Goal: Task Accomplishment & Management: Complete application form

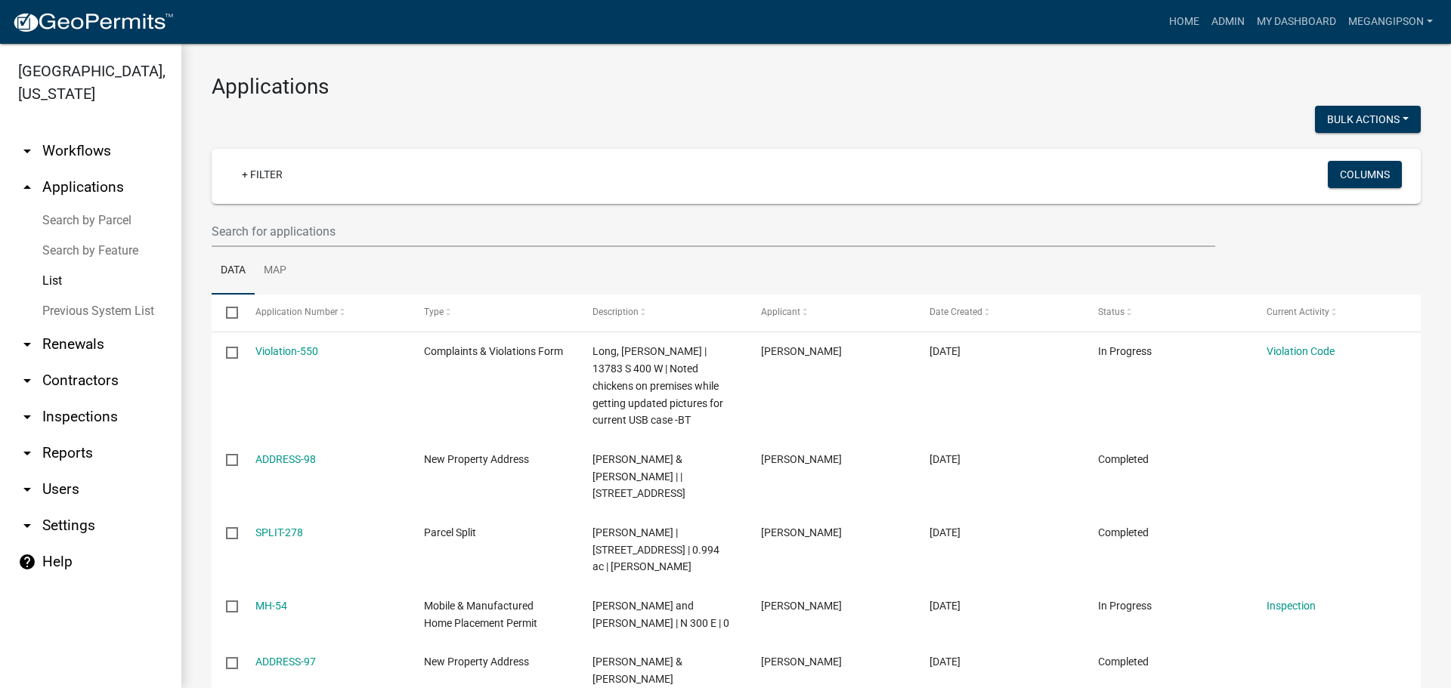
select select "3: 100"
click at [1123, 32] on div "Home Admin My Dashboard megangipson Admin Account Contractor Profile Logout" at bounding box center [812, 22] width 1253 height 29
click at [1163, 21] on link "Home" at bounding box center [1184, 22] width 42 height 29
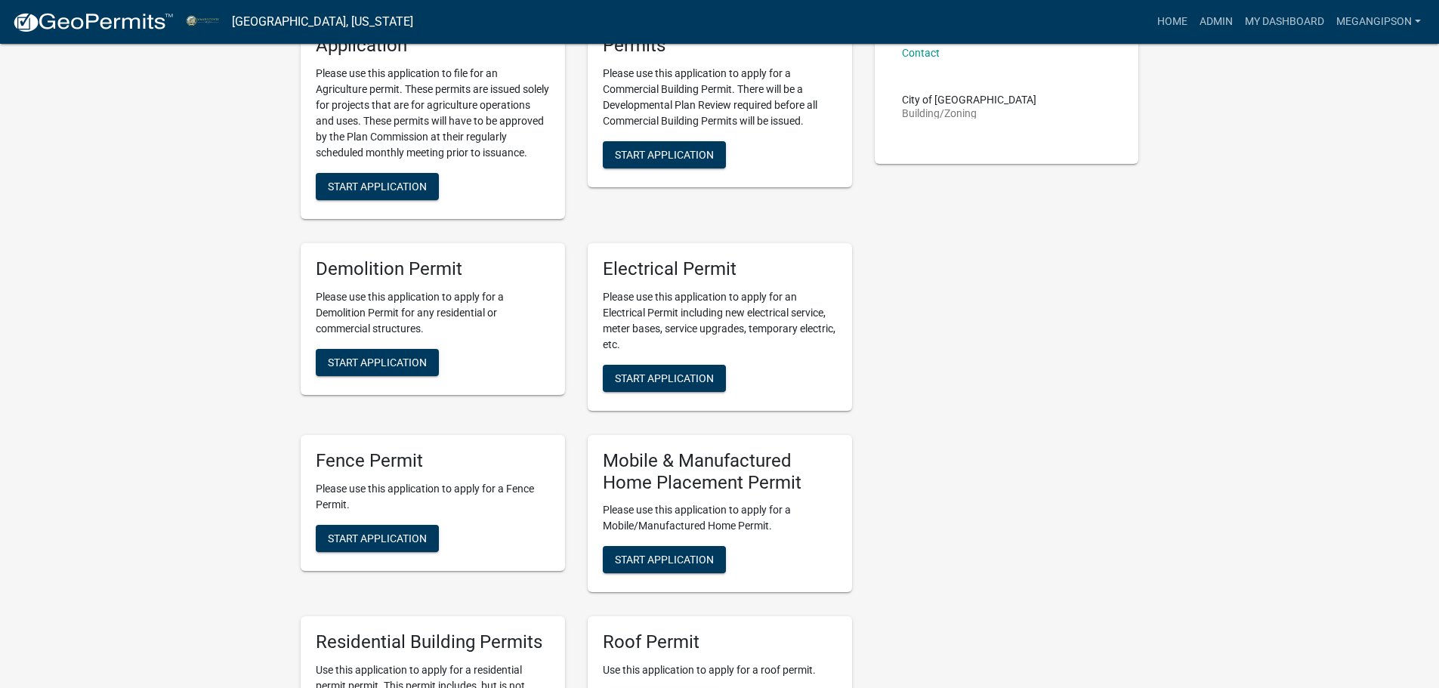
scroll to position [1058, 0]
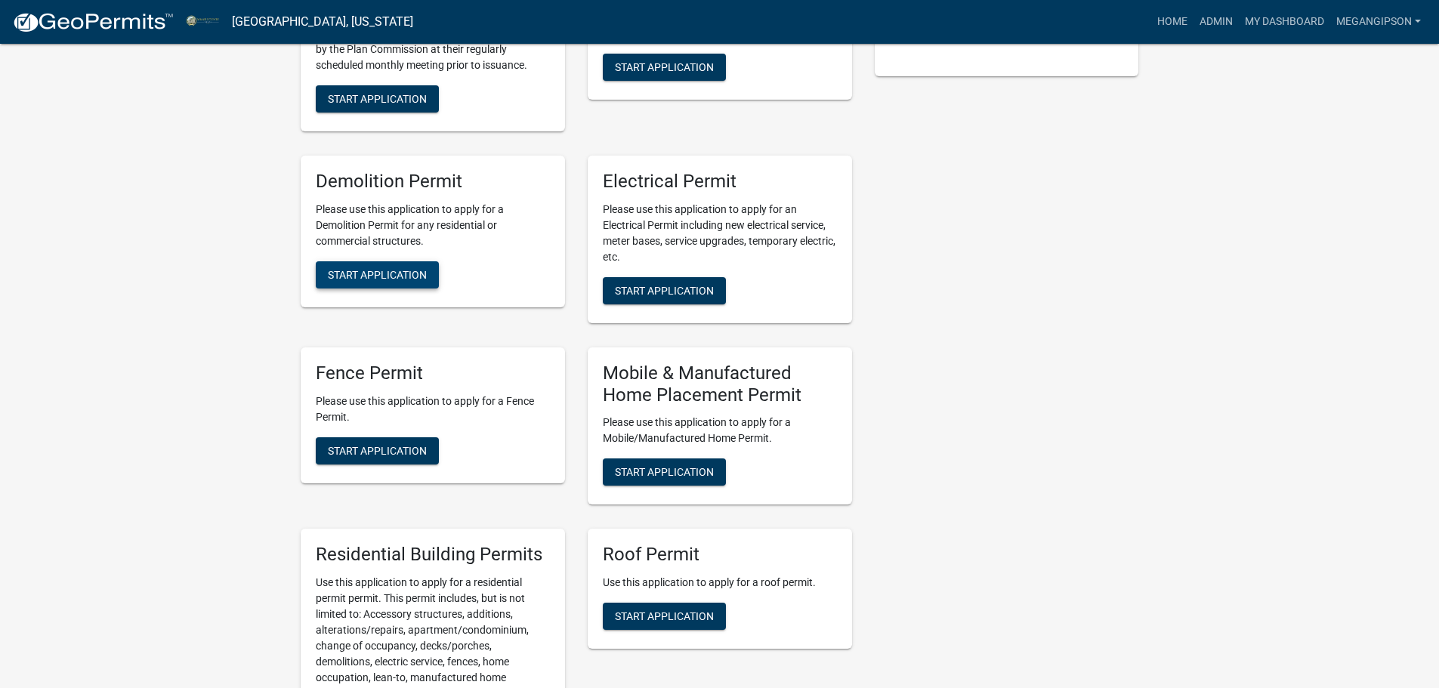
drag, startPoint x: 407, startPoint y: 543, endPoint x: 494, endPoint y: 549, distance: 87.2
click at [409, 280] on span "Start Application" at bounding box center [377, 274] width 99 height 12
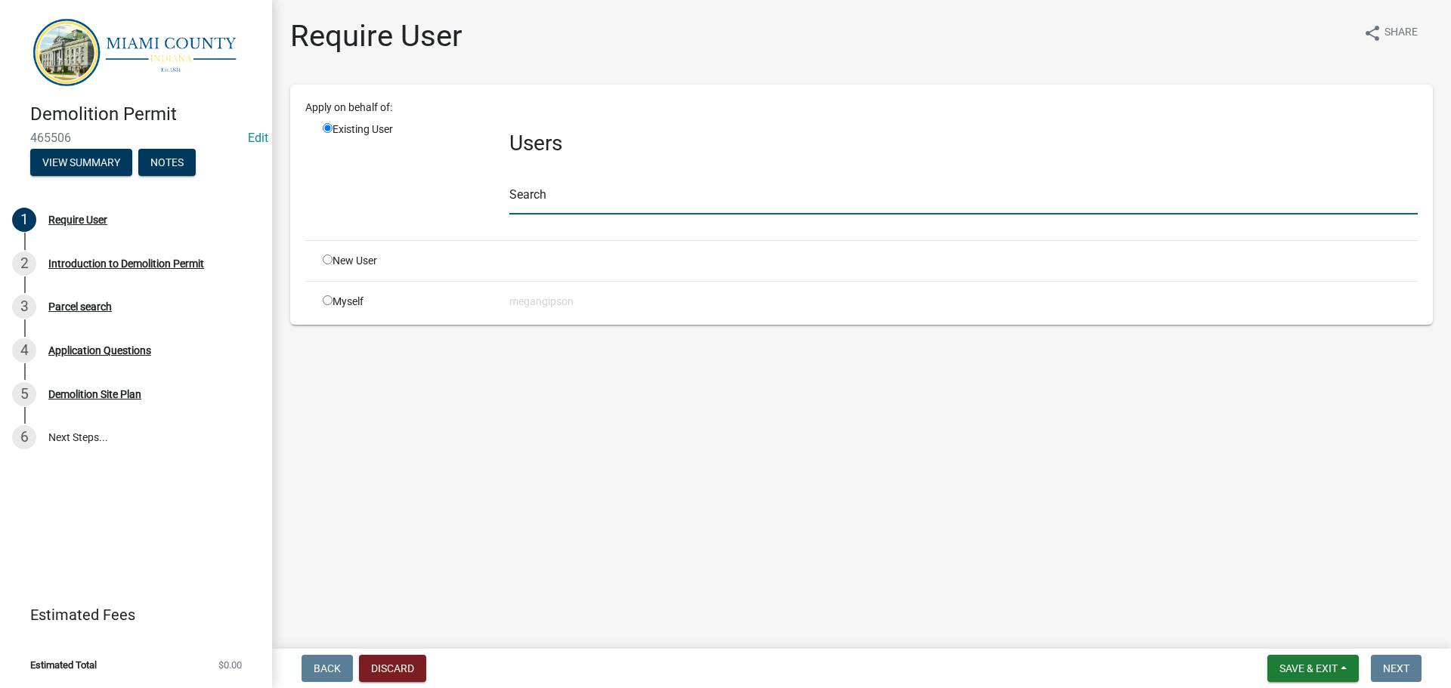
click at [633, 212] on input "text" at bounding box center [963, 199] width 908 height 31
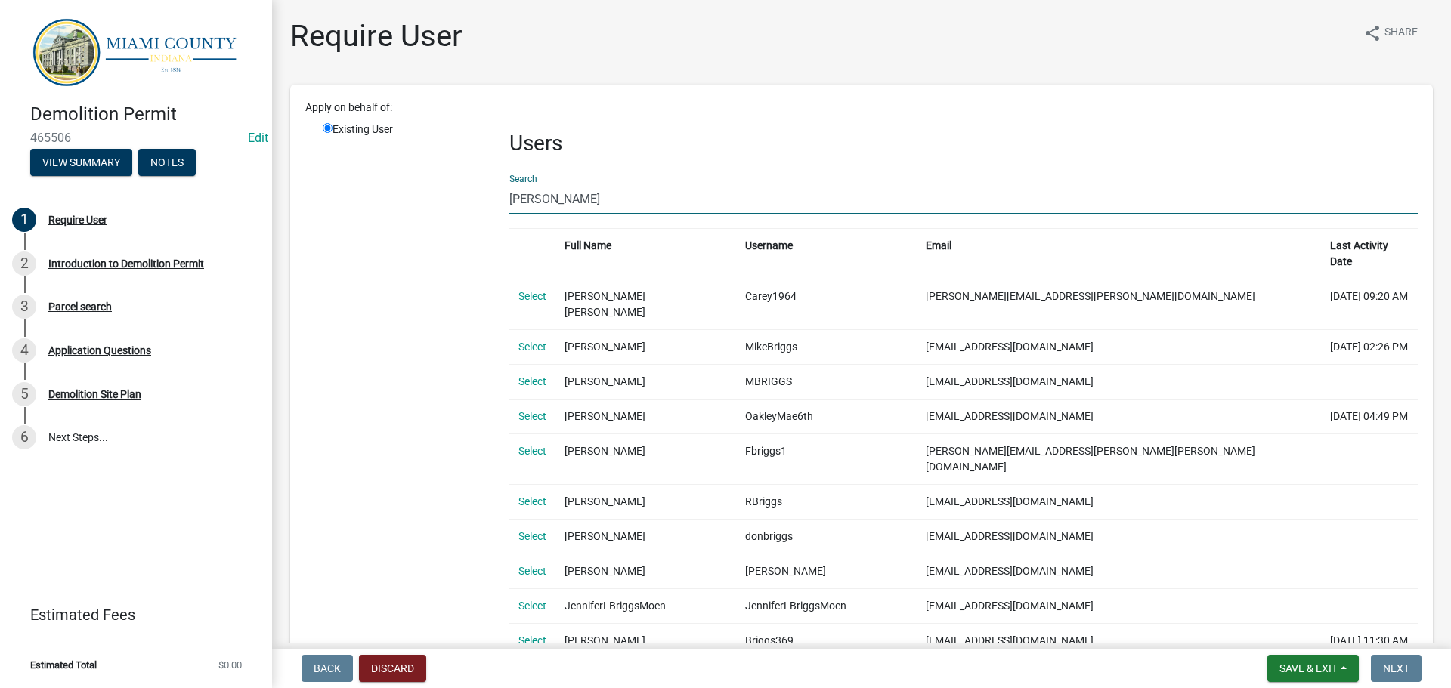
scroll to position [76, 0]
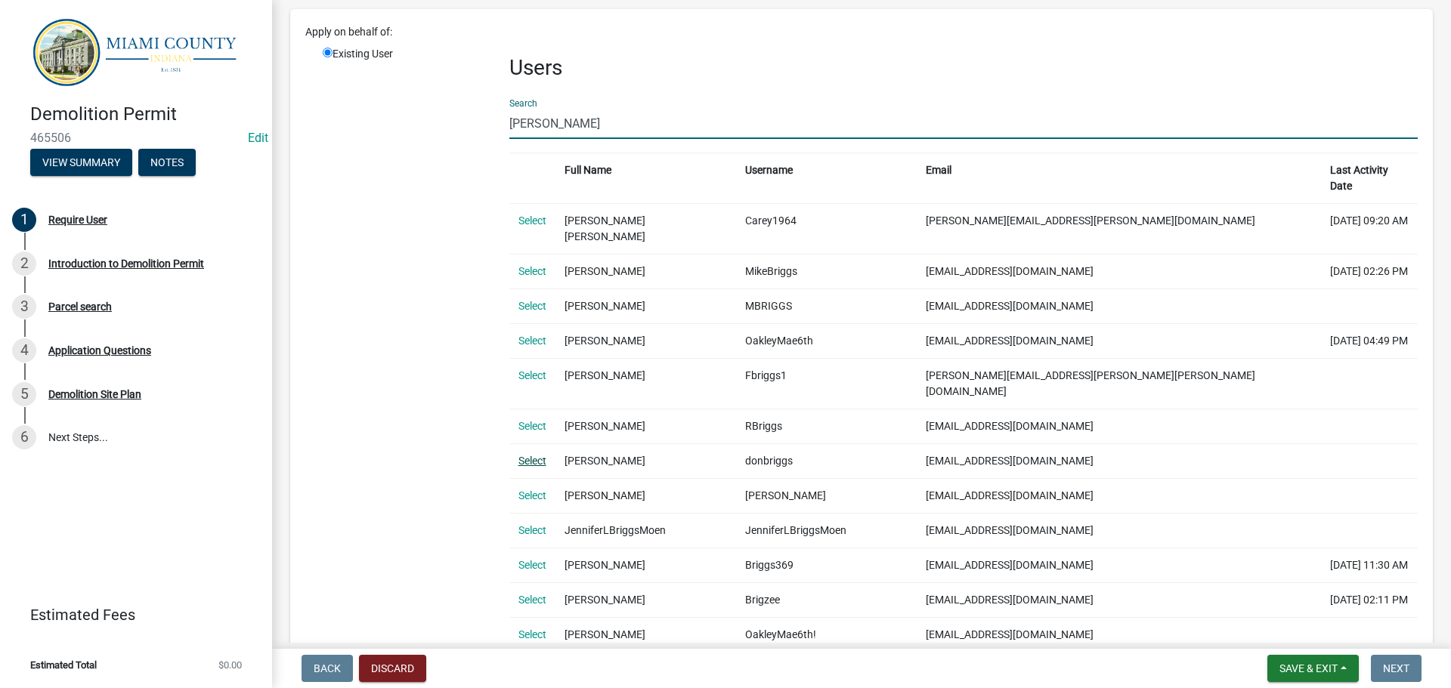
type input "[PERSON_NAME]"
click at [546, 467] on link "Select" at bounding box center [532, 461] width 28 height 12
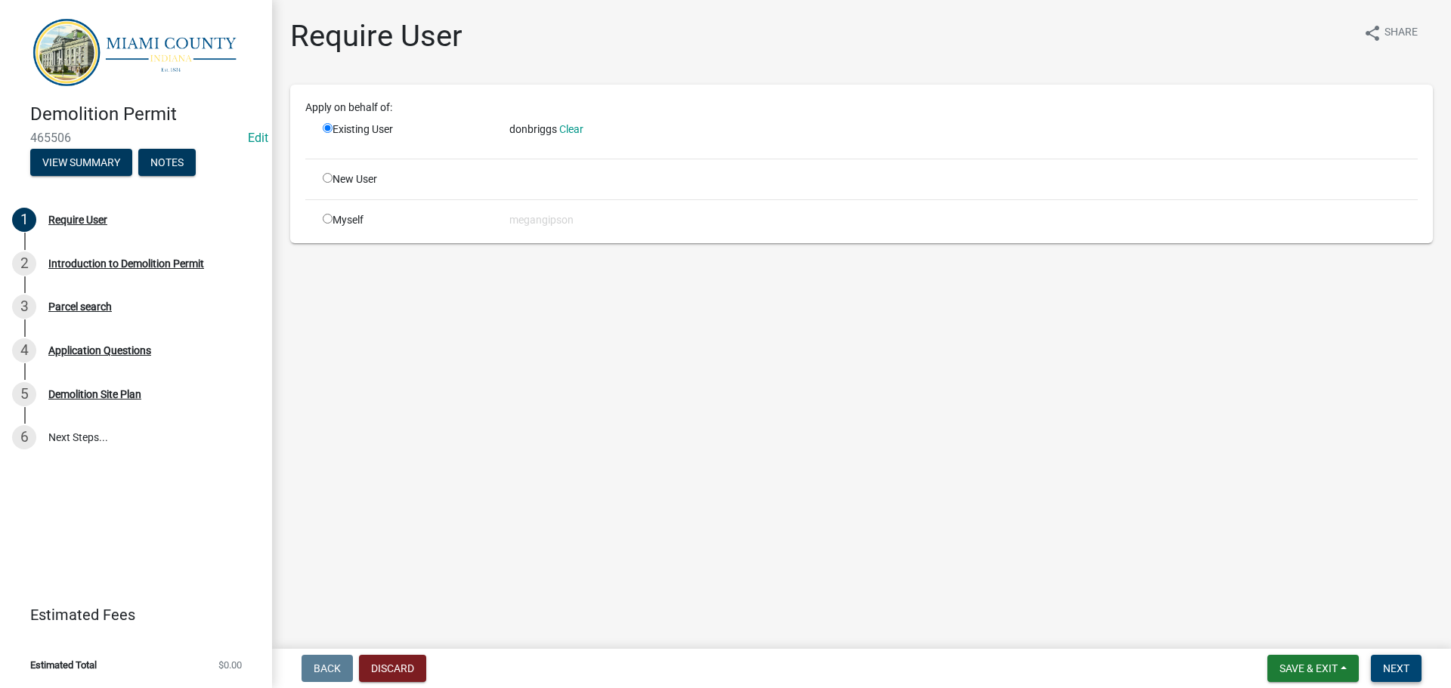
click at [1388, 663] on span "Next" at bounding box center [1396, 669] width 26 height 12
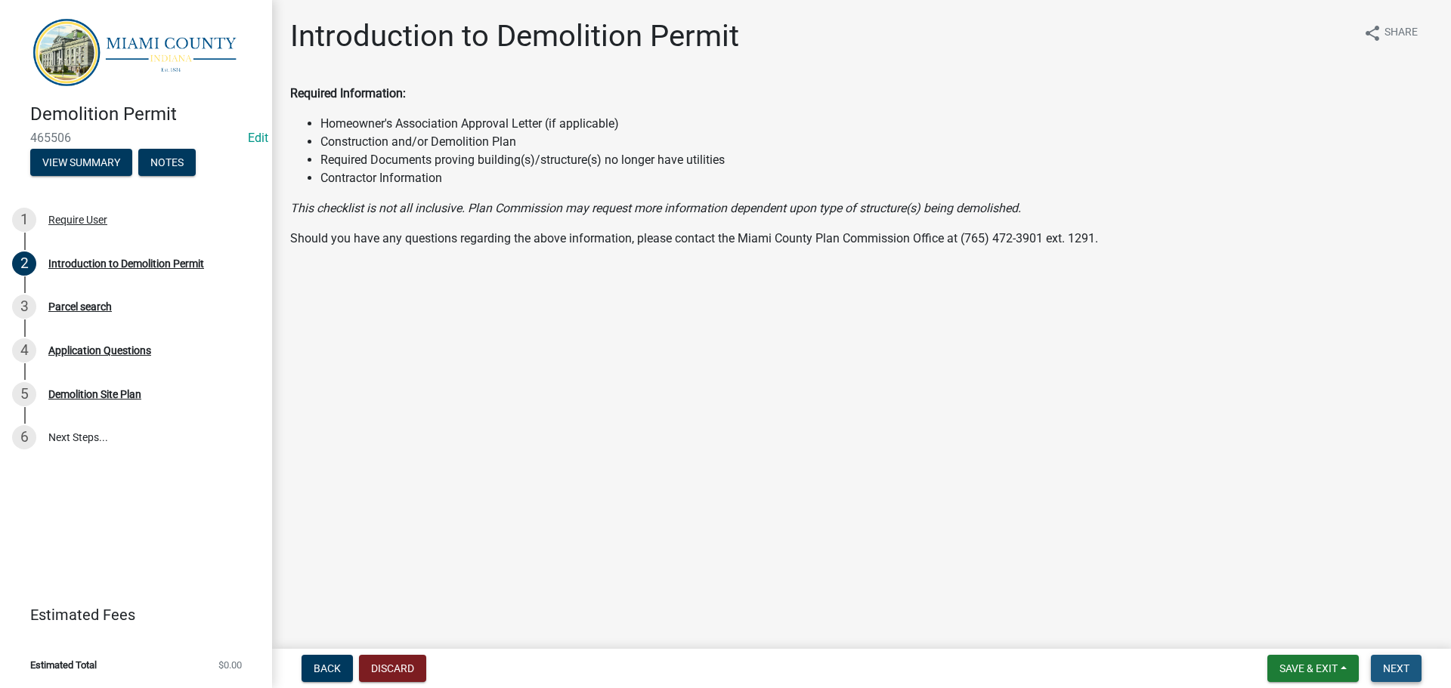
click at [1411, 663] on button "Next" at bounding box center [1396, 668] width 51 height 27
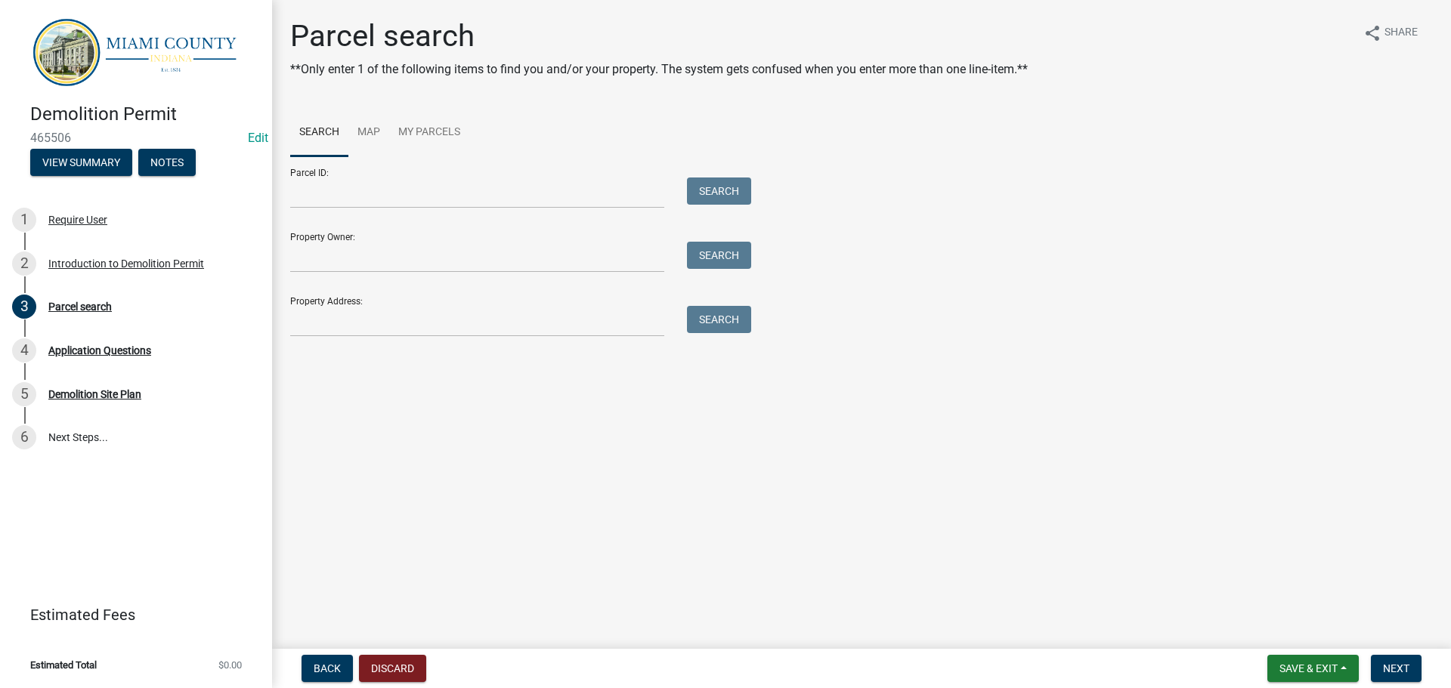
click at [354, 240] on form "Parcel ID: Search Property Owner: Search Property Address: Search" at bounding box center [516, 246] width 453 height 181
click at [425, 209] on input "Parcel ID:" at bounding box center [477, 193] width 374 height 31
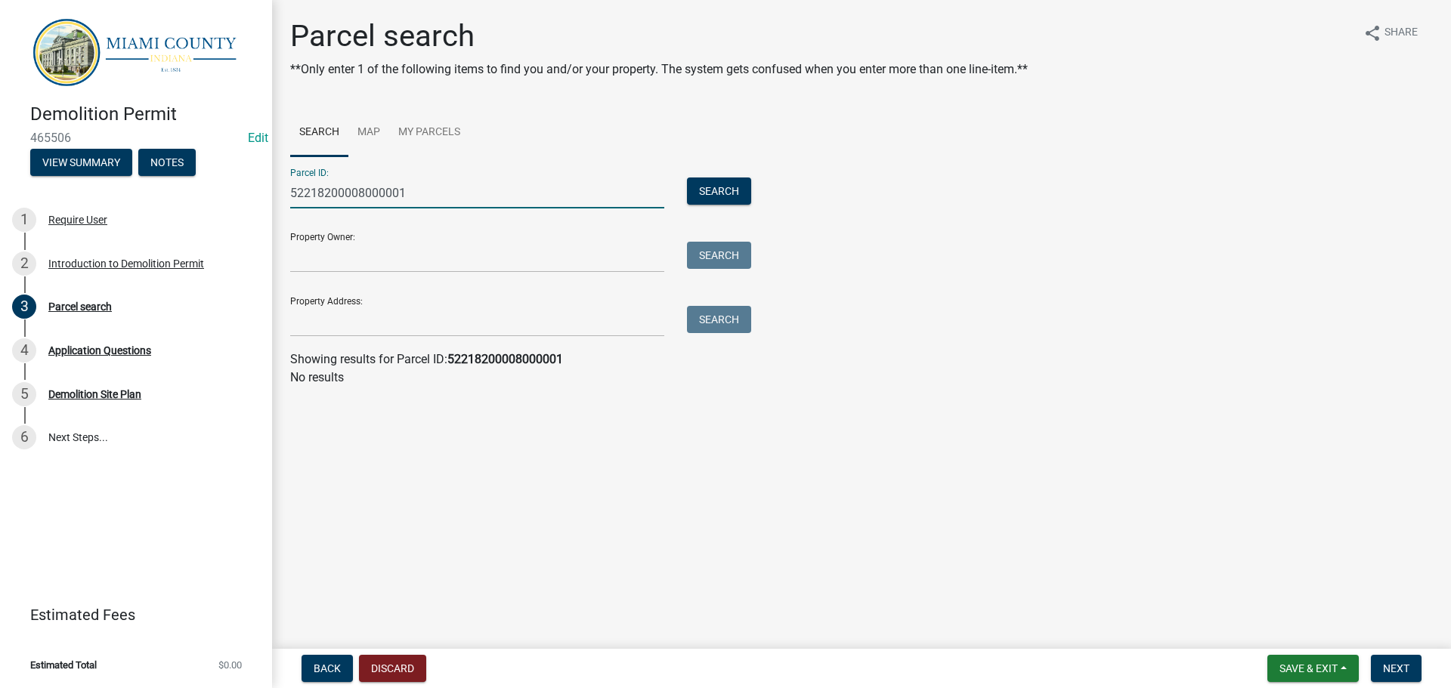
drag, startPoint x: 267, startPoint y: 205, endPoint x: 128, endPoint y: 186, distance: 141.1
click at [188, 196] on div "Demolition Permit 465506 Edit View Summary Notes 1 Require User 2 Introduction …" at bounding box center [725, 344] width 1451 height 688
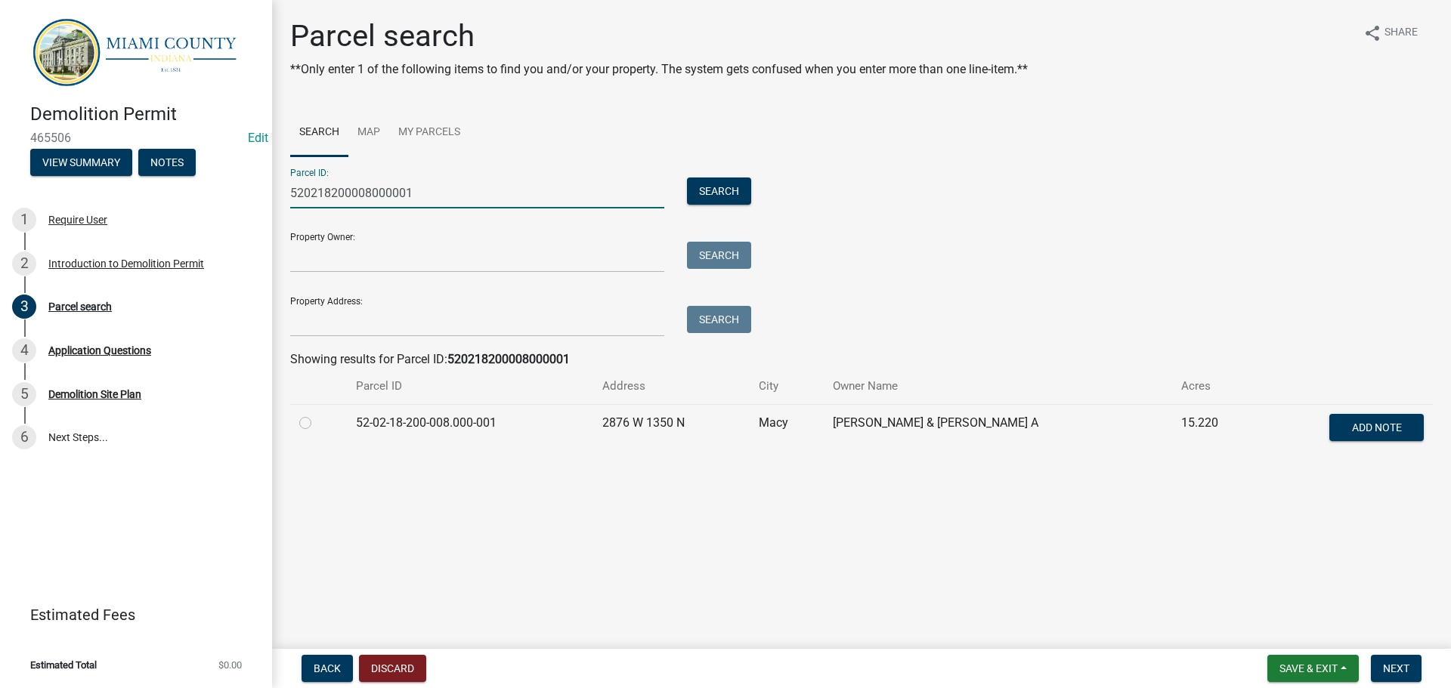
type input "520218200008000001"
click at [317, 414] on label at bounding box center [317, 414] width 0 height 0
click at [317, 424] on input "radio" at bounding box center [322, 419] width 10 height 10
radio input "true"
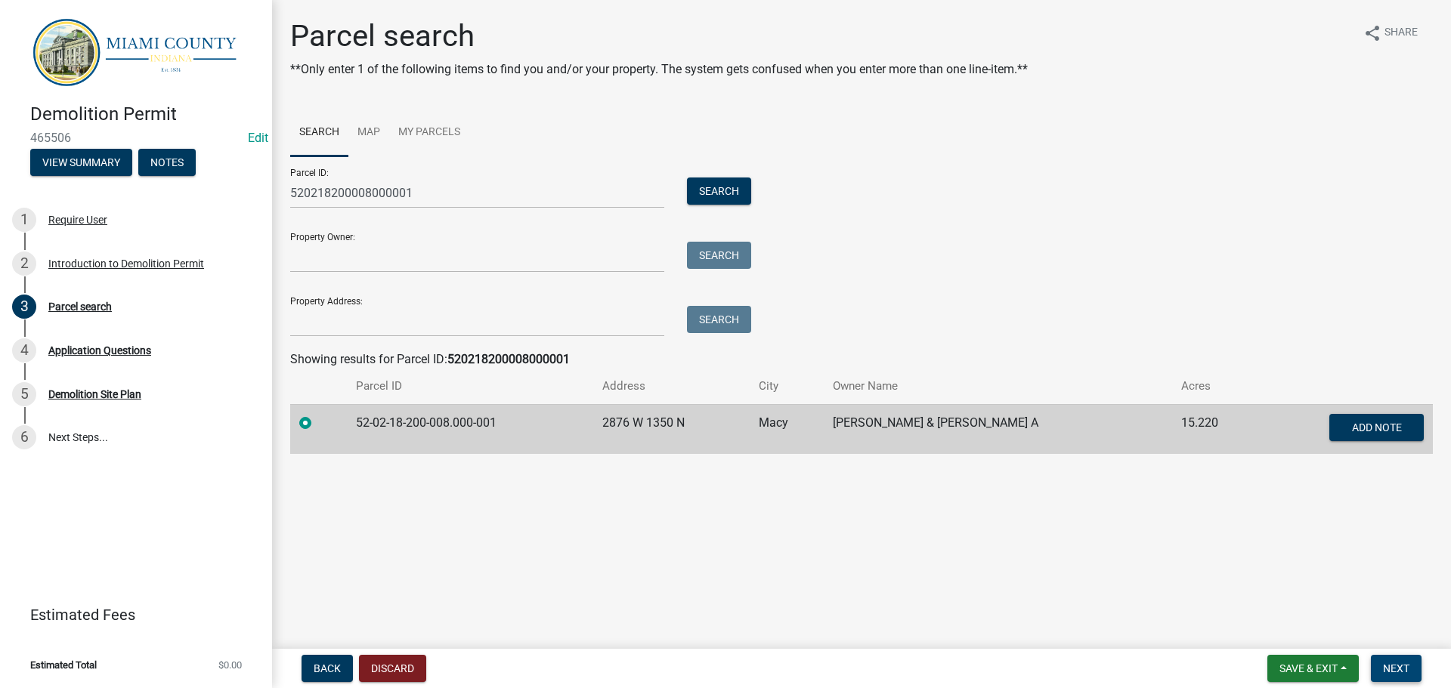
click at [1392, 665] on span "Next" at bounding box center [1396, 669] width 26 height 12
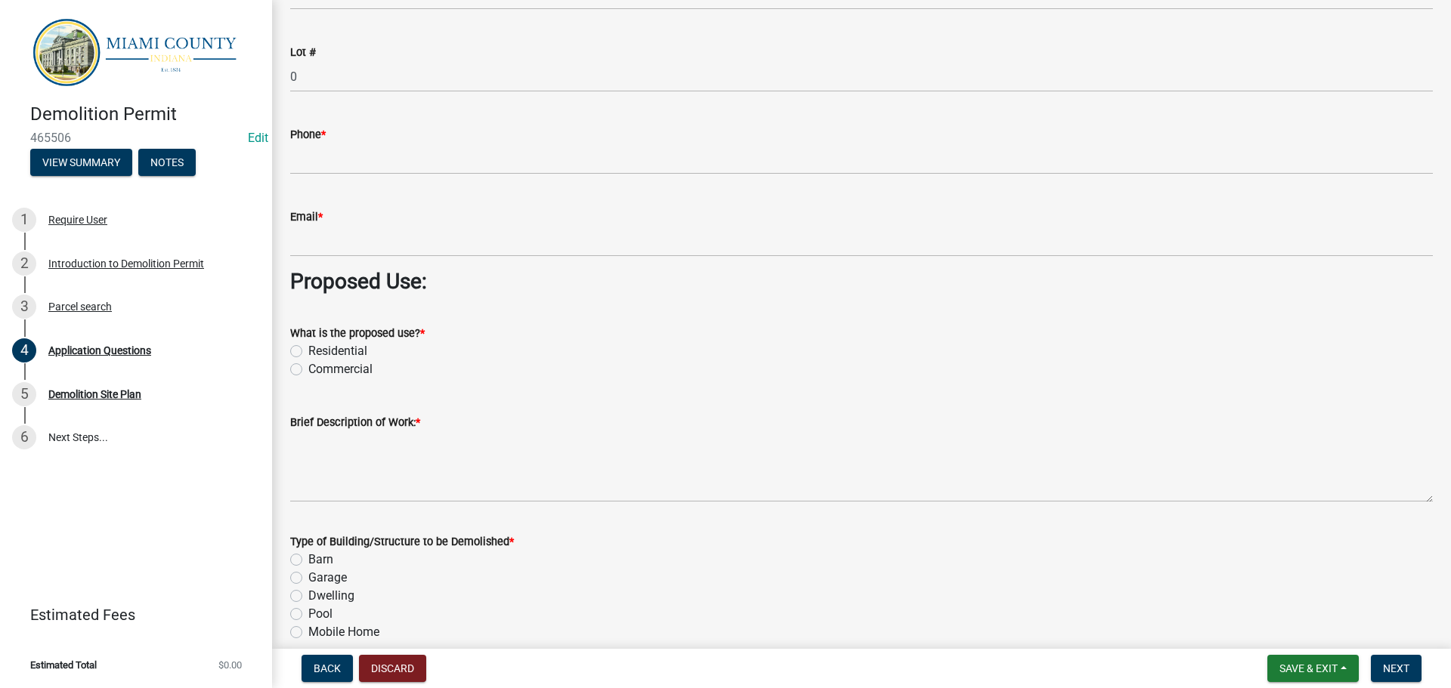
scroll to position [1284, 0]
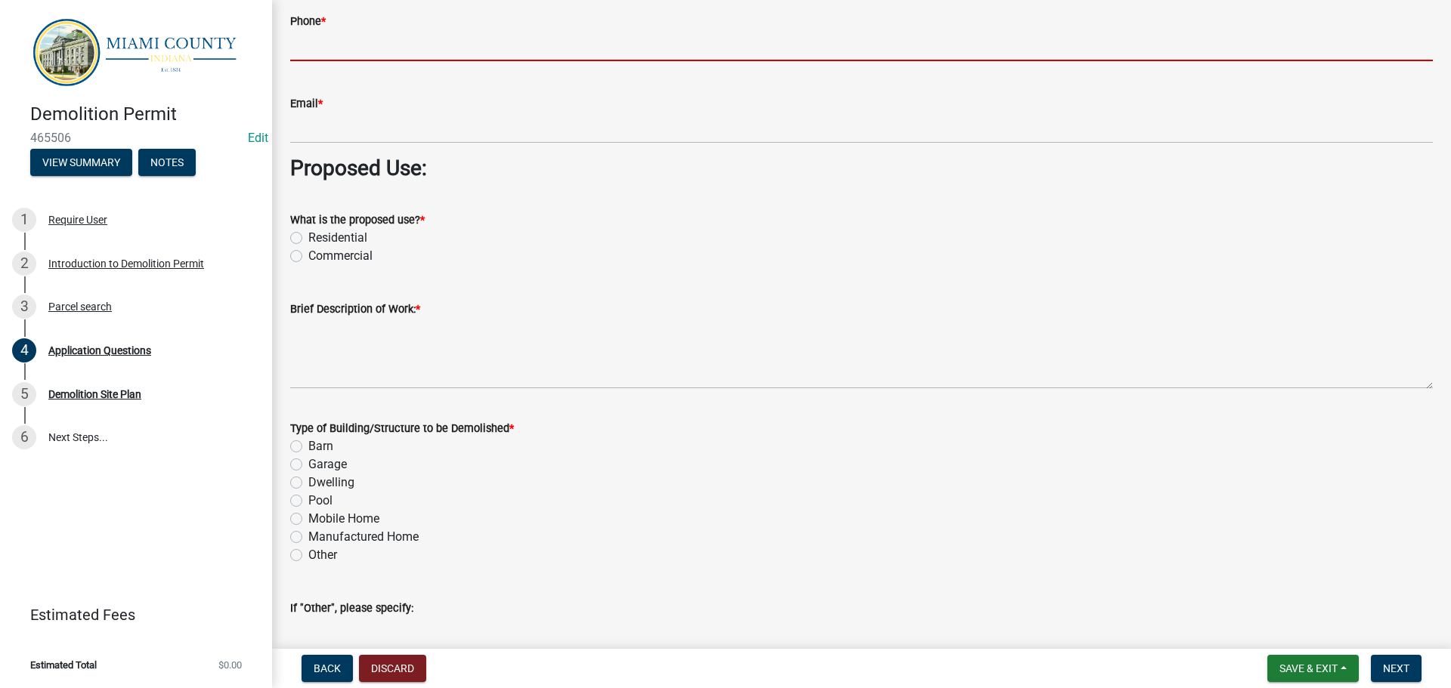
click at [348, 61] on input "Phone *" at bounding box center [861, 45] width 1142 height 31
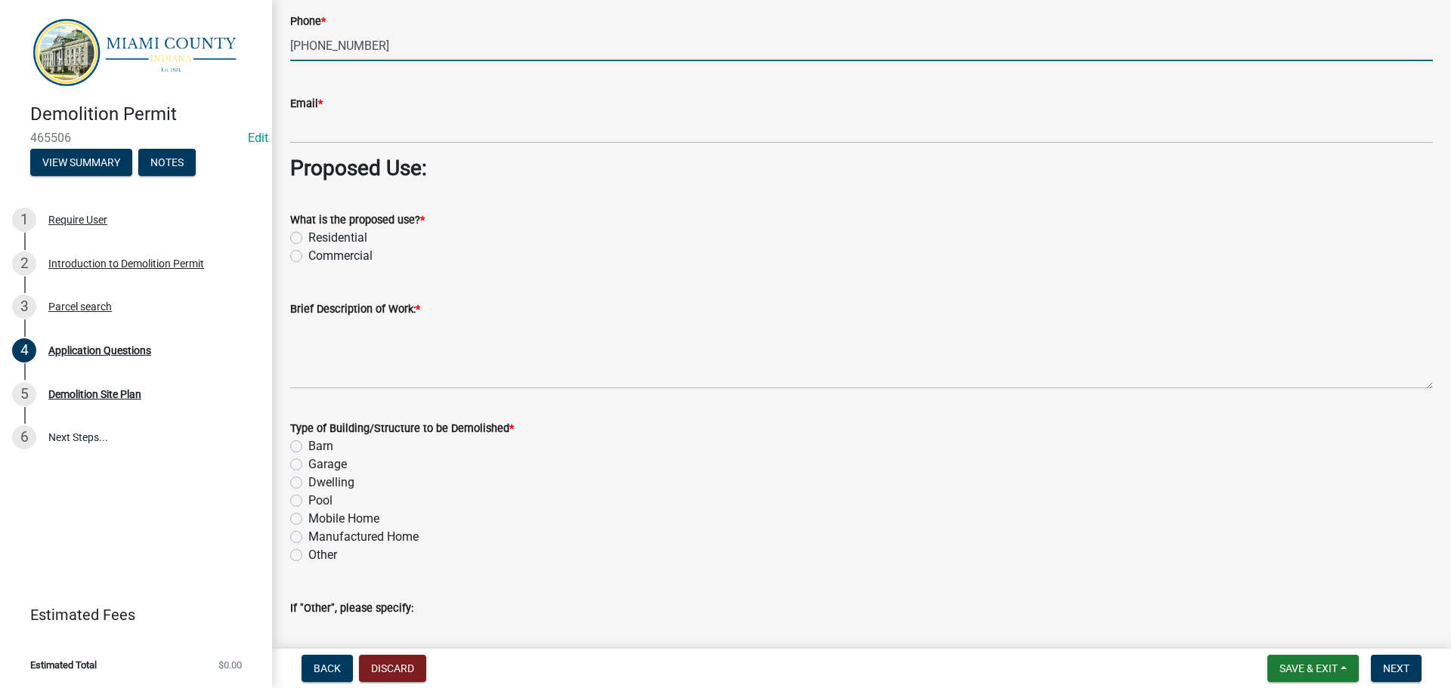
type input "[PHONE_NUMBER]"
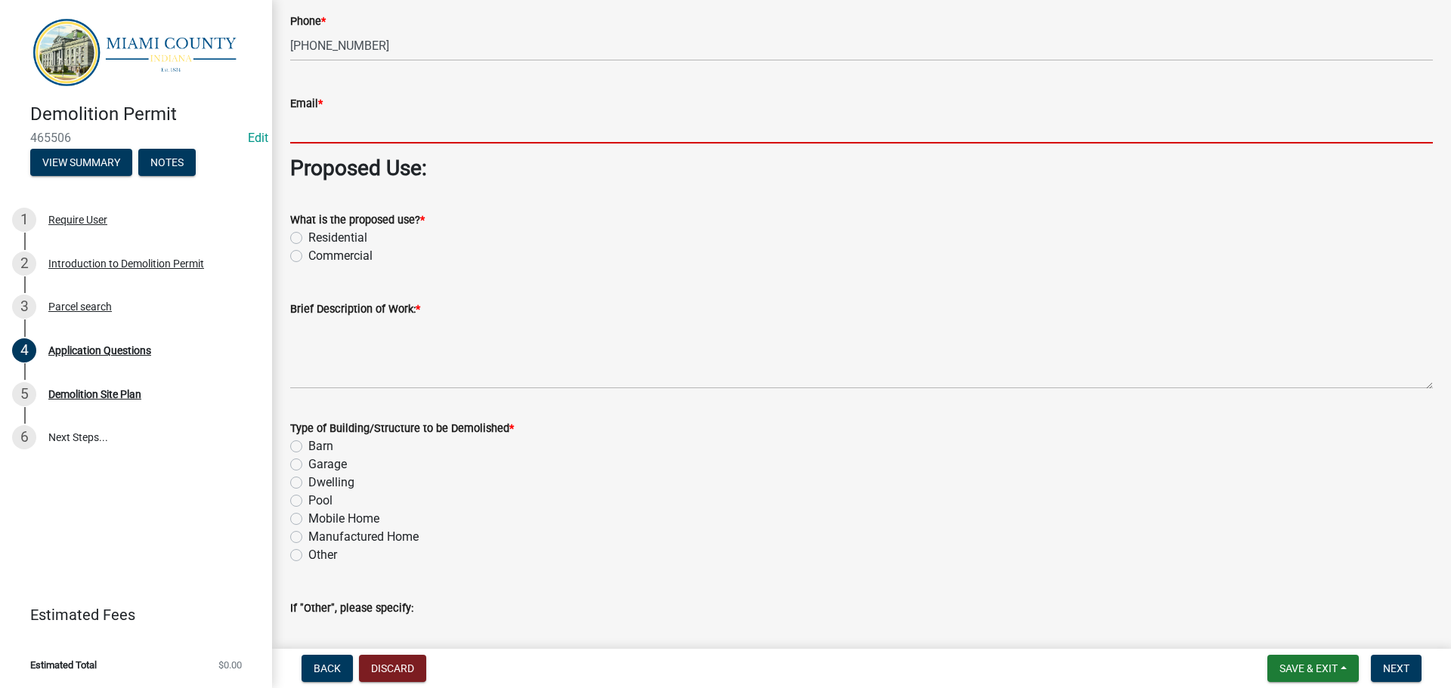
click at [312, 144] on input "Email *" at bounding box center [861, 128] width 1142 height 31
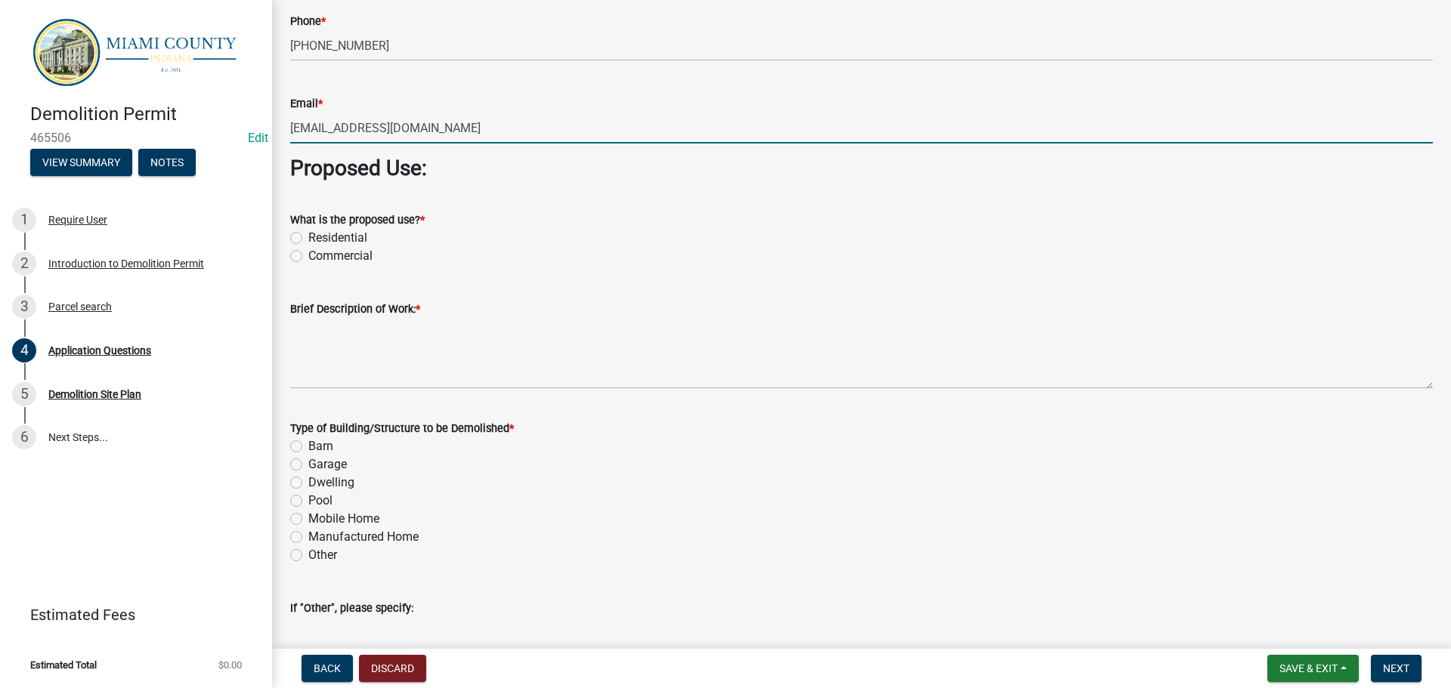
type input "[EMAIL_ADDRESS][DOMAIN_NAME]"
click at [308, 247] on label "Residential" at bounding box center [337, 238] width 59 height 18
click at [308, 239] on input "Residential" at bounding box center [313, 234] width 10 height 10
radio input "true"
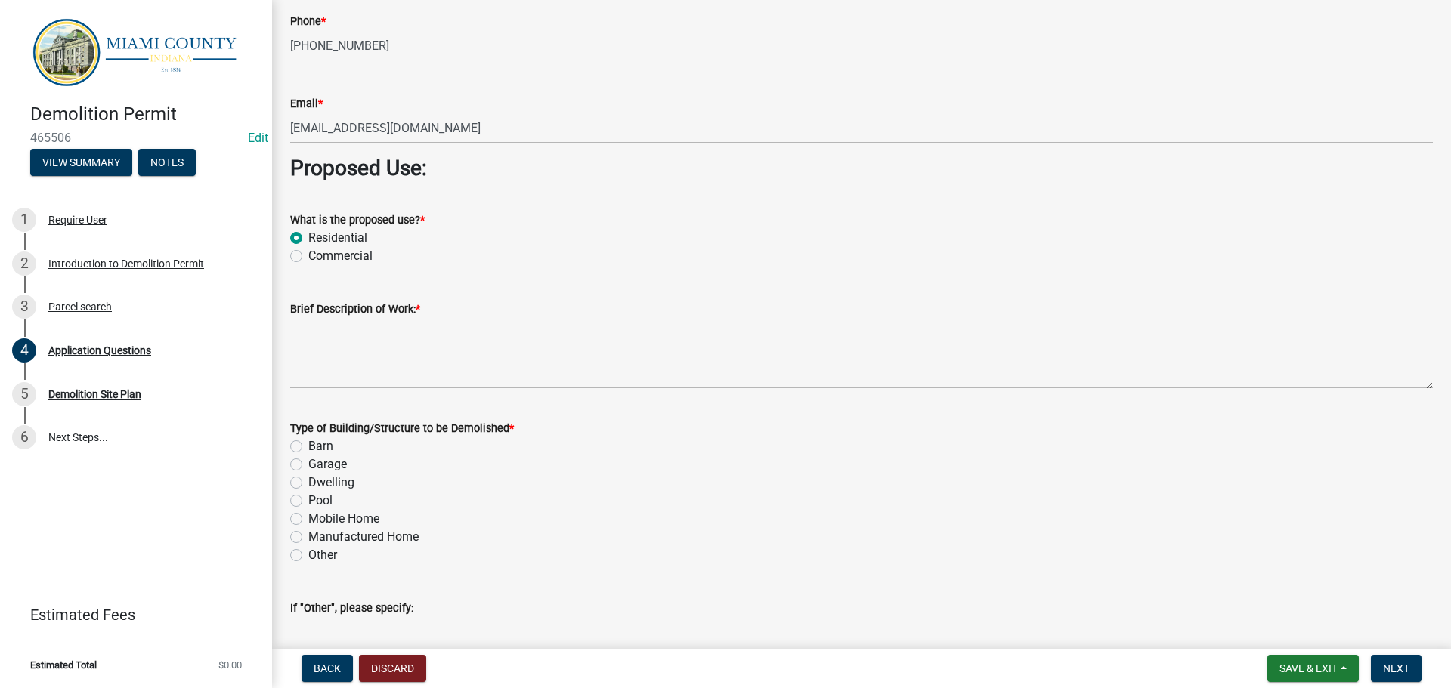
scroll to position [1360, 0]
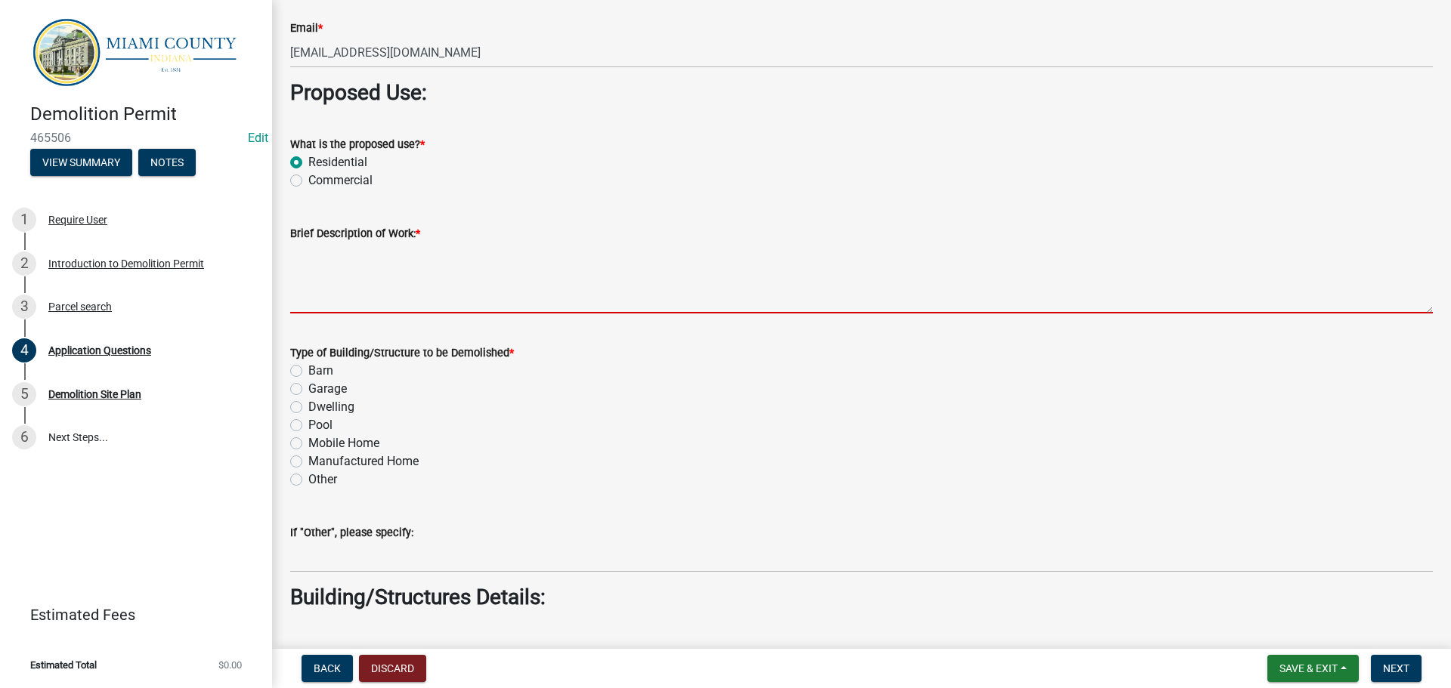
click at [396, 314] on textarea "Brief Description of Work: *" at bounding box center [861, 278] width 1142 height 71
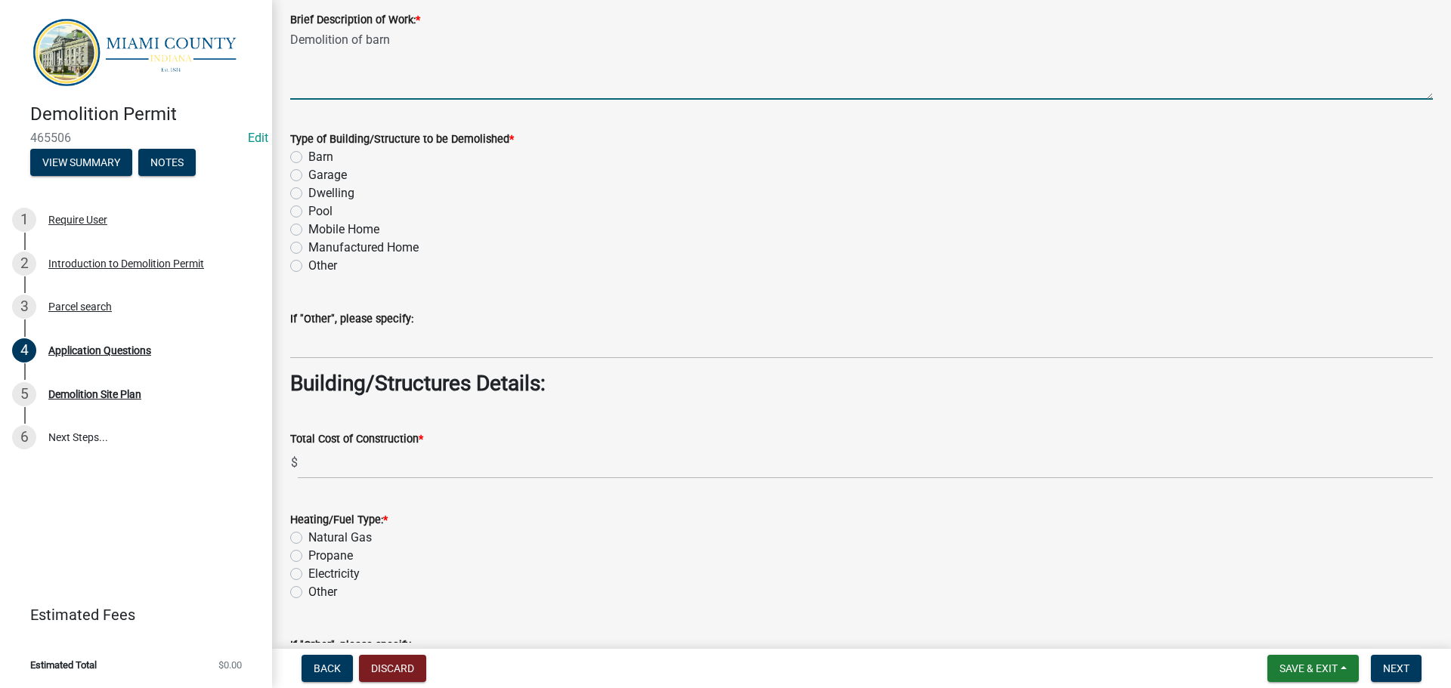
scroll to position [1738, 0]
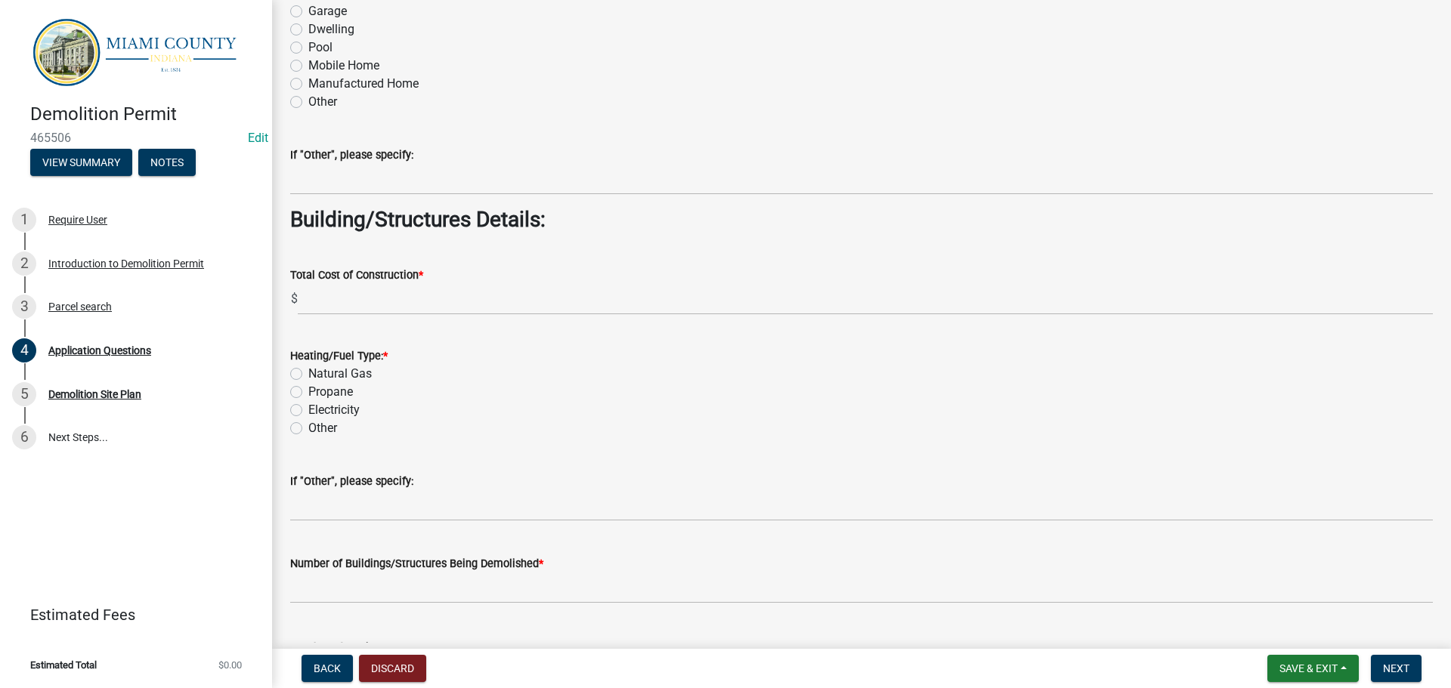
type textarea "Demolition of barn"
radio input "true"
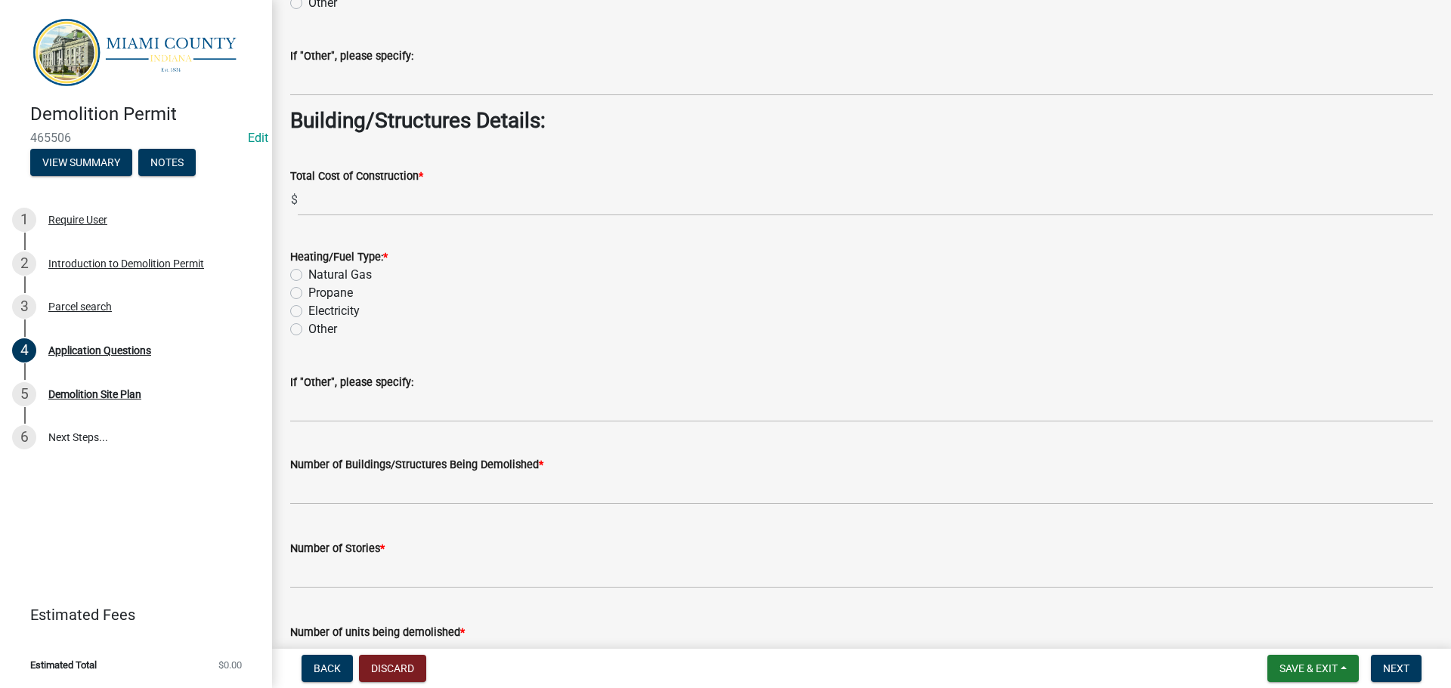
scroll to position [1965, 0]
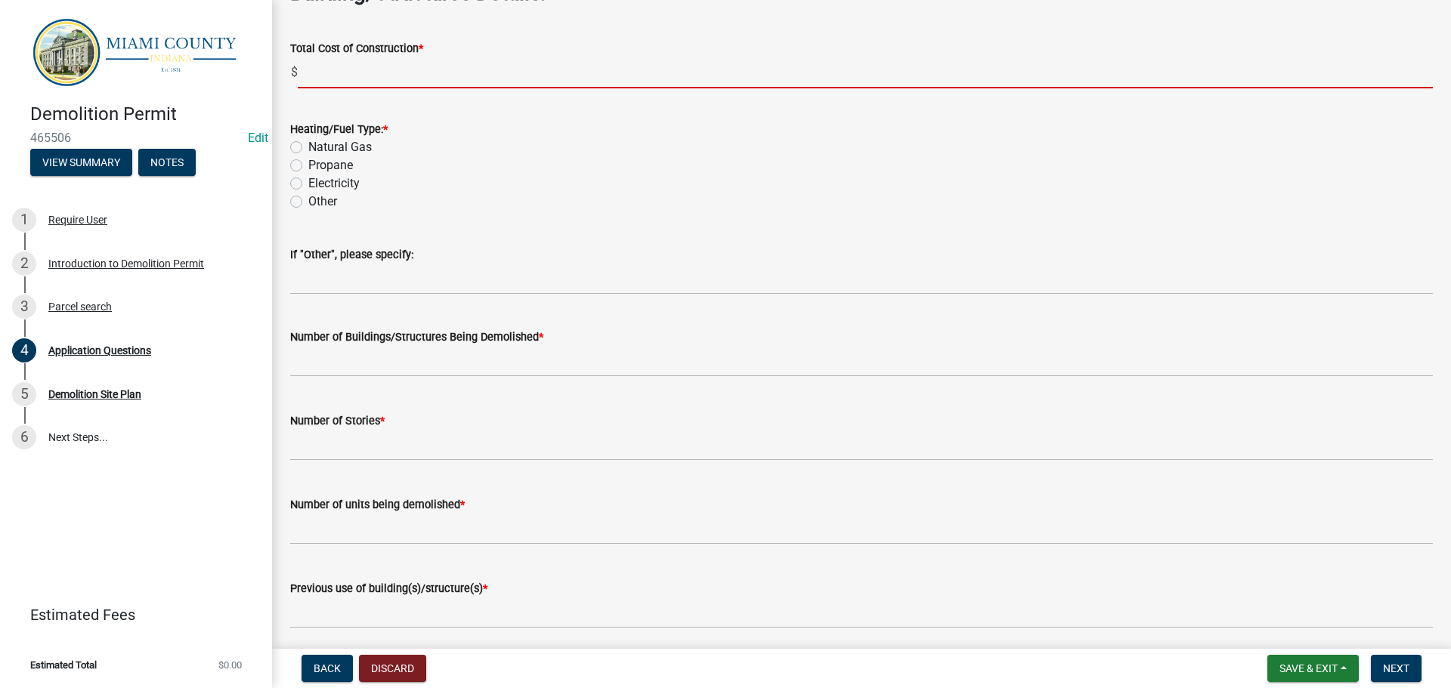
click at [405, 88] on input "text" at bounding box center [865, 72] width 1135 height 31
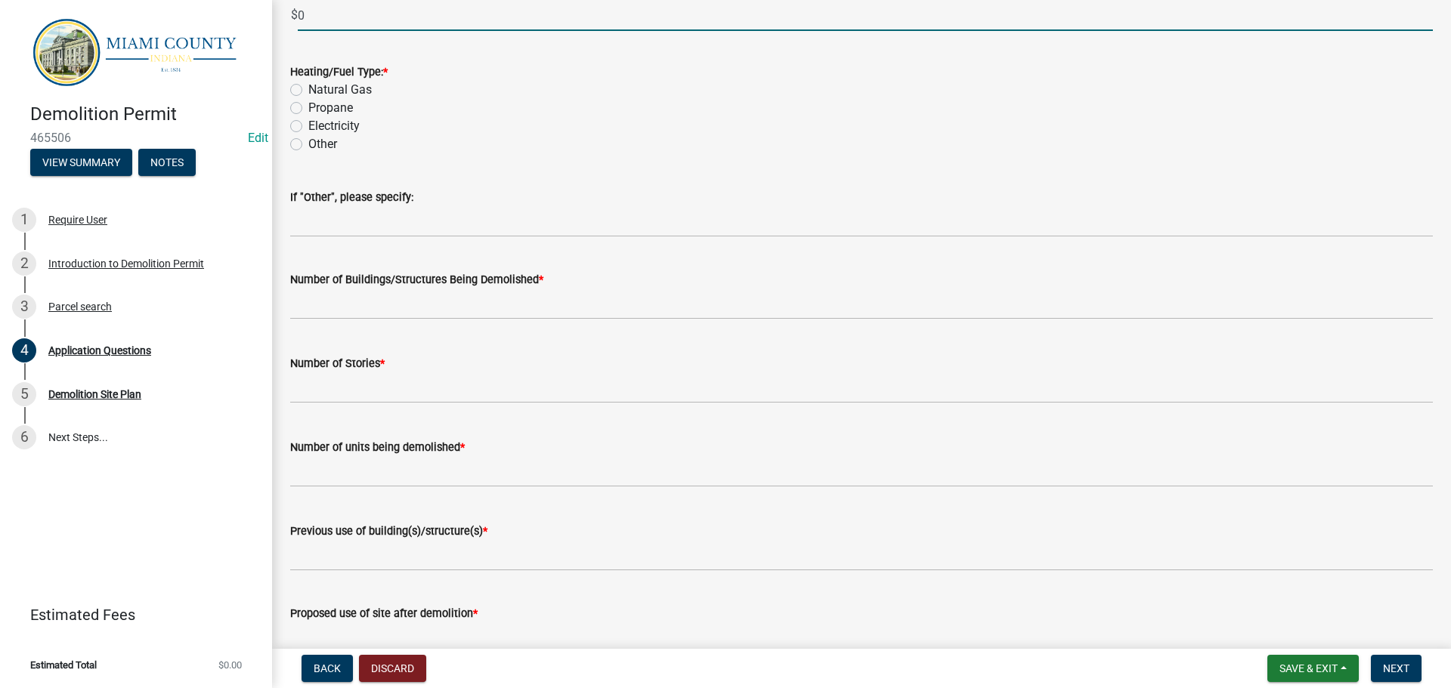
scroll to position [2116, 0]
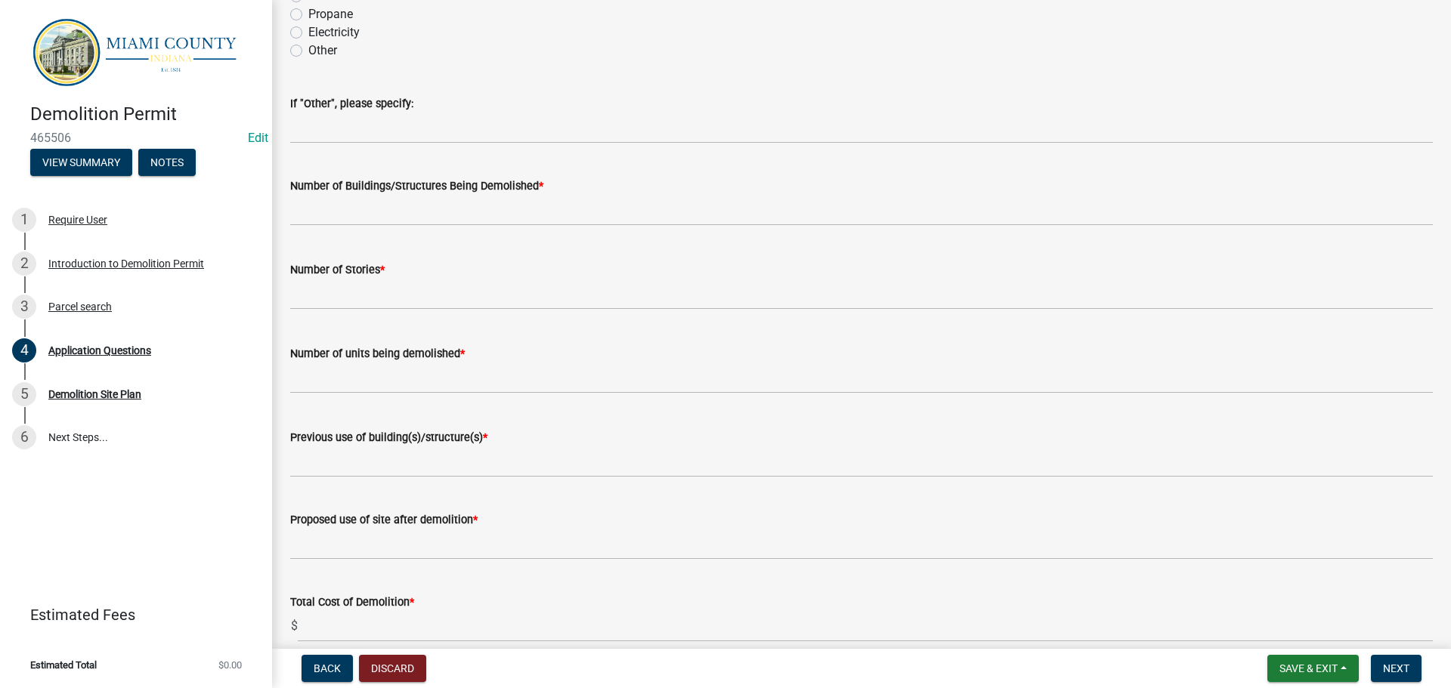
type input "0.00"
click at [308, 60] on label "Other" at bounding box center [322, 51] width 29 height 18
click at [308, 51] on input "Other" at bounding box center [313, 47] width 10 height 10
radio input "true"
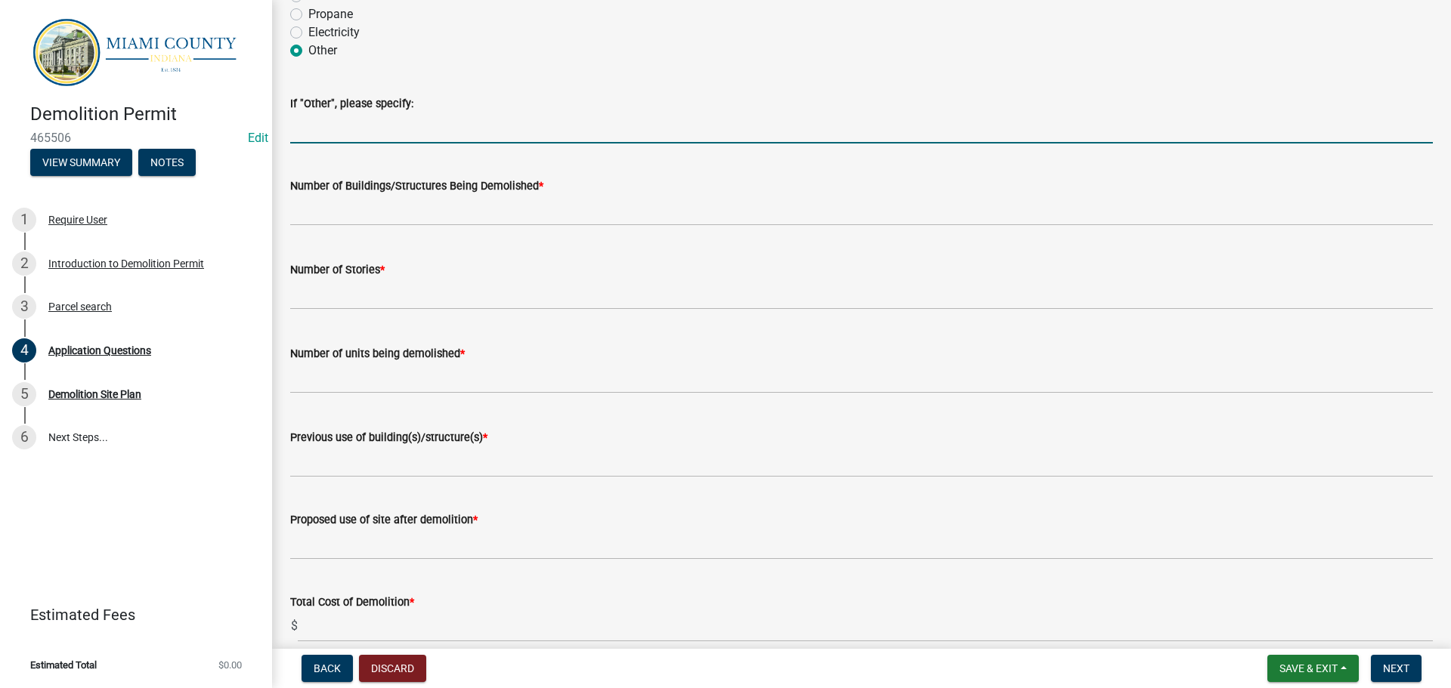
click at [360, 144] on input "If "Other", please specify:" at bounding box center [861, 128] width 1142 height 31
type input "N/A"
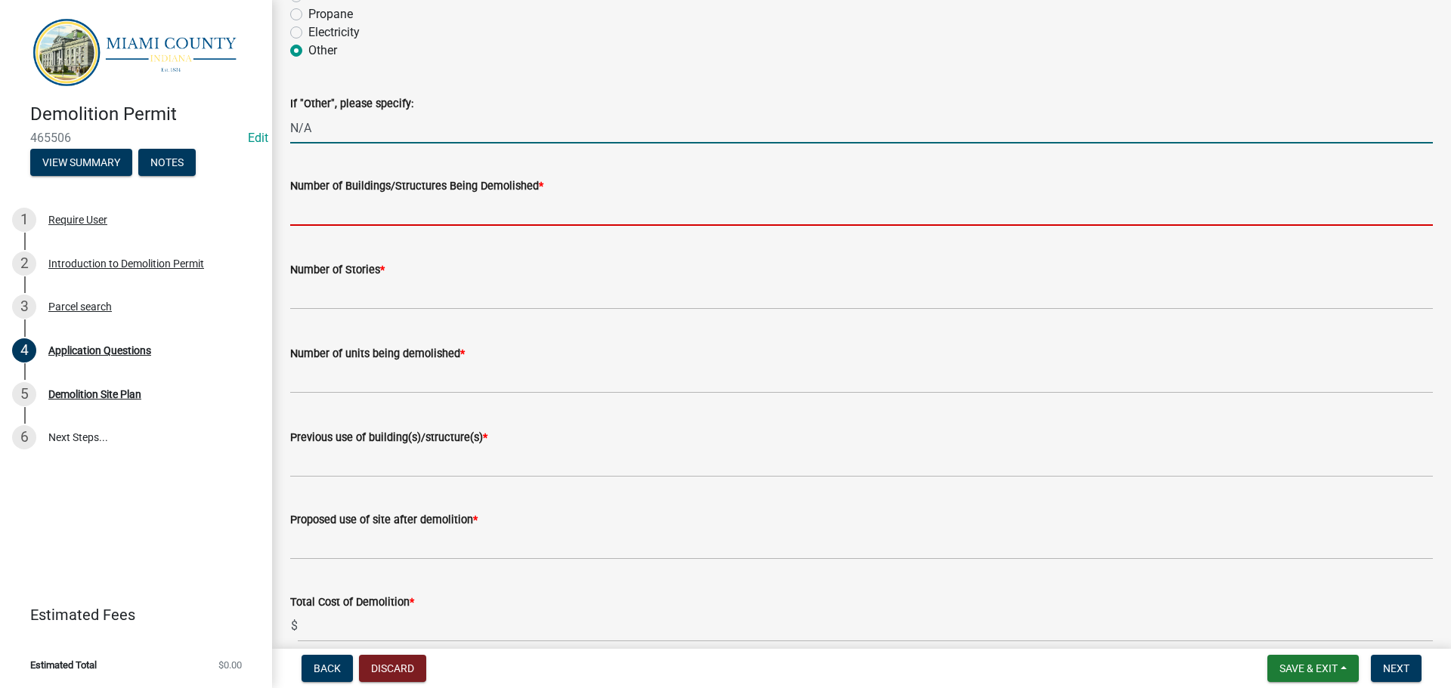
click at [431, 226] on input "text" at bounding box center [861, 210] width 1142 height 31
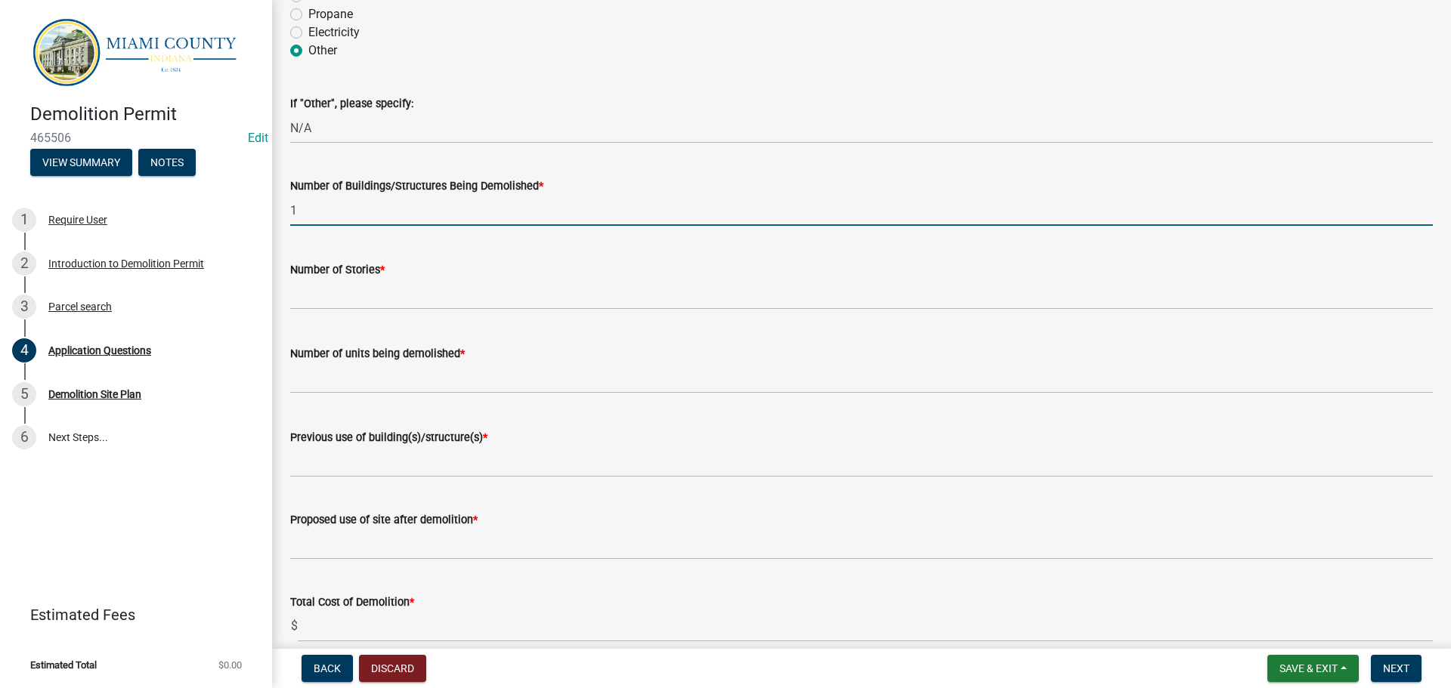
type input "1"
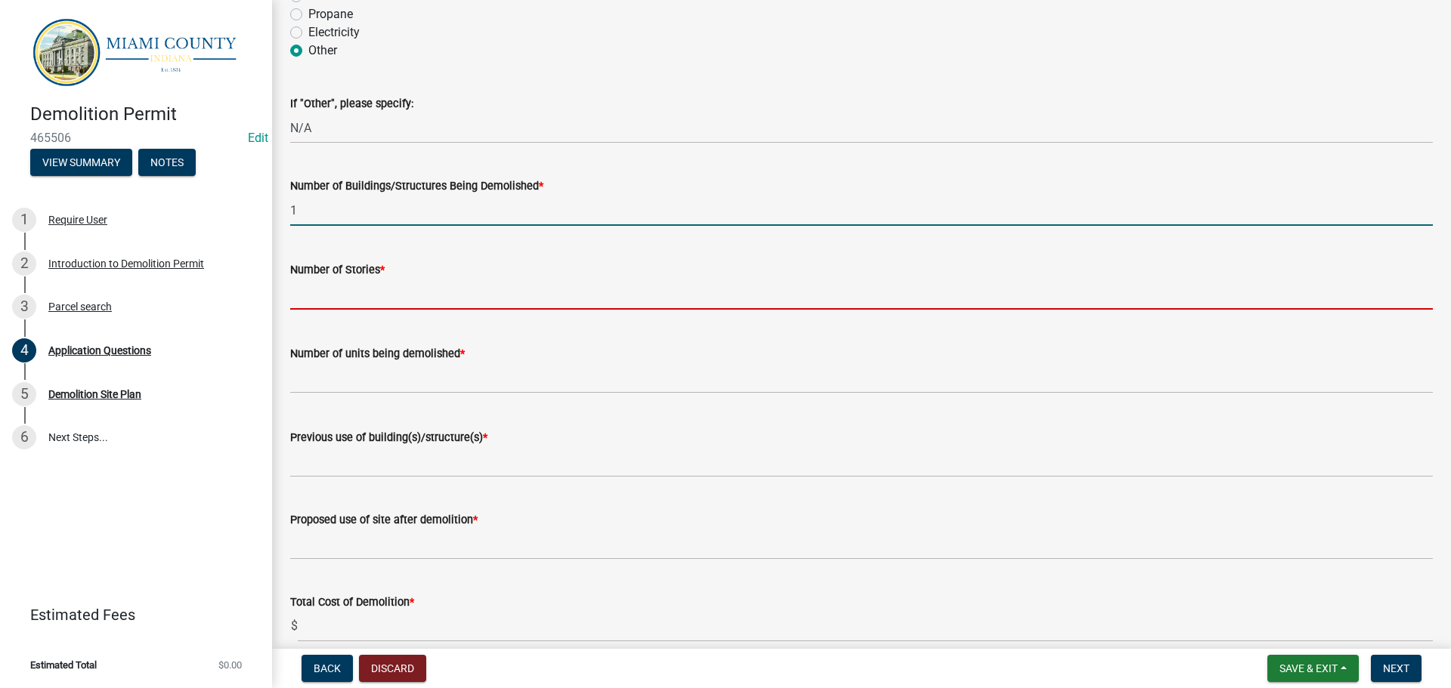
click at [360, 310] on input "text" at bounding box center [861, 294] width 1142 height 31
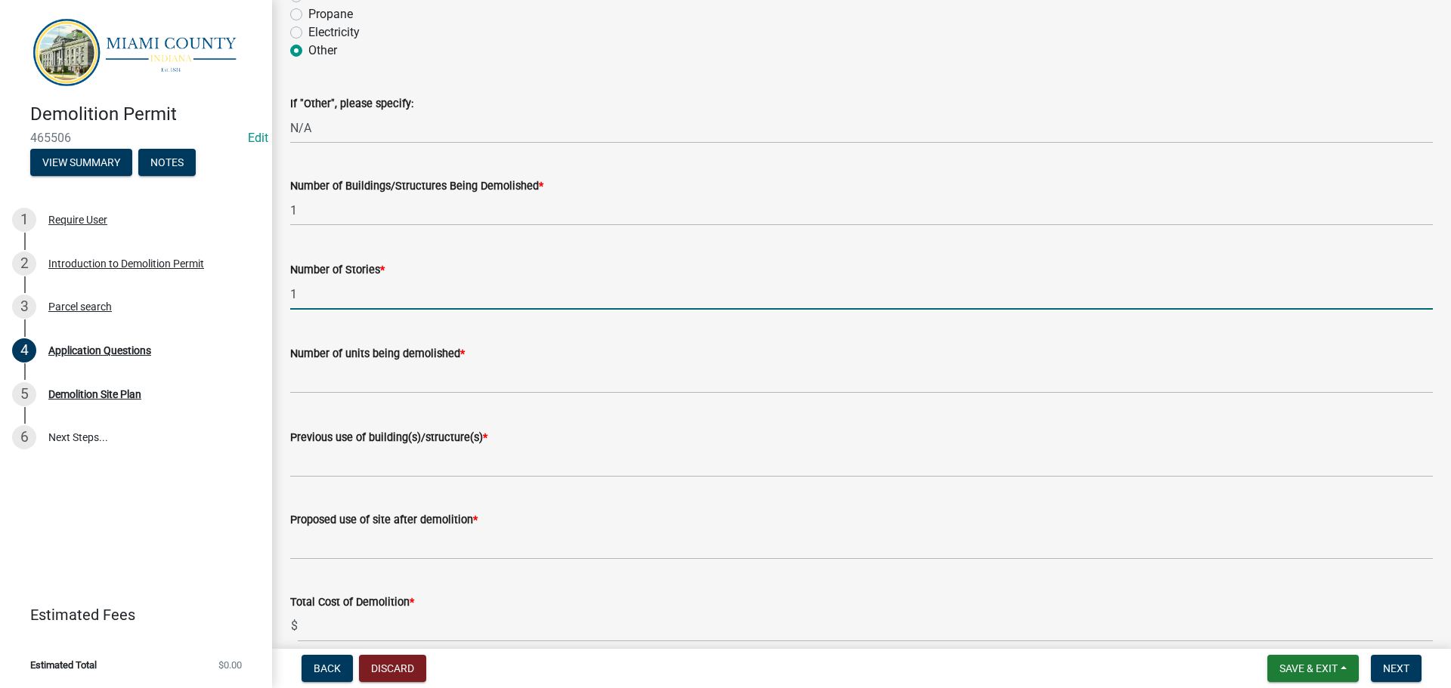
scroll to position [2418, 0]
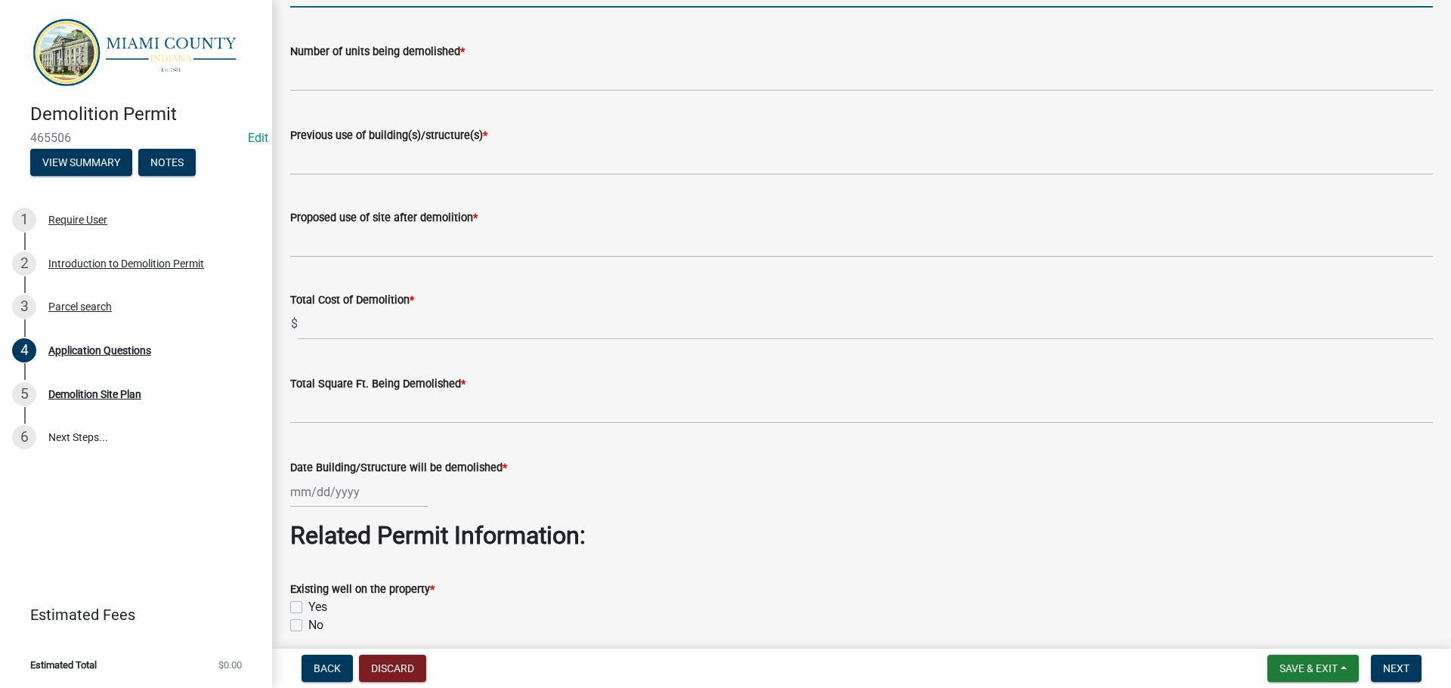
type input "1"
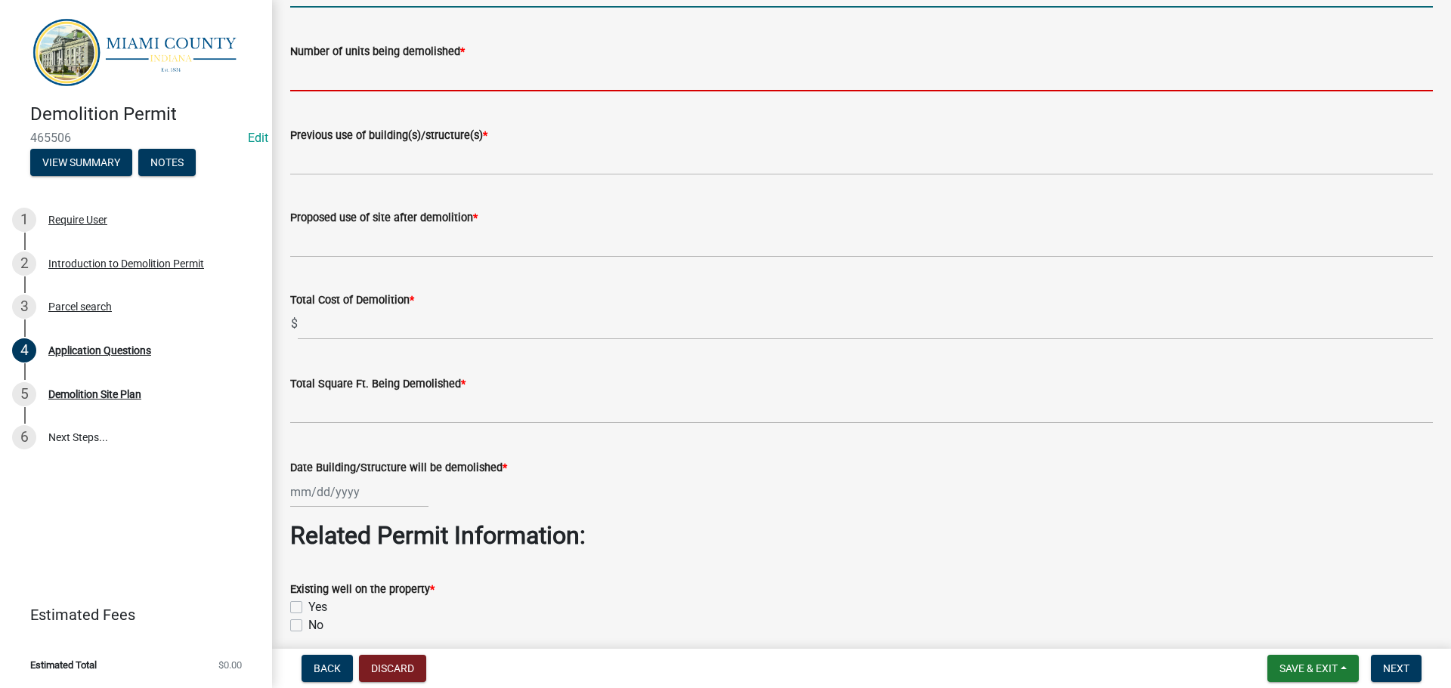
click at [429, 91] on input "text" at bounding box center [861, 75] width 1142 height 31
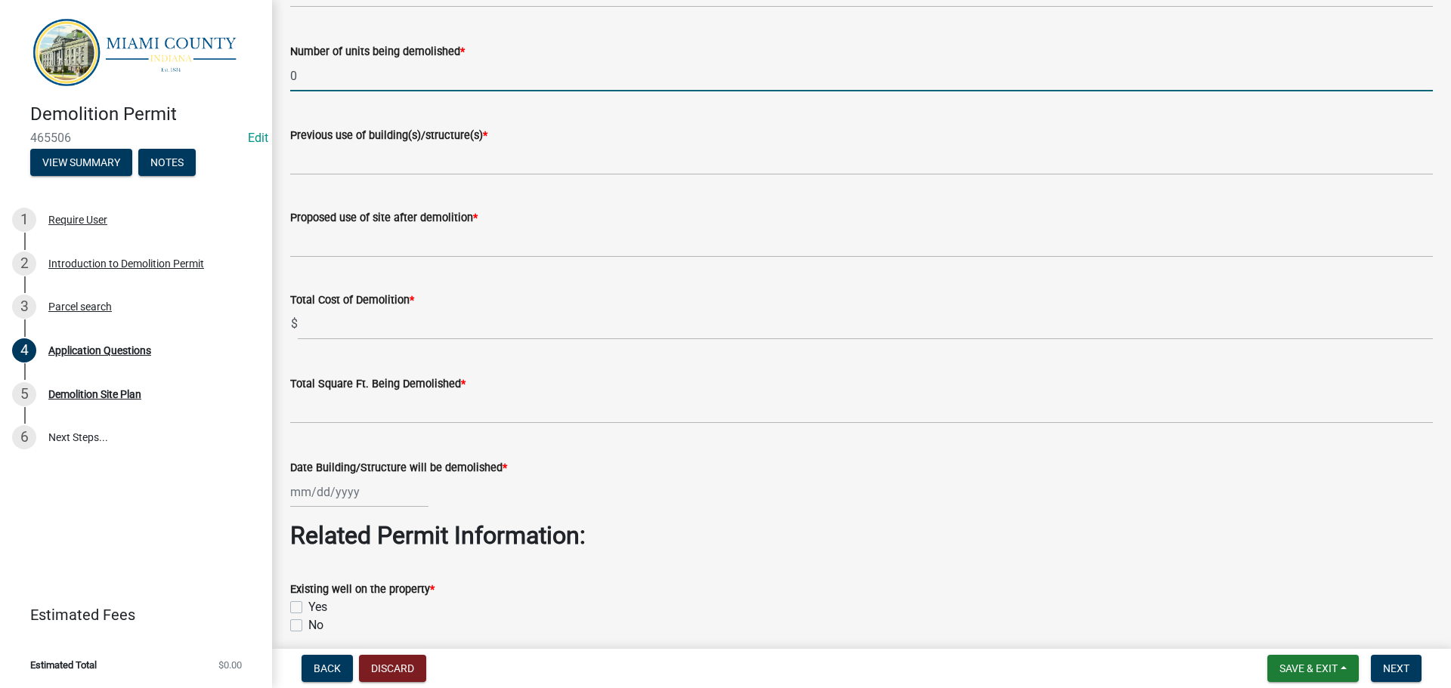
type input "0"
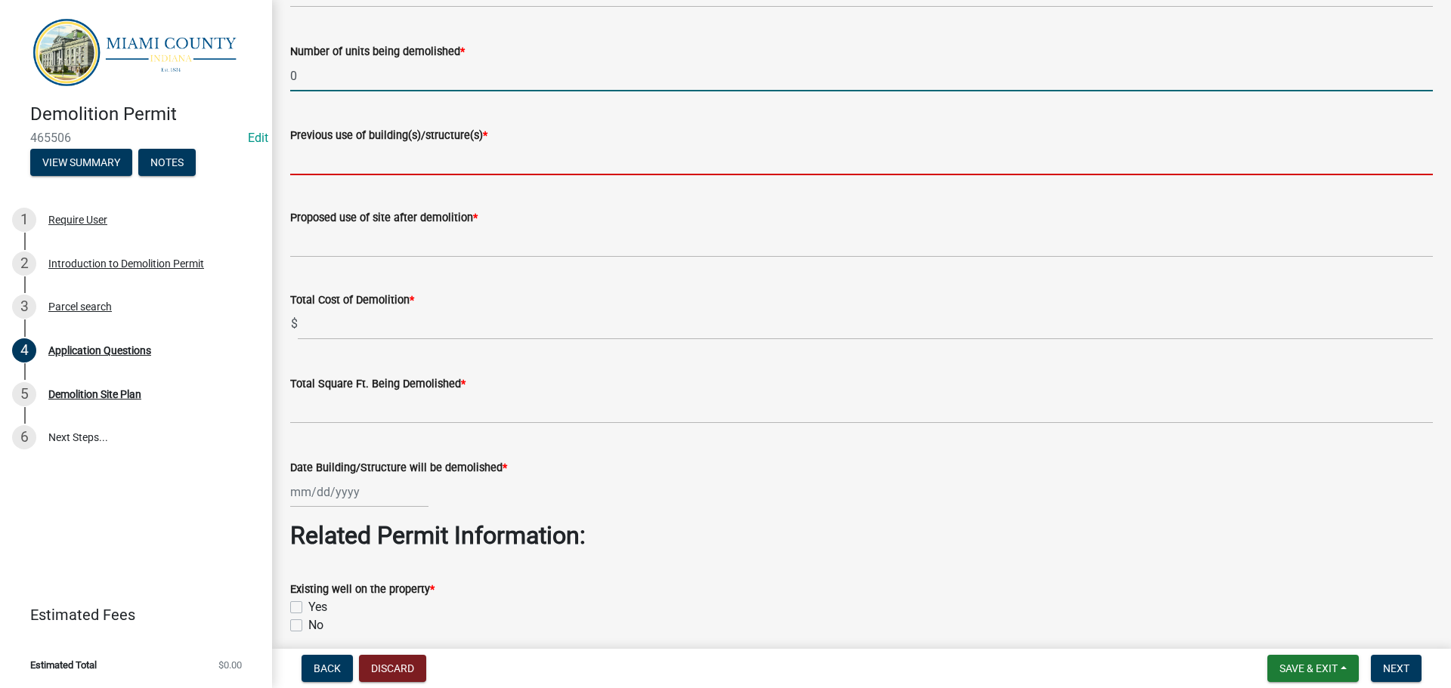
click at [394, 175] on input "Previous use of building(s)/structure(s) *" at bounding box center [861, 159] width 1142 height 31
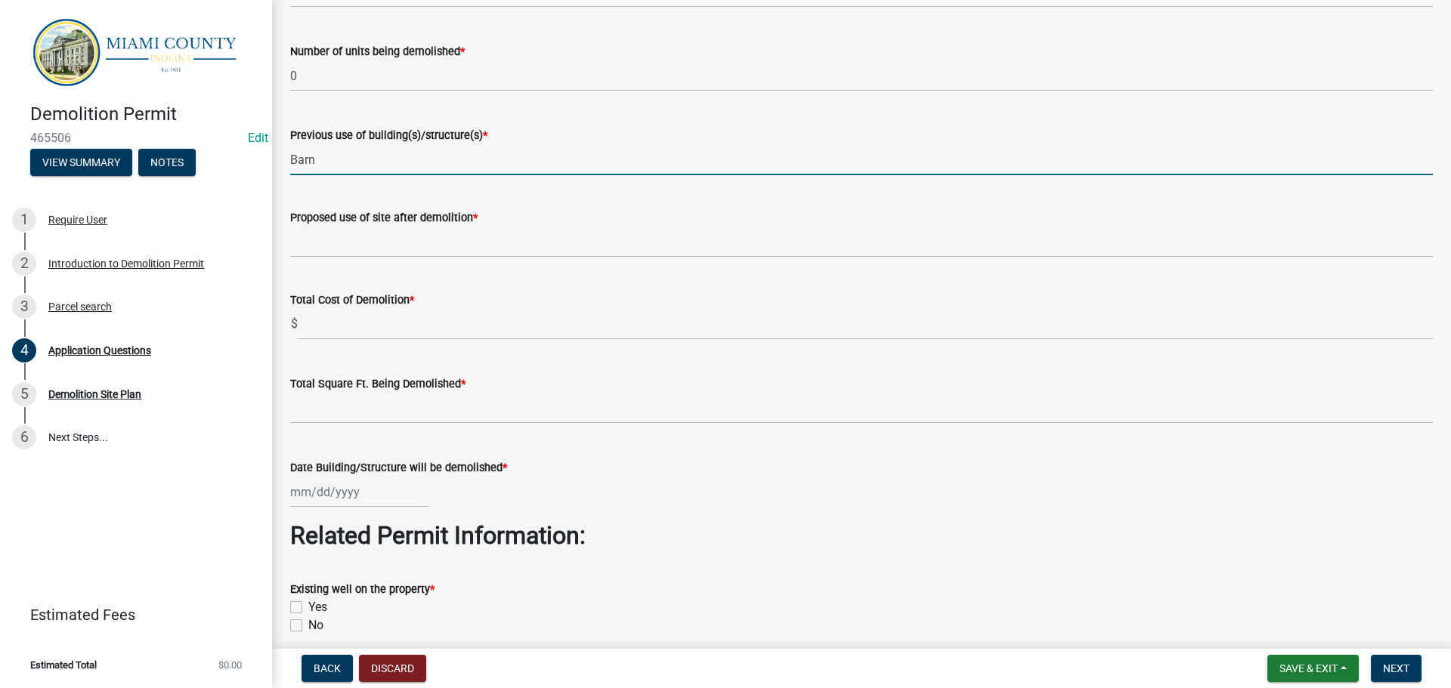
type input "Barn"
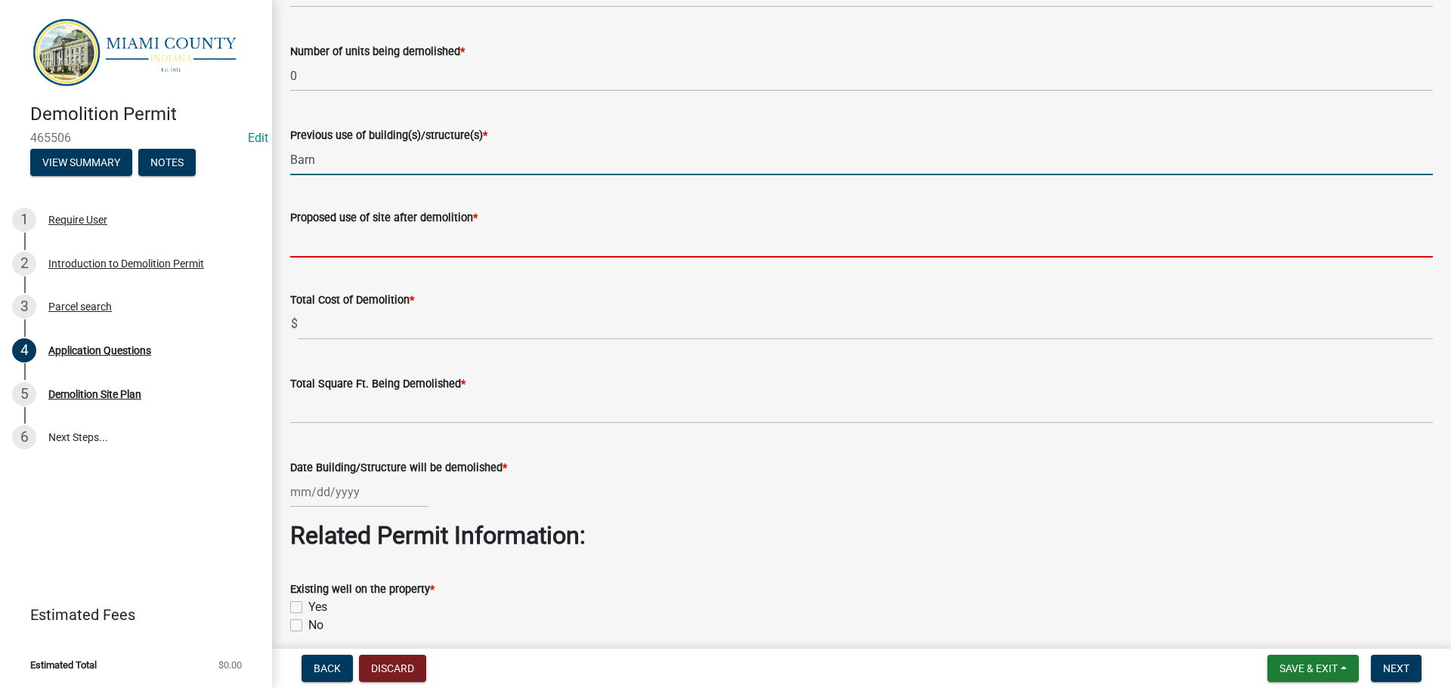
click at [407, 258] on input "Proposed use of site after demolition *" at bounding box center [861, 242] width 1142 height 31
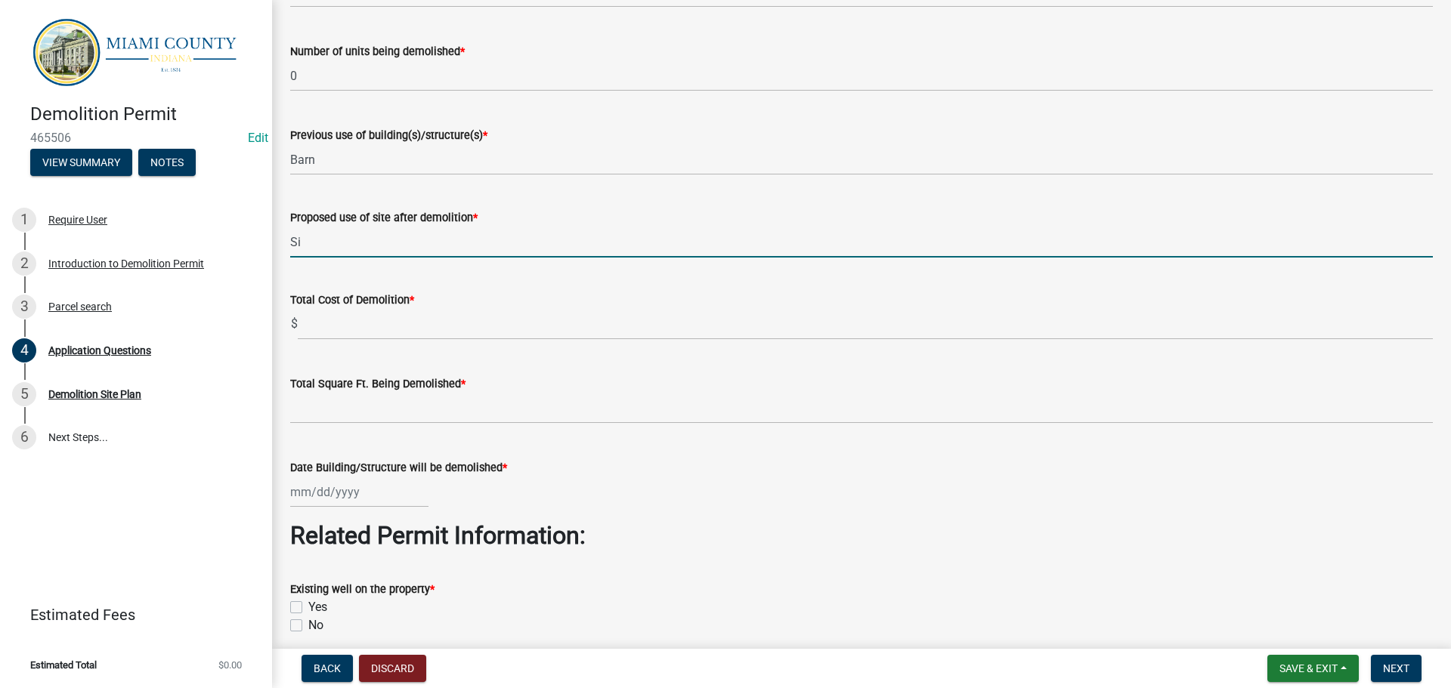
type input "S"
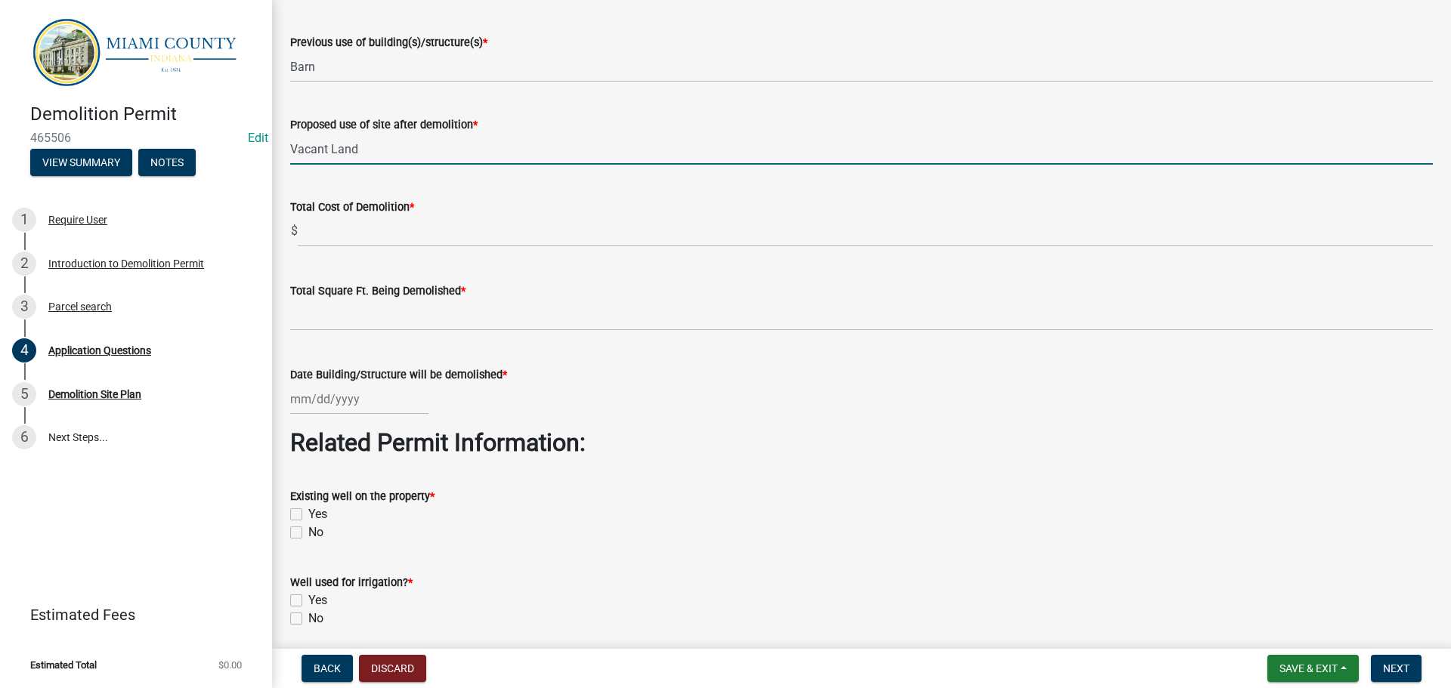
scroll to position [2645, 0]
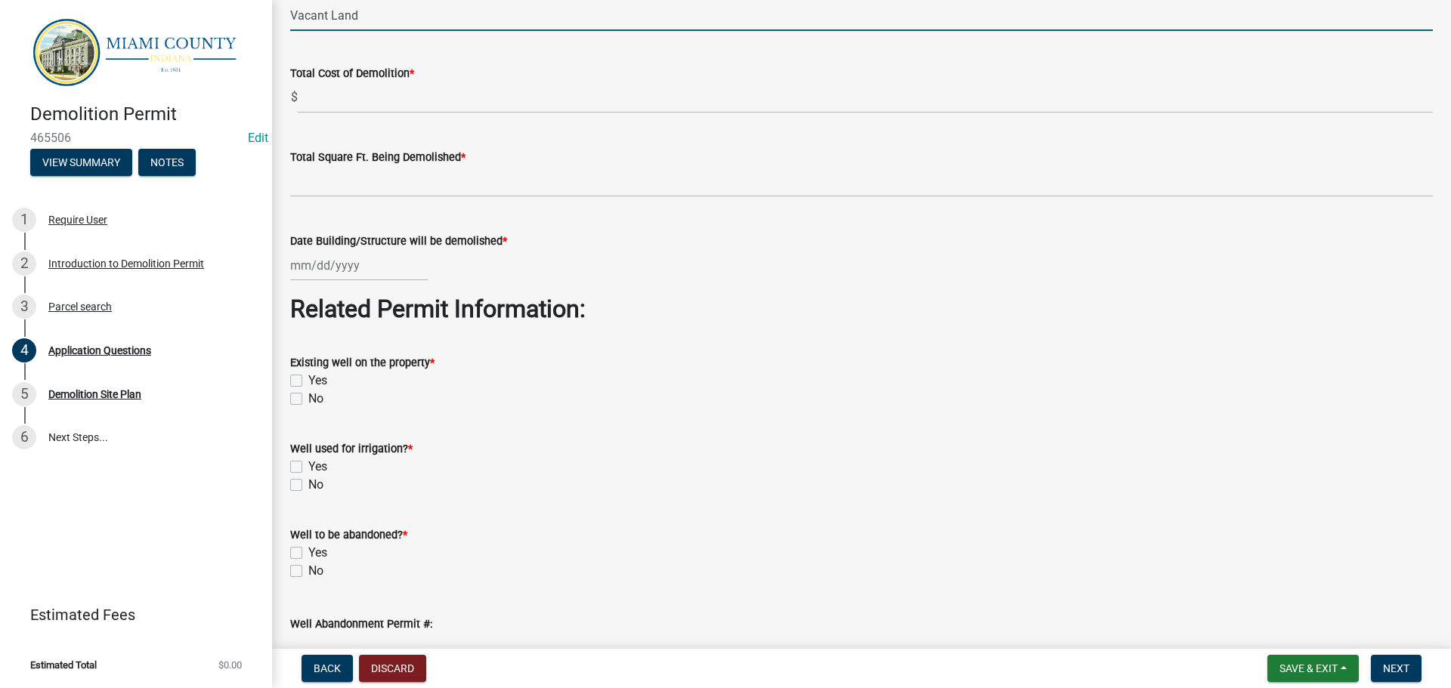
type input "Vacant Land"
click at [376, 79] on label "Total Cost of Demolition *" at bounding box center [352, 74] width 124 height 11
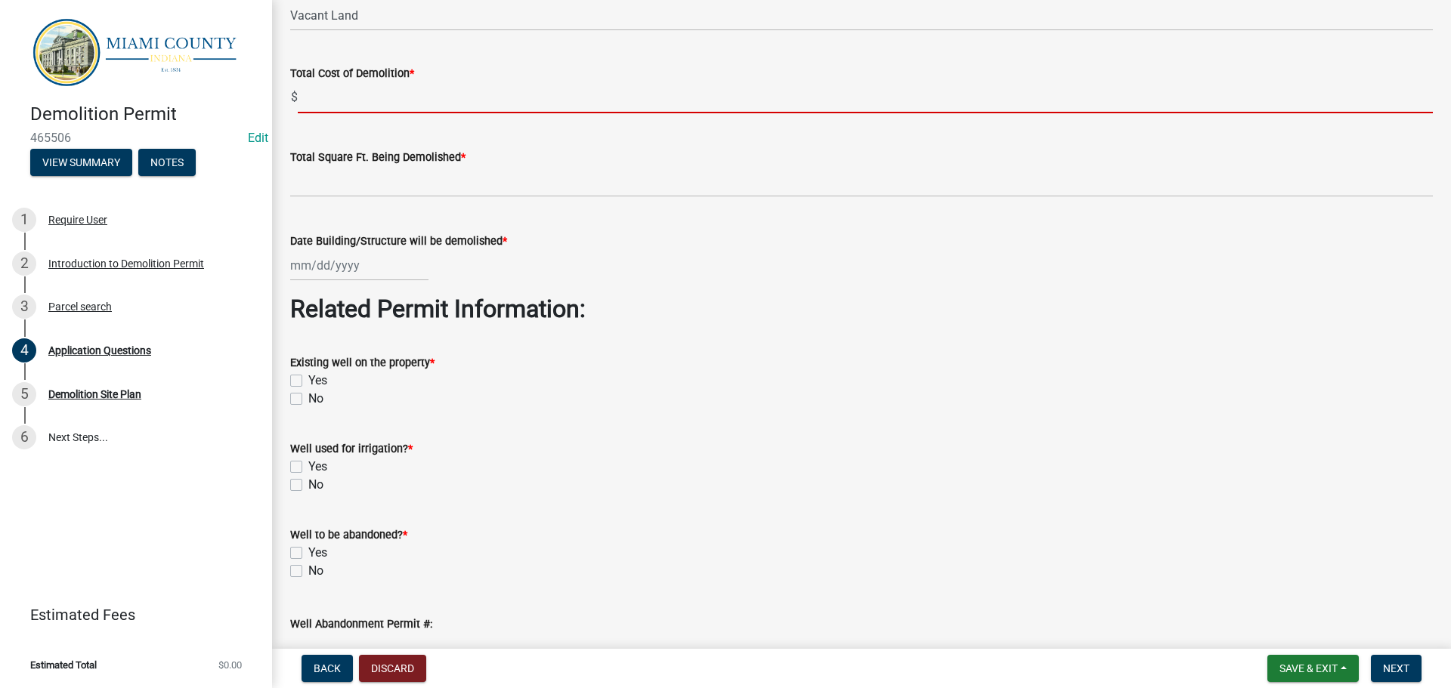
click at [365, 113] on input "text" at bounding box center [865, 97] width 1135 height 31
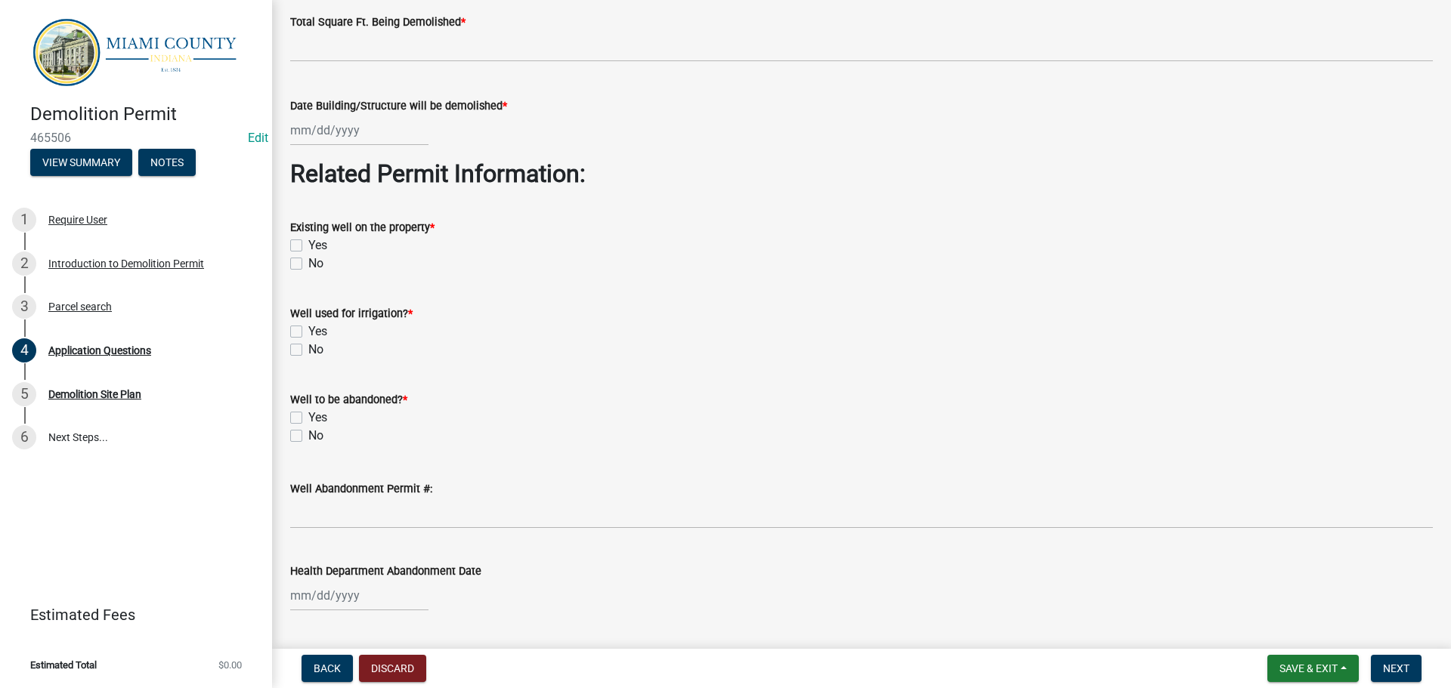
scroll to position [2796, 0]
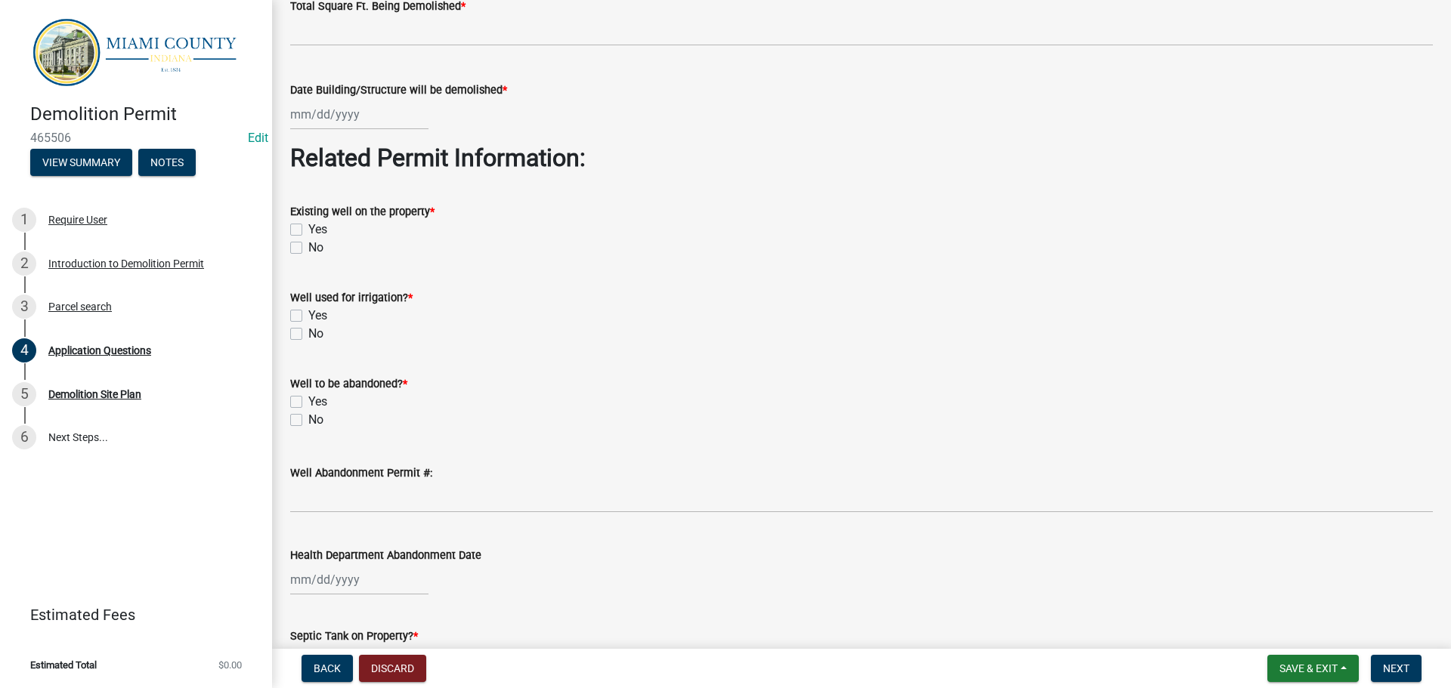
type input "0"
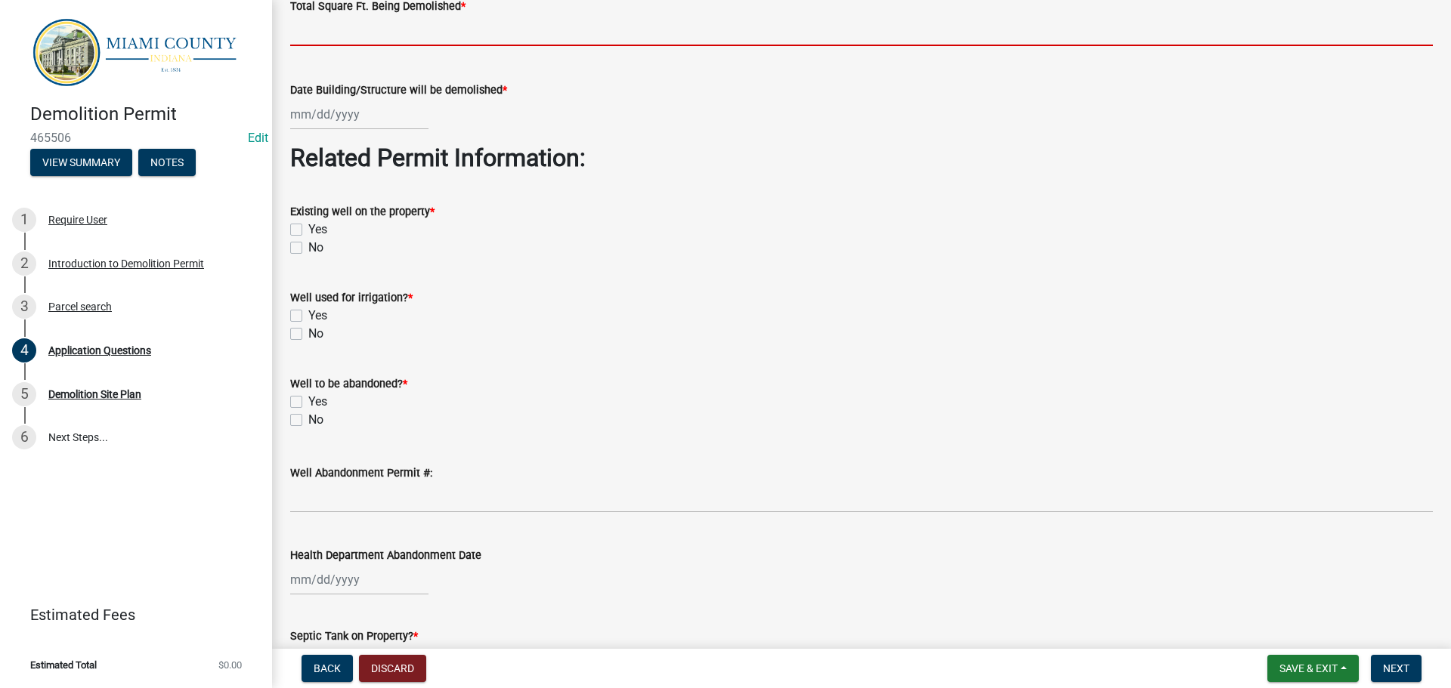
click at [405, 46] on input "text" at bounding box center [861, 30] width 1142 height 31
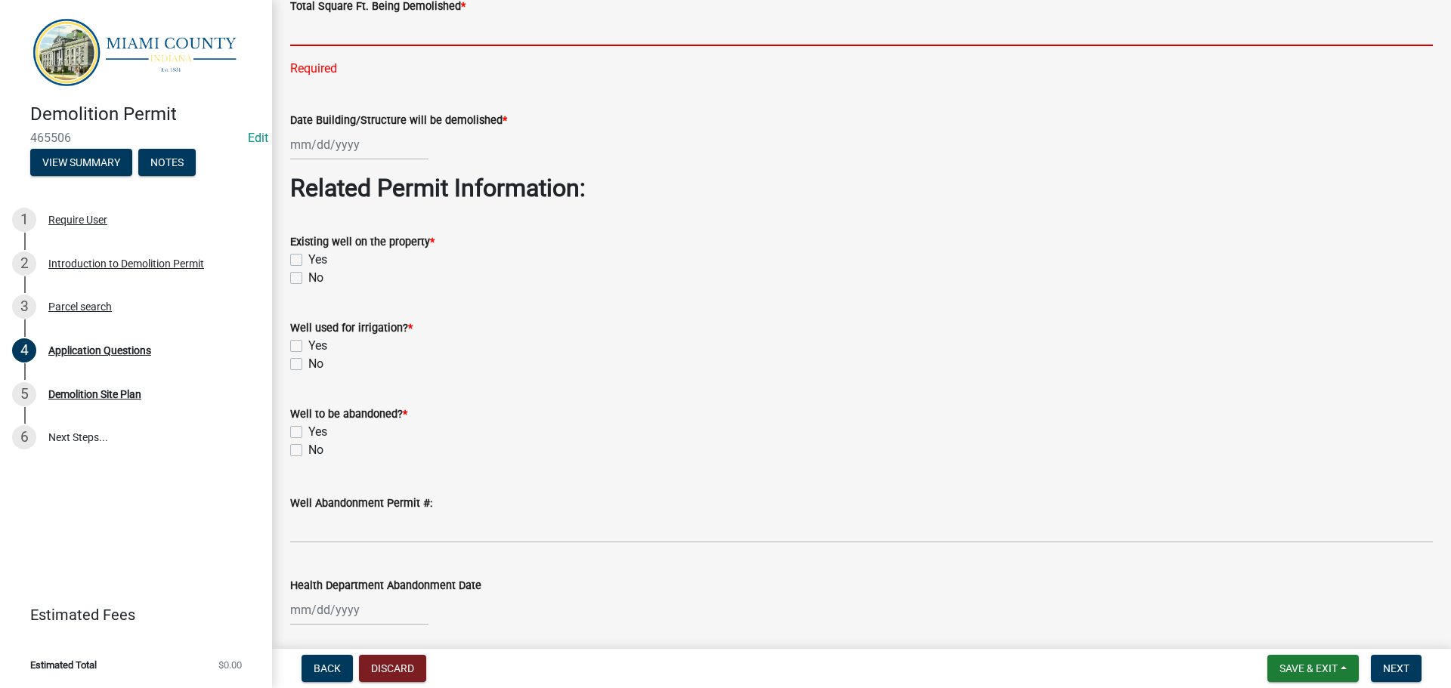
click at [589, 46] on input "text" at bounding box center [861, 30] width 1142 height 31
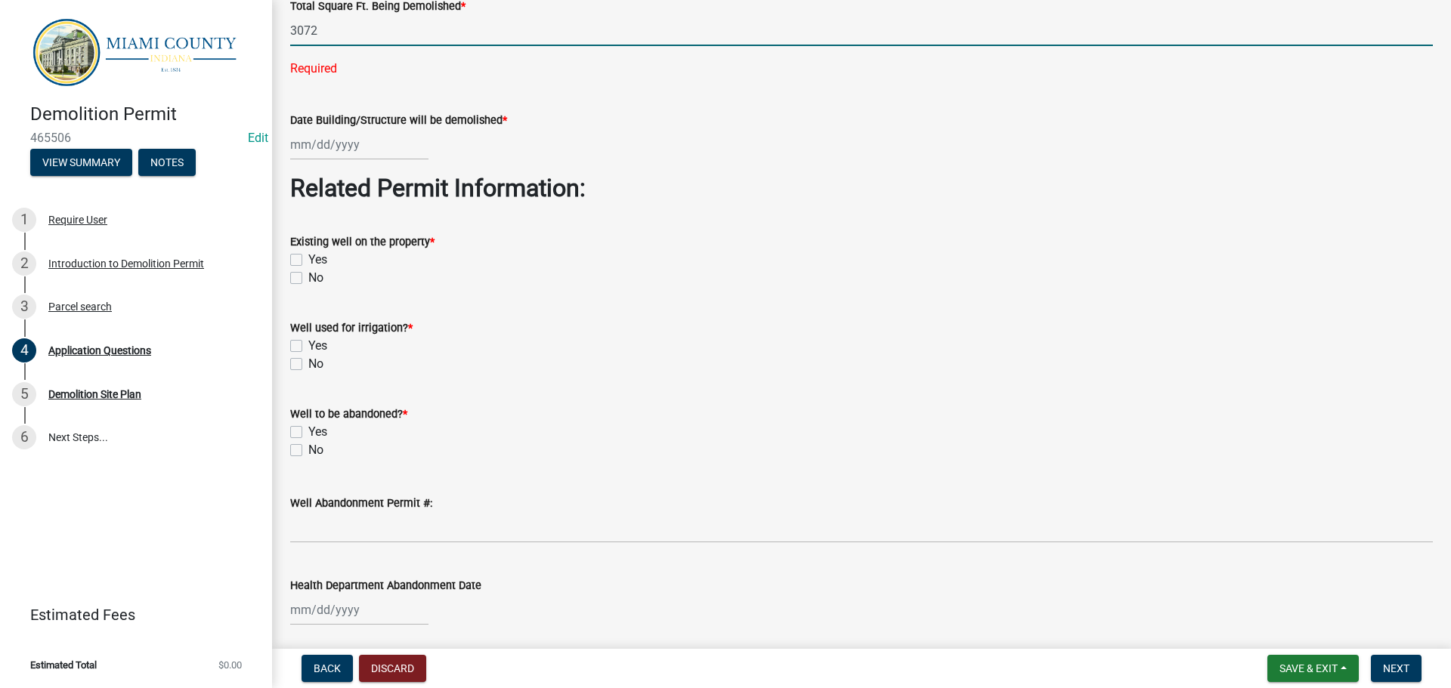
type input "3072"
click at [345, 174] on wm-data-entity-input "Date Building/Structure will be demolished *" at bounding box center [861, 132] width 1142 height 84
select select "8"
select select "2025"
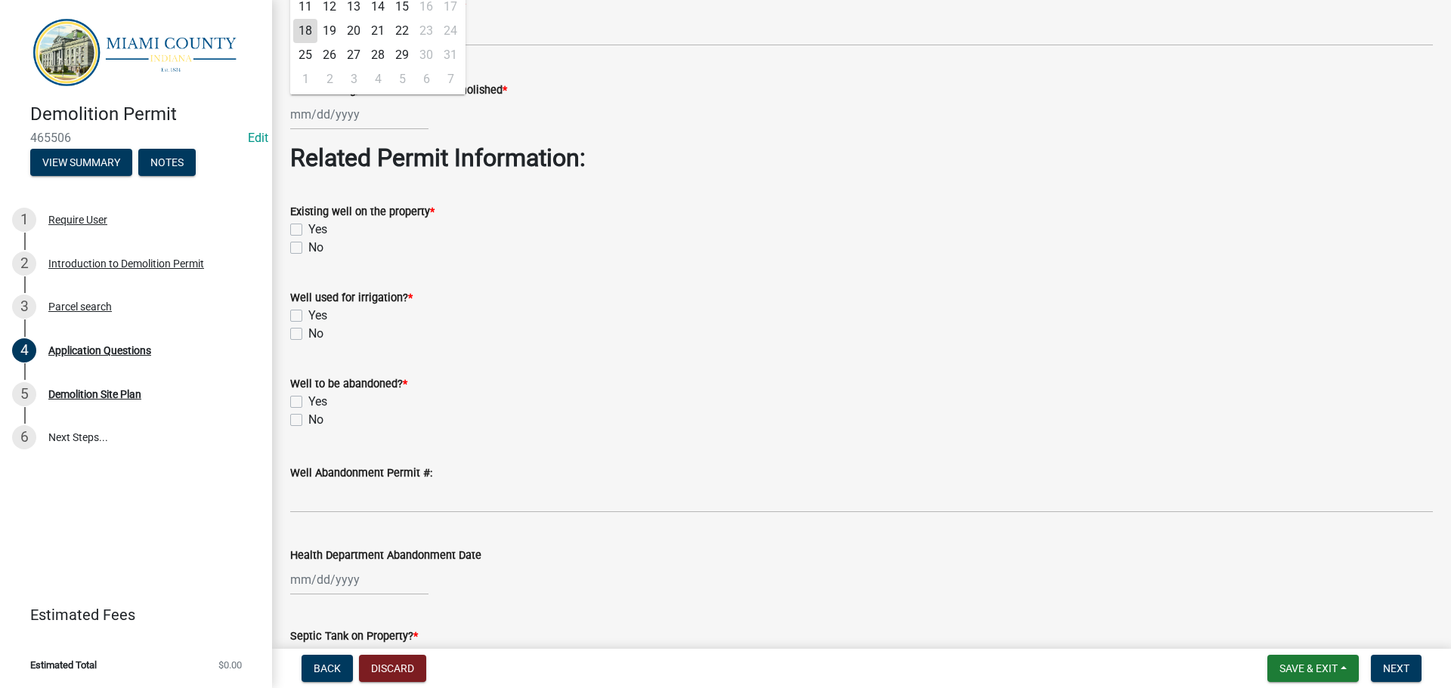
click at [310, 91] on div "1" at bounding box center [305, 79] width 24 height 24
type input "[DATE]"
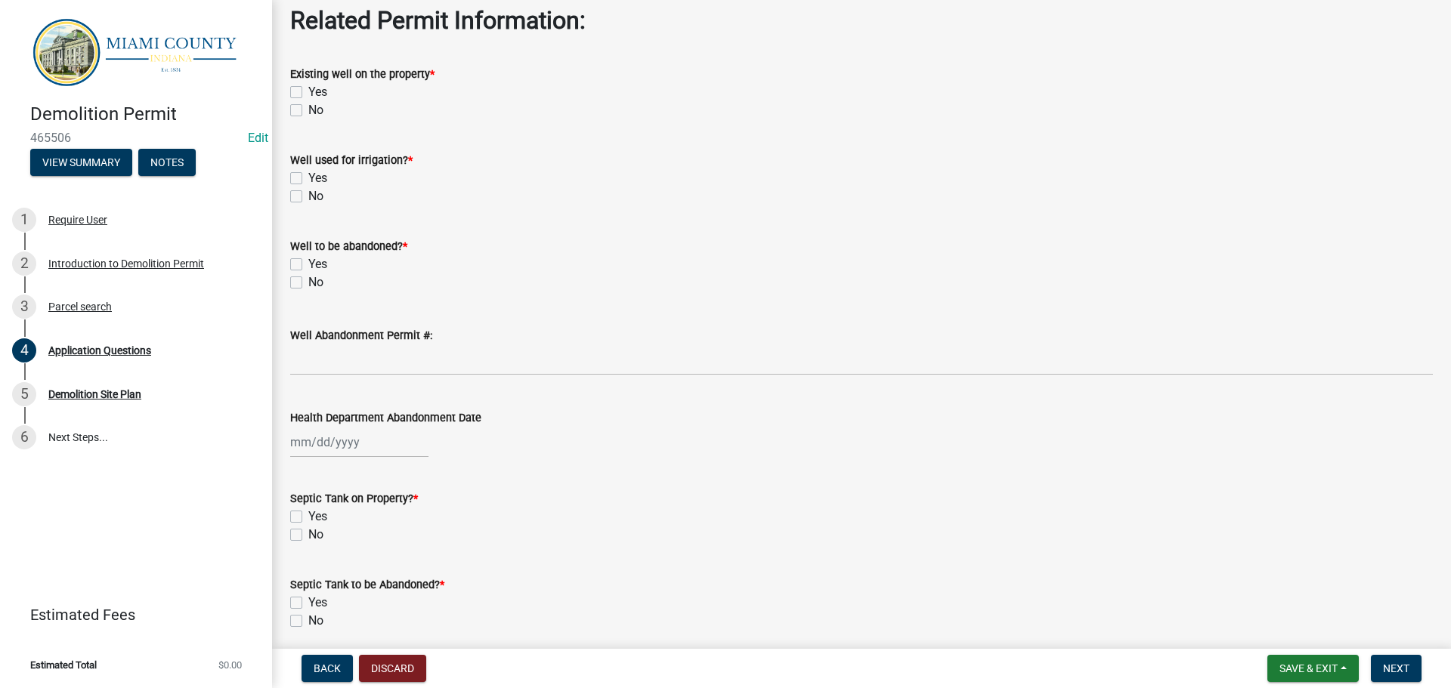
scroll to position [2947, 0]
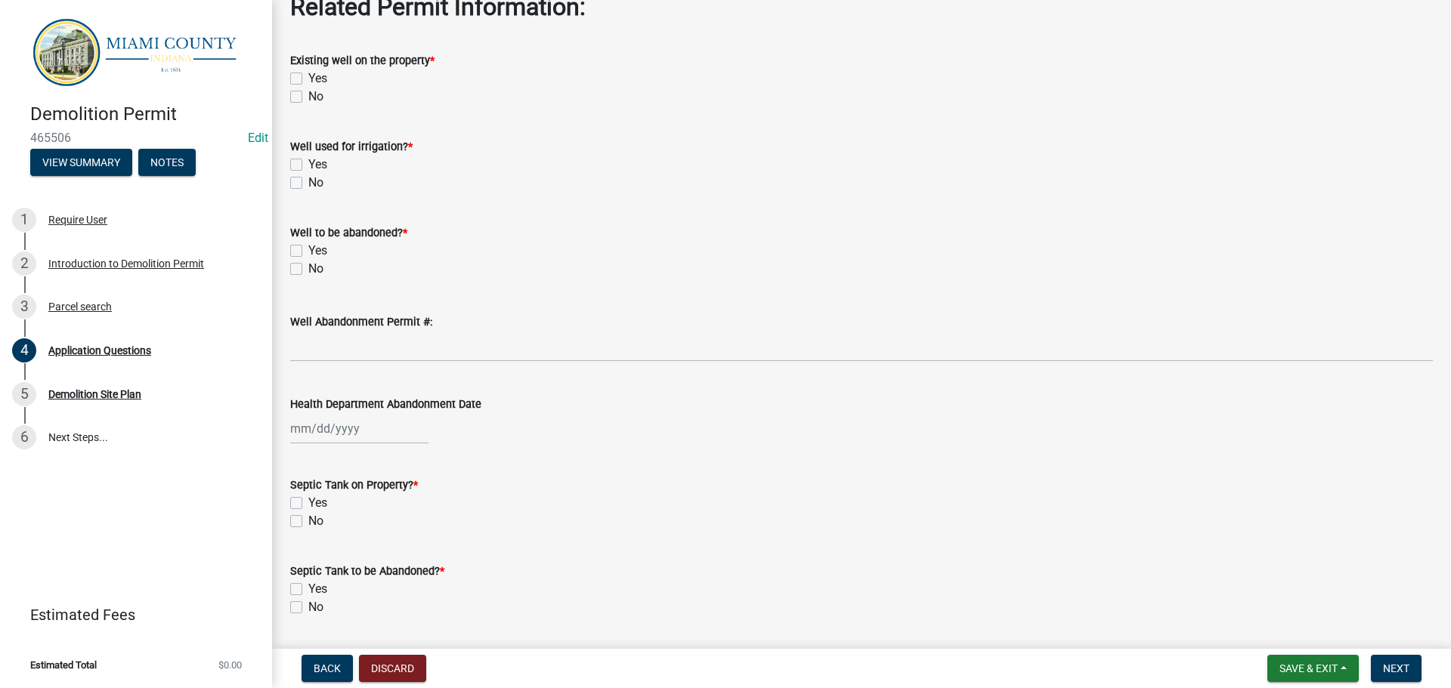
click at [308, 88] on label "Yes" at bounding box center [317, 79] width 19 height 18
click at [308, 79] on input "Yes" at bounding box center [313, 75] width 10 height 10
checkbox input "true"
checkbox input "false"
click at [308, 192] on label "No" at bounding box center [315, 183] width 15 height 18
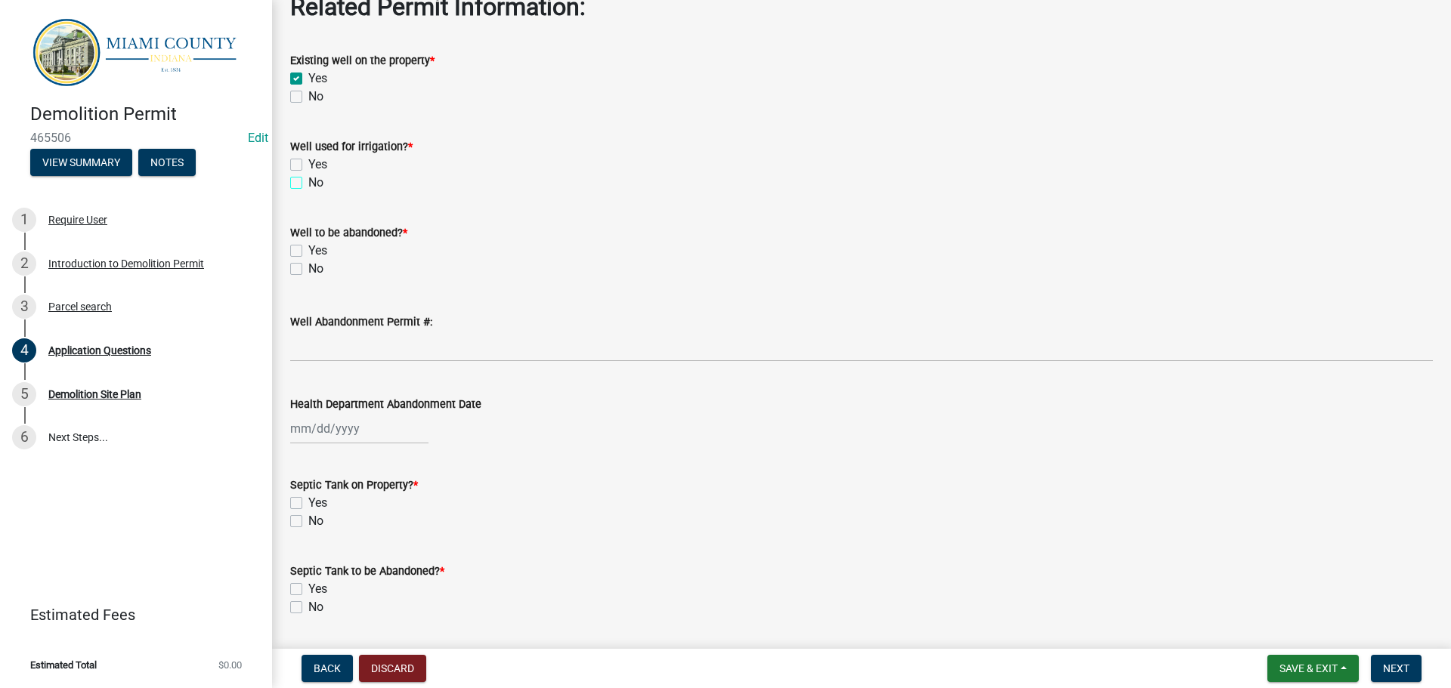
click at [308, 184] on input "No" at bounding box center [313, 179] width 10 height 10
checkbox input "true"
checkbox input "false"
checkbox input "true"
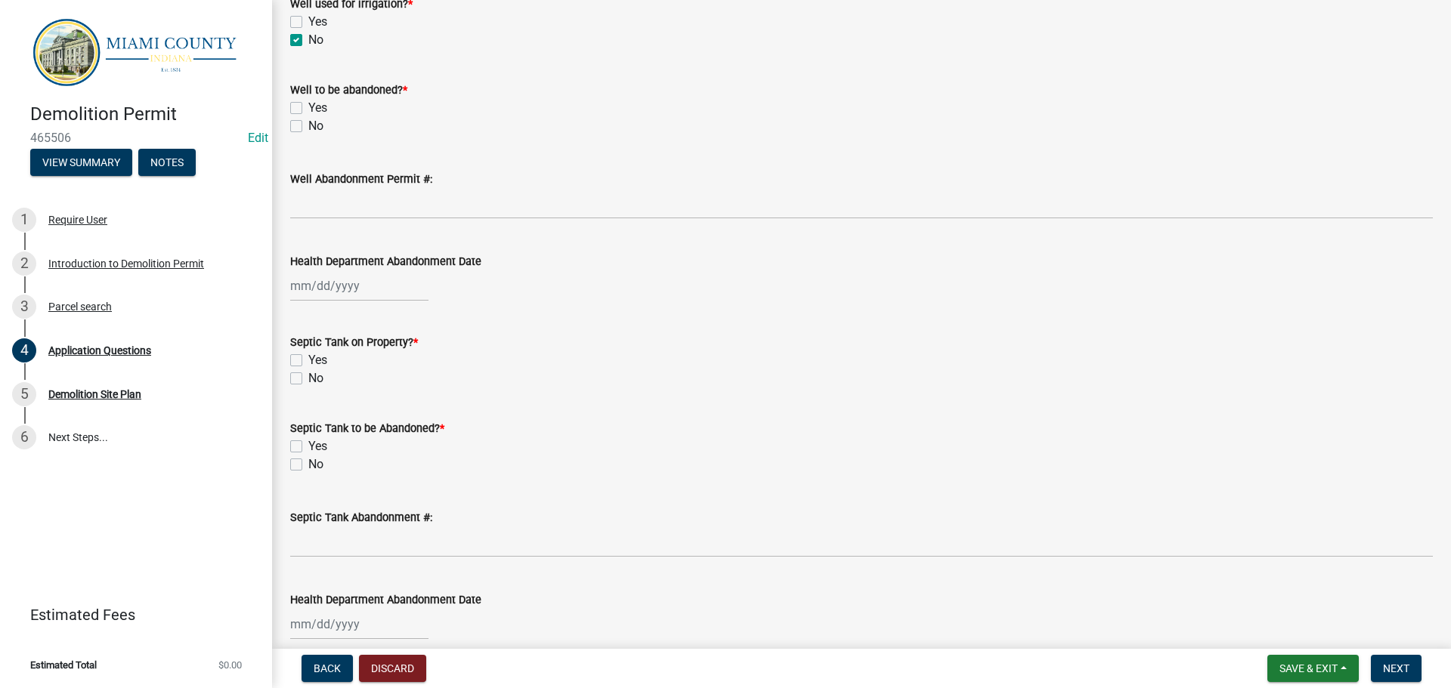
scroll to position [3098, 0]
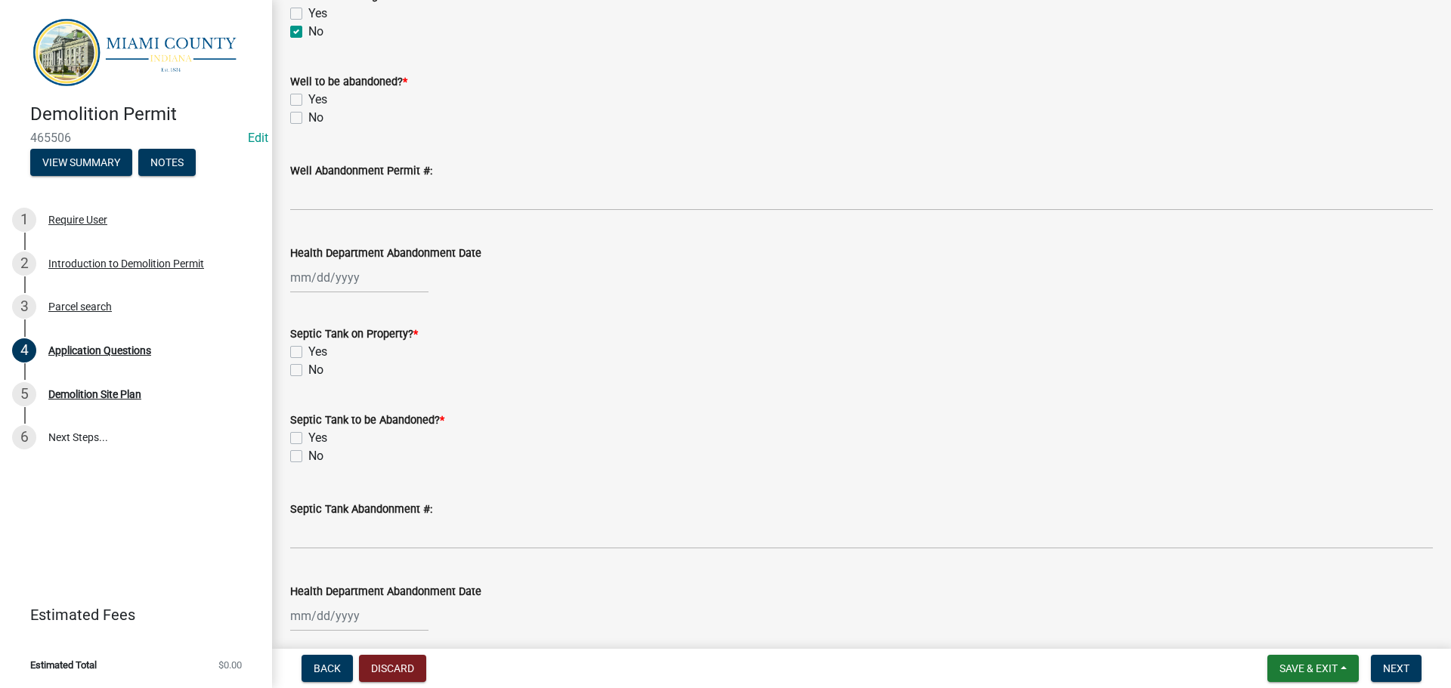
click at [295, 141] on wm-data-entity-input "Well to be abandoned? * Yes No" at bounding box center [861, 97] width 1142 height 86
click at [308, 127] on label "No" at bounding box center [315, 118] width 15 height 18
click at [308, 119] on input "No" at bounding box center [313, 114] width 10 height 10
checkbox input "true"
checkbox input "false"
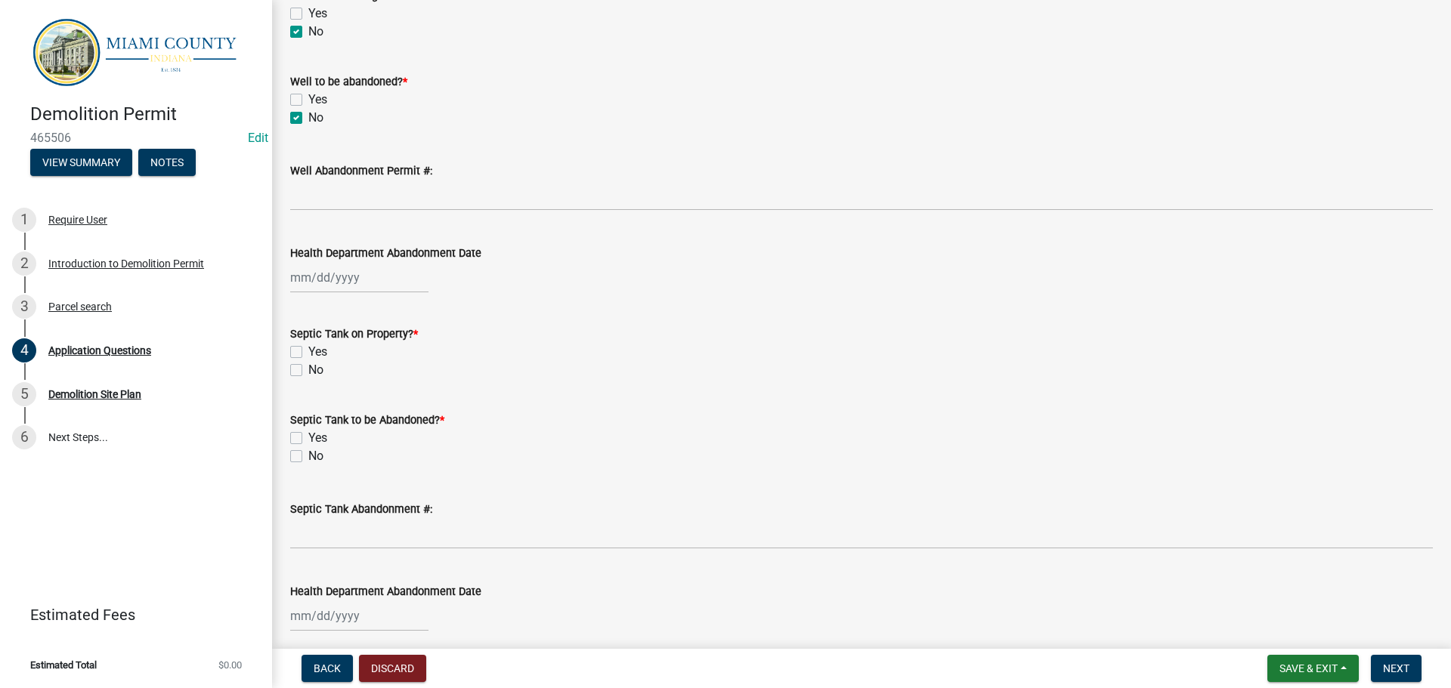
checkbox input "true"
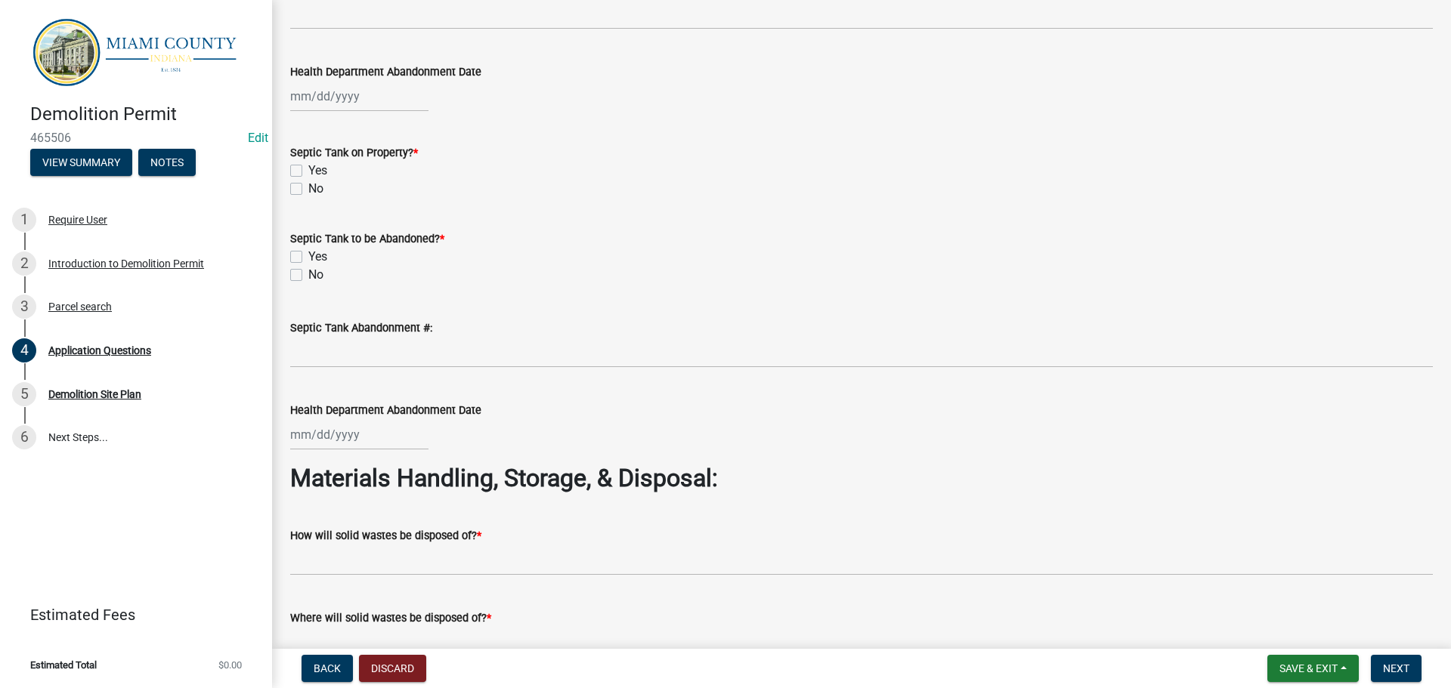
scroll to position [3476, 0]
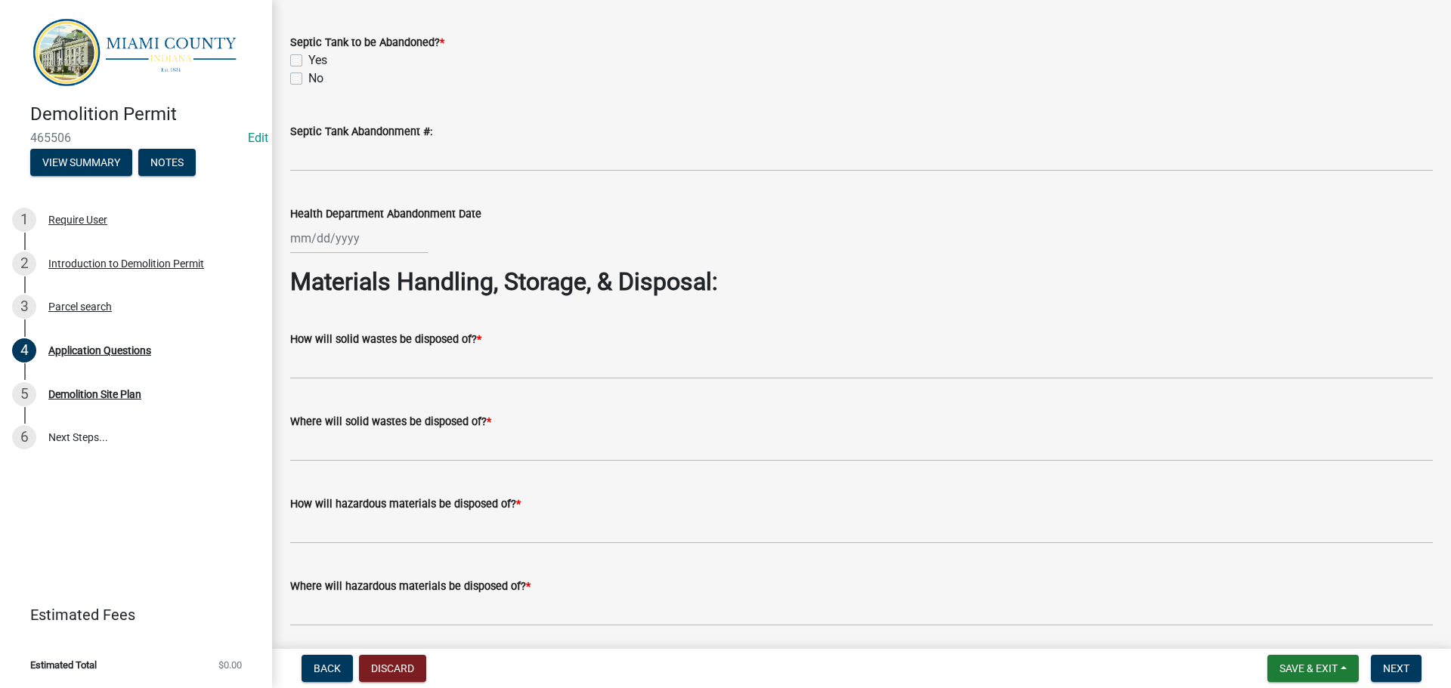
checkbox input "true"
checkbox input "false"
checkbox input "true"
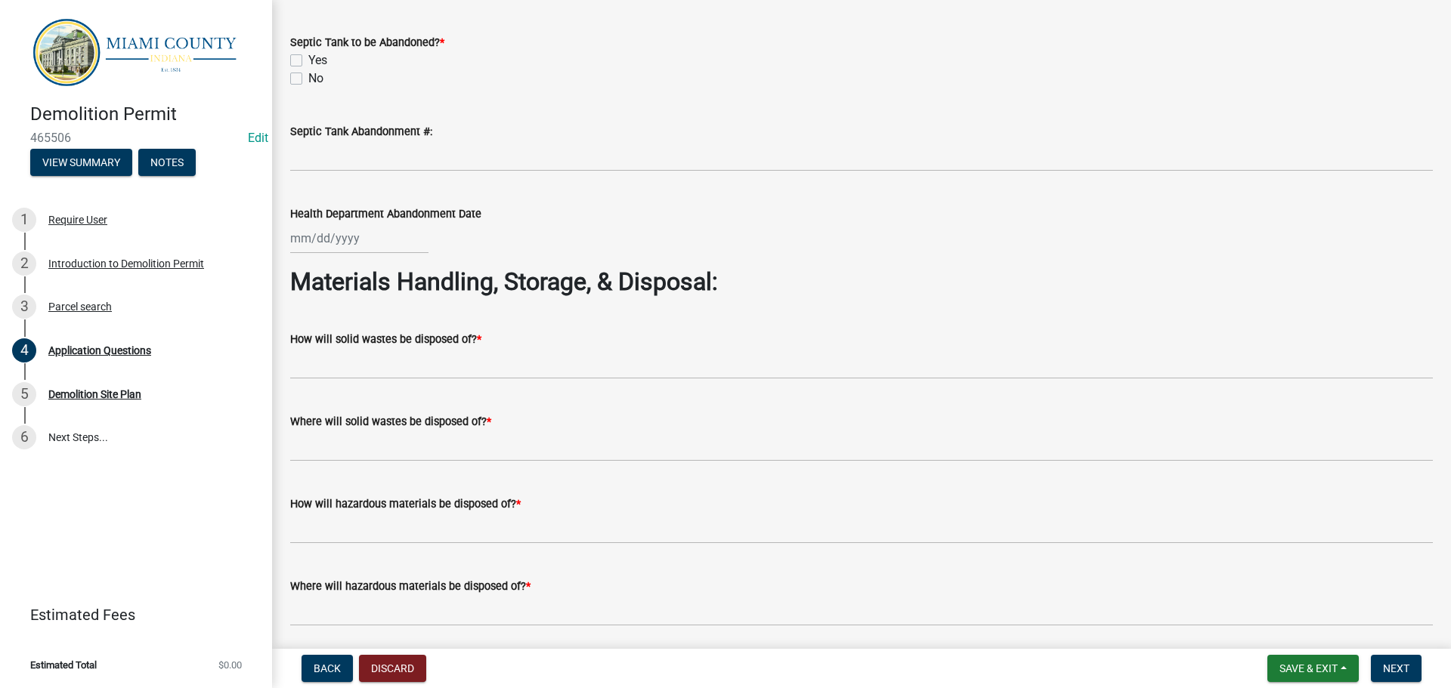
checkbox input "true"
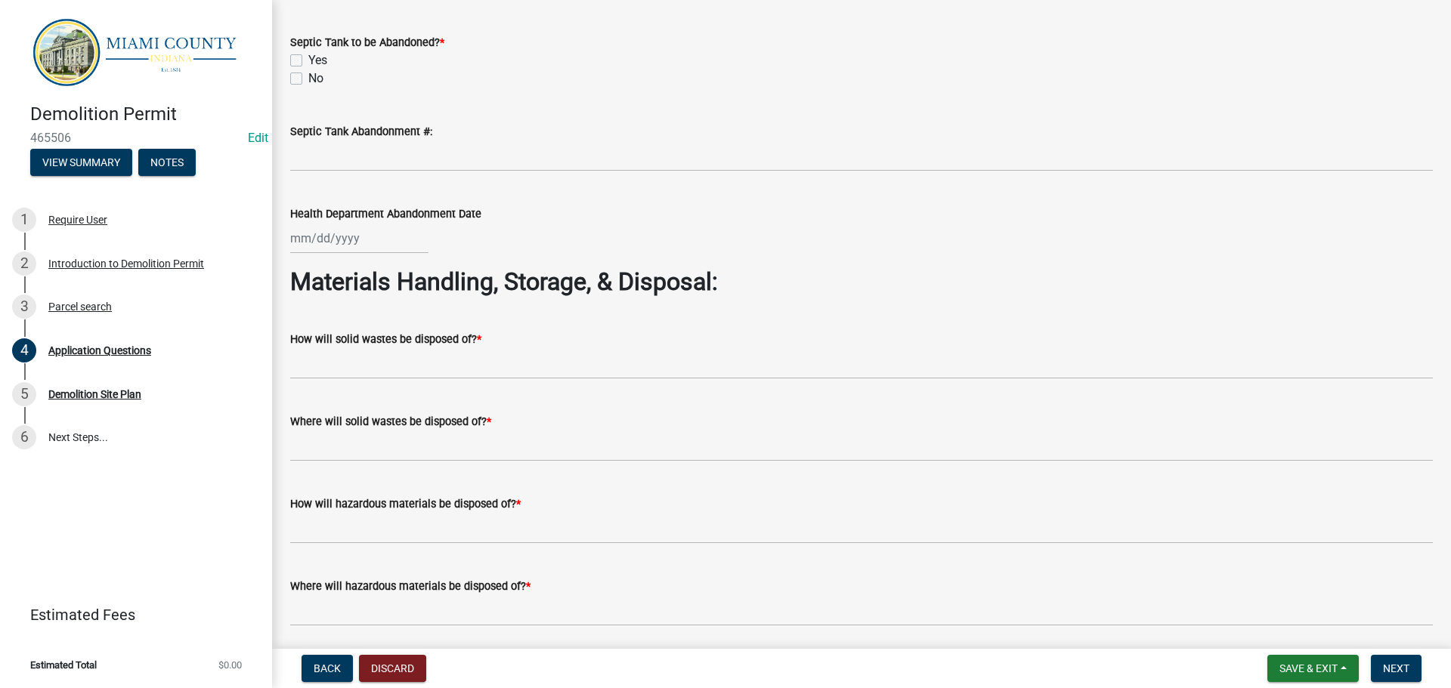
checkbox input "false"
checkbox input "true"
checkbox input "false"
click at [308, 88] on label "No" at bounding box center [315, 79] width 15 height 18
click at [308, 79] on input "No" at bounding box center [313, 75] width 10 height 10
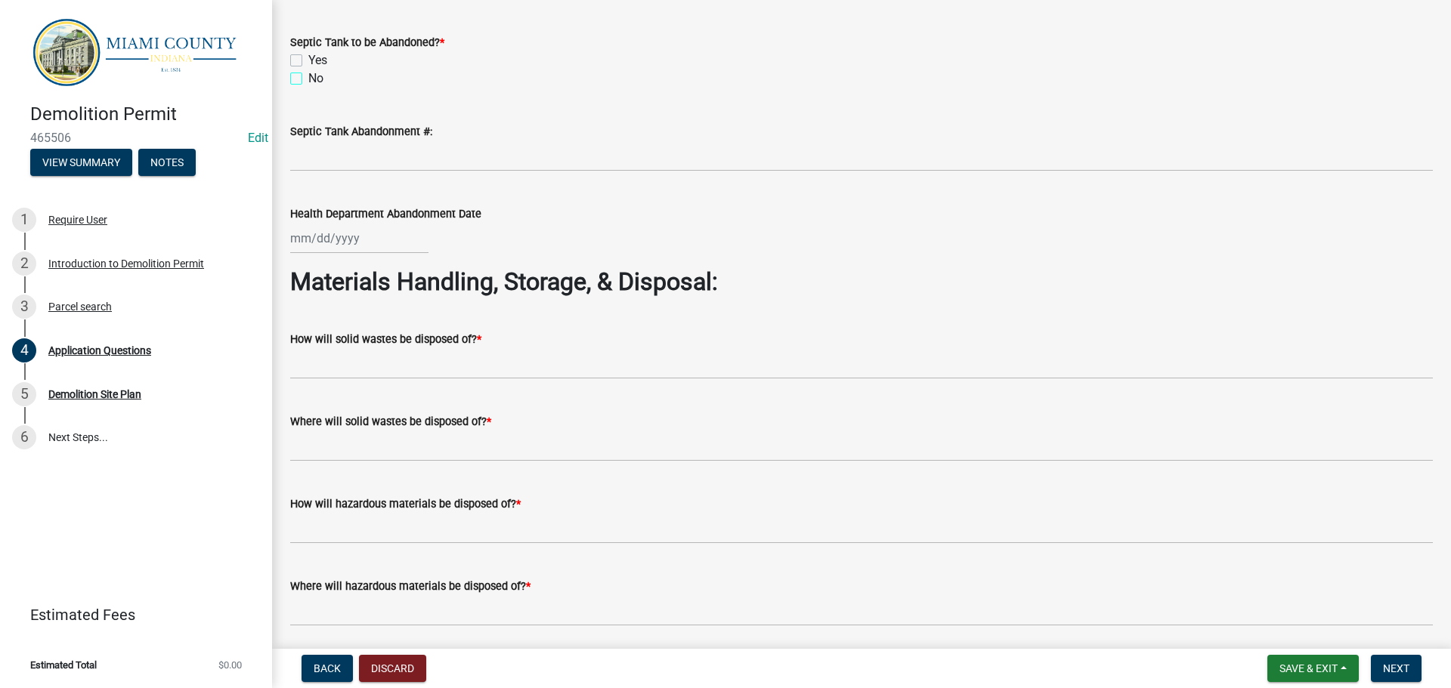
checkbox input "true"
checkbox input "false"
checkbox input "true"
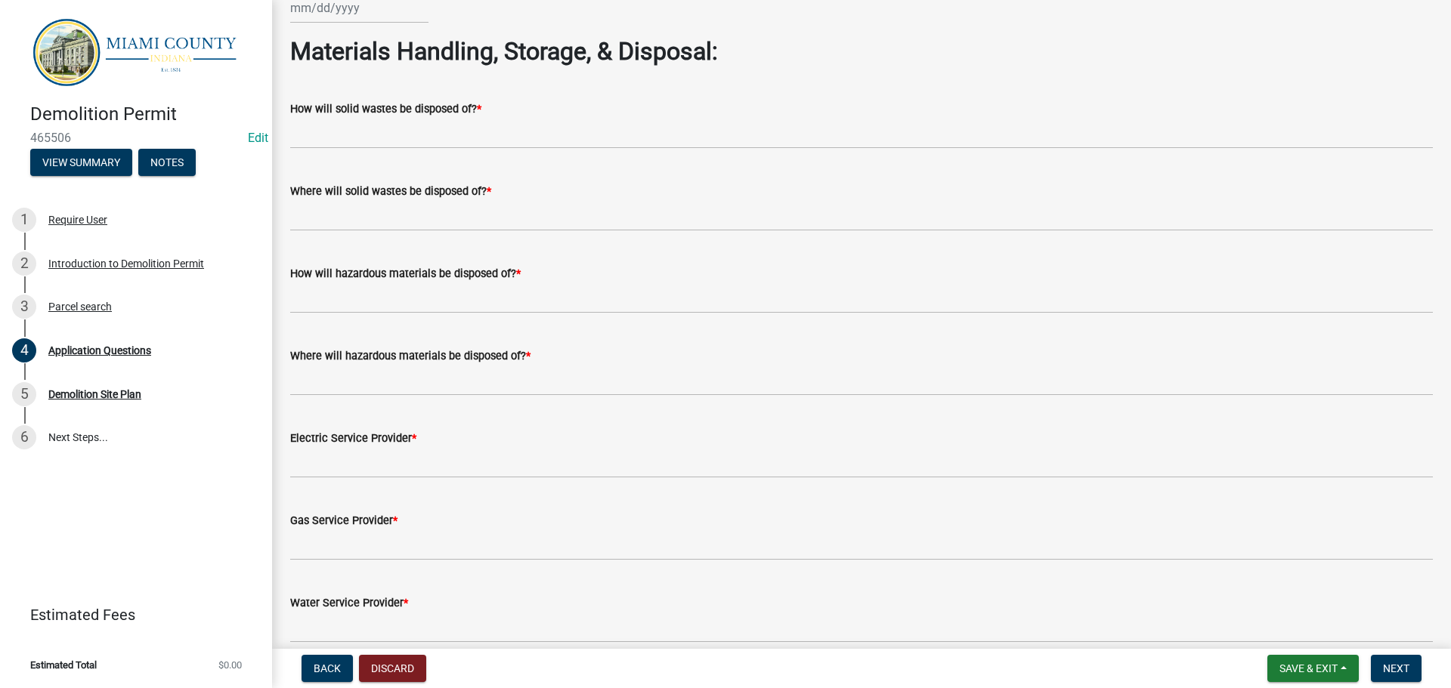
scroll to position [3702, 0]
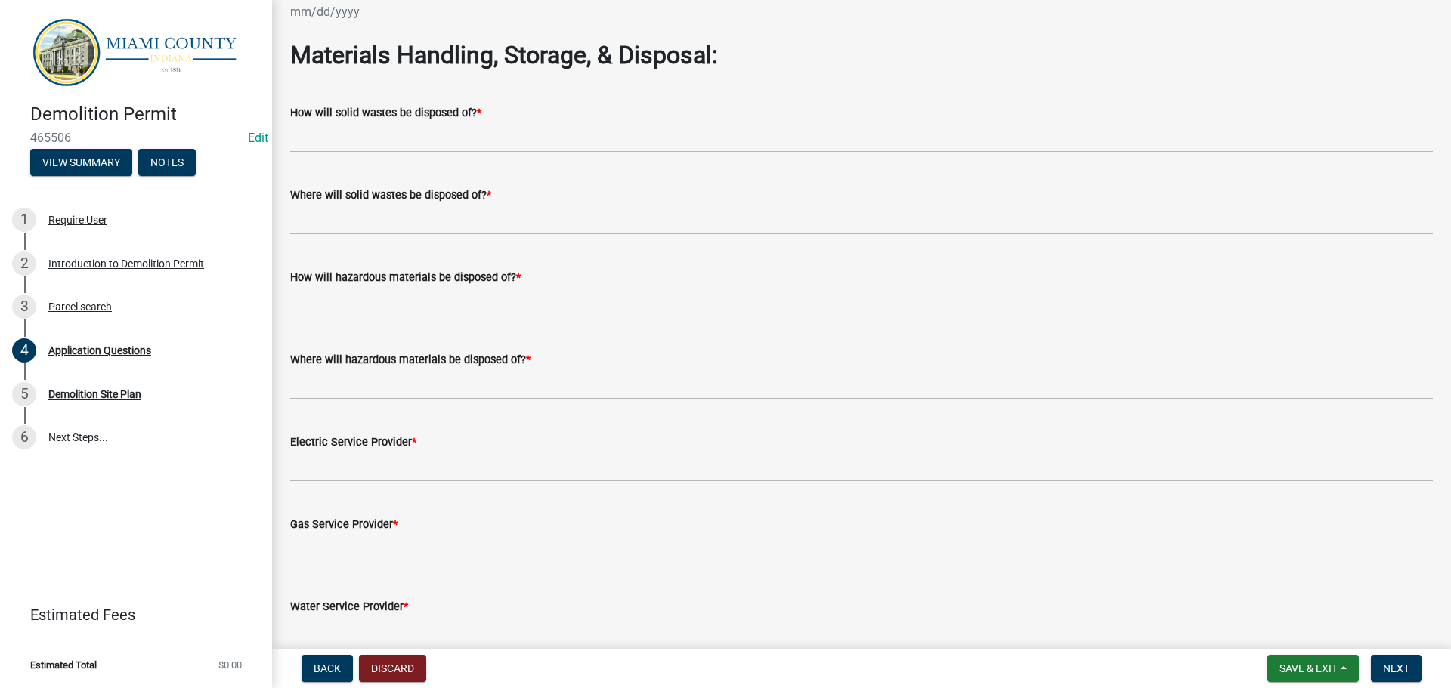
checkbox input "false"
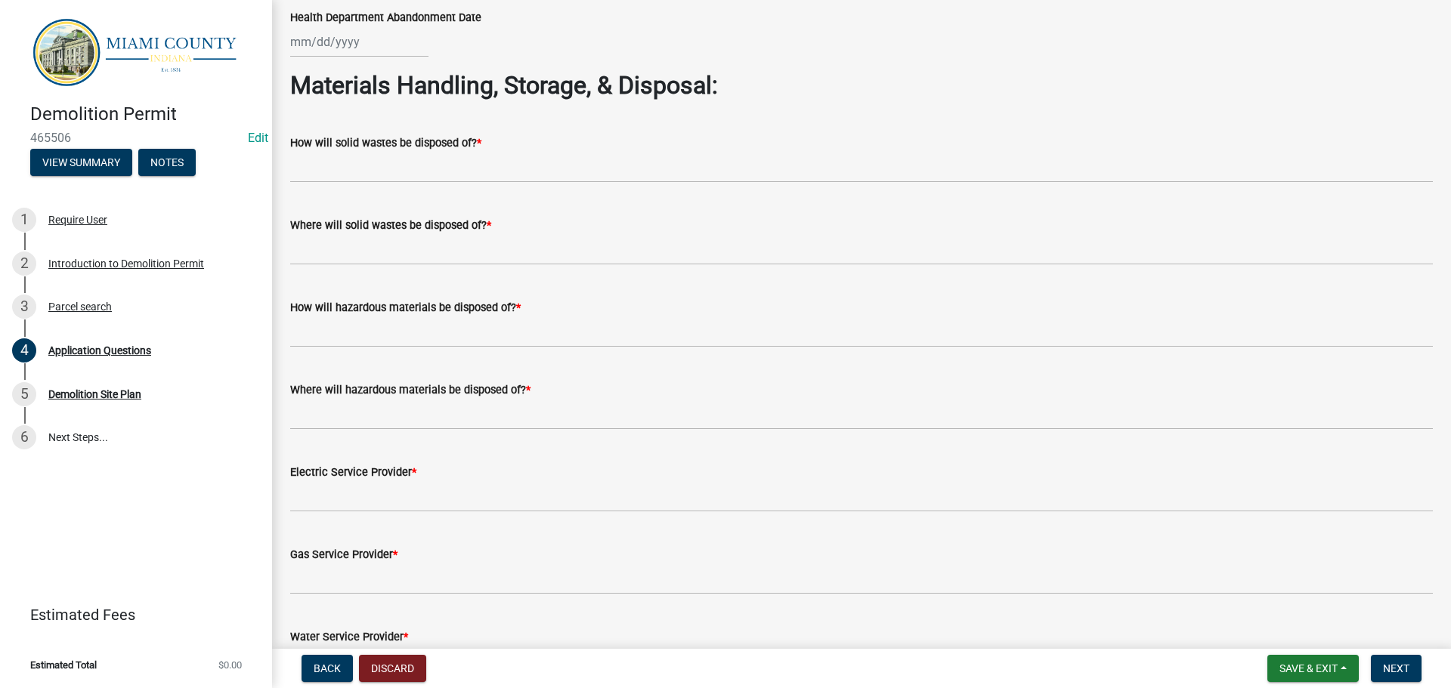
checkbox input "true"
checkbox input "false"
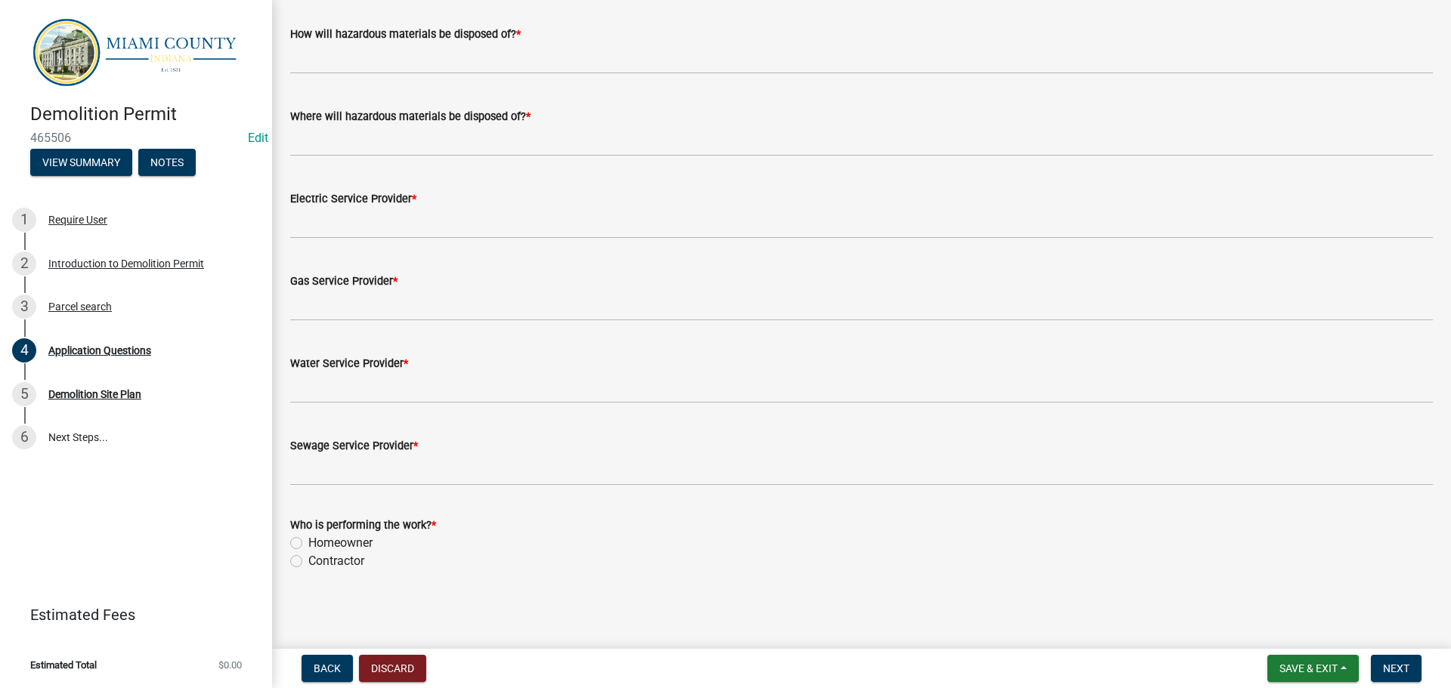
scroll to position [4156, 0]
type input "A"
type input "a"
type input "Hauled off"
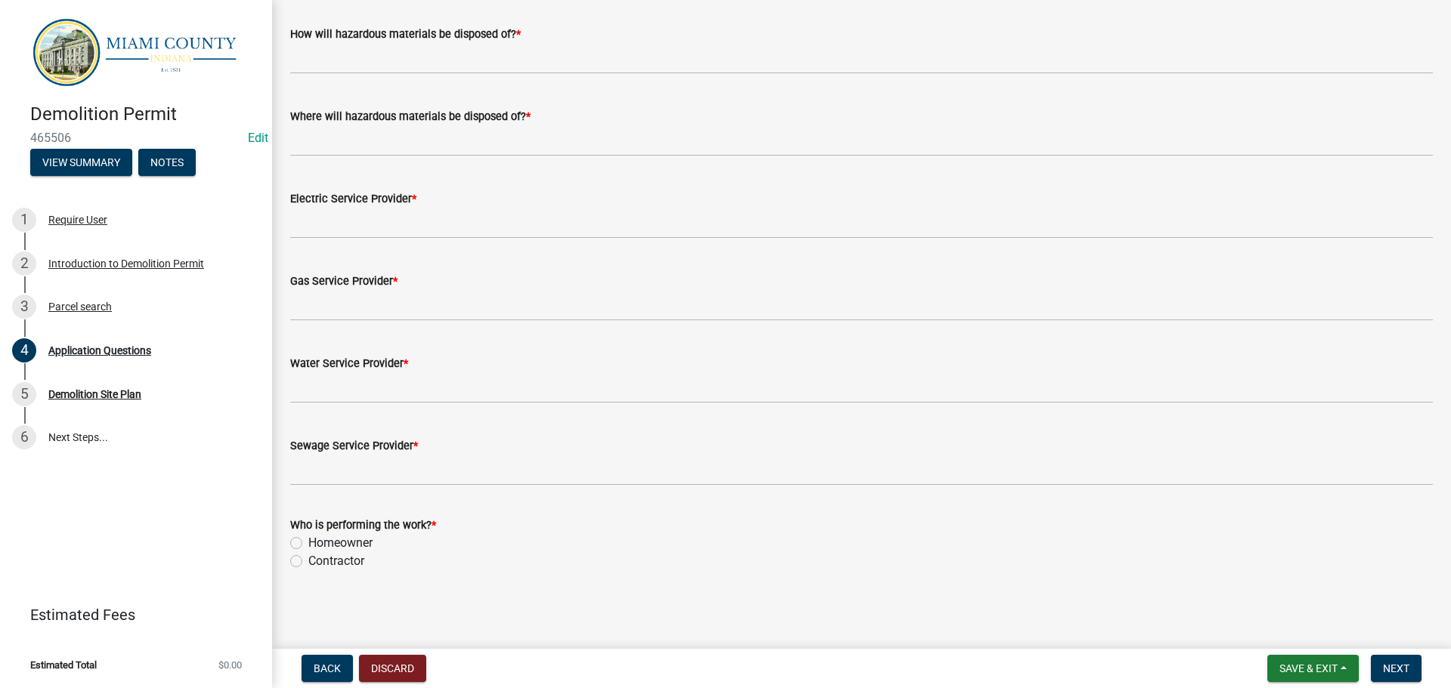
type input "Burned"
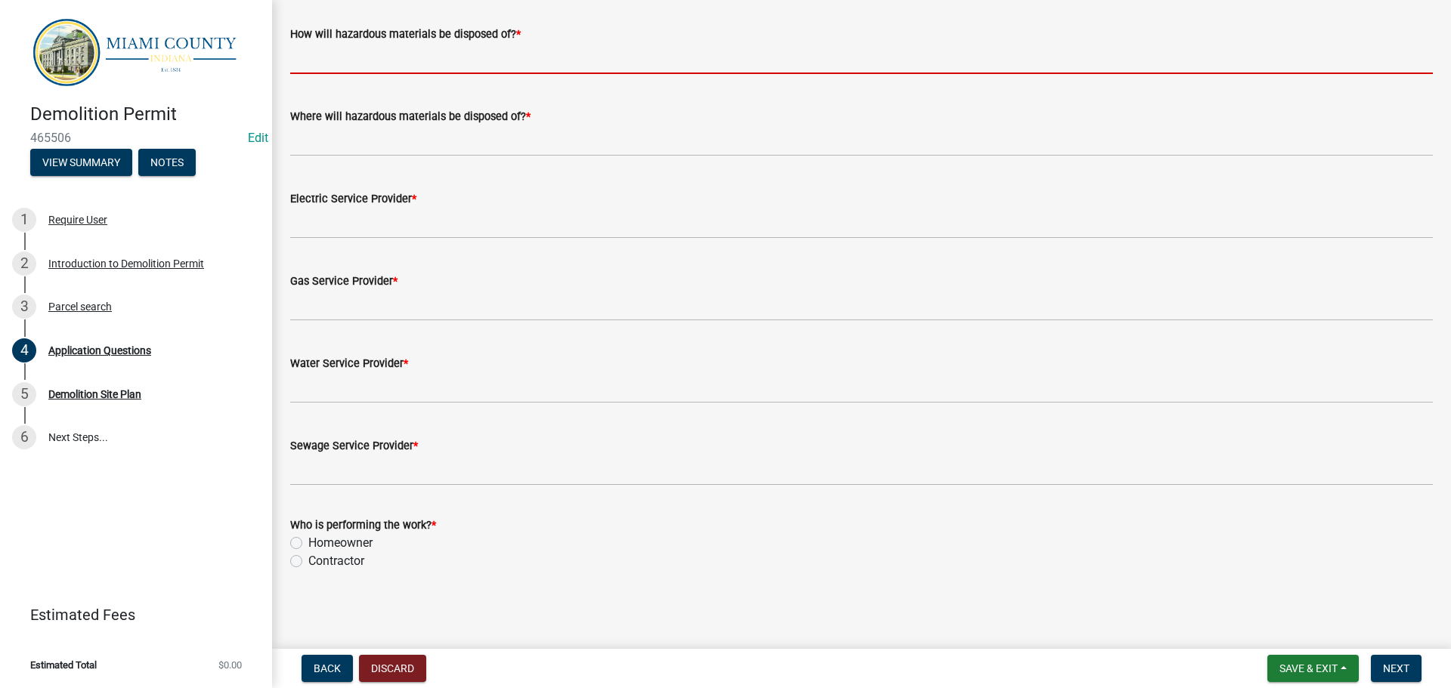
click at [446, 74] on input "How will hazardous materials be disposed of? *" at bounding box center [861, 58] width 1142 height 31
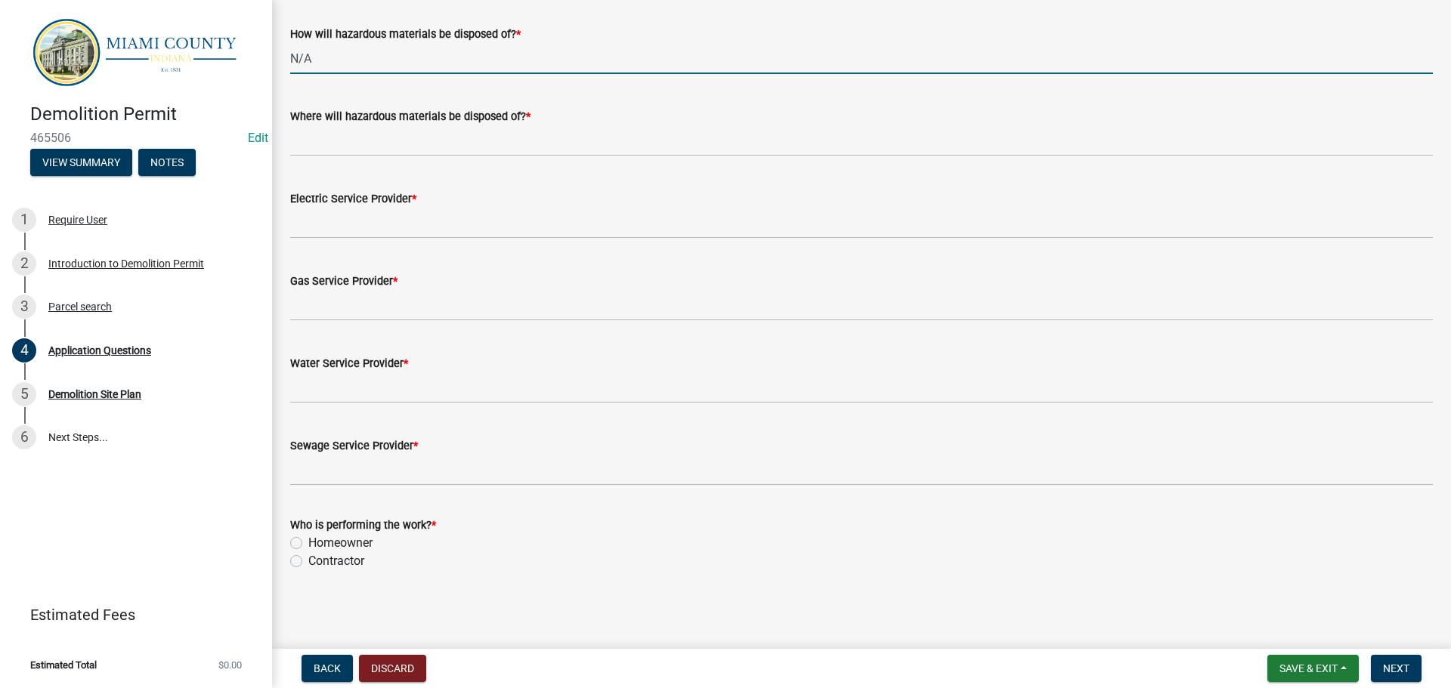
type input "N/A"
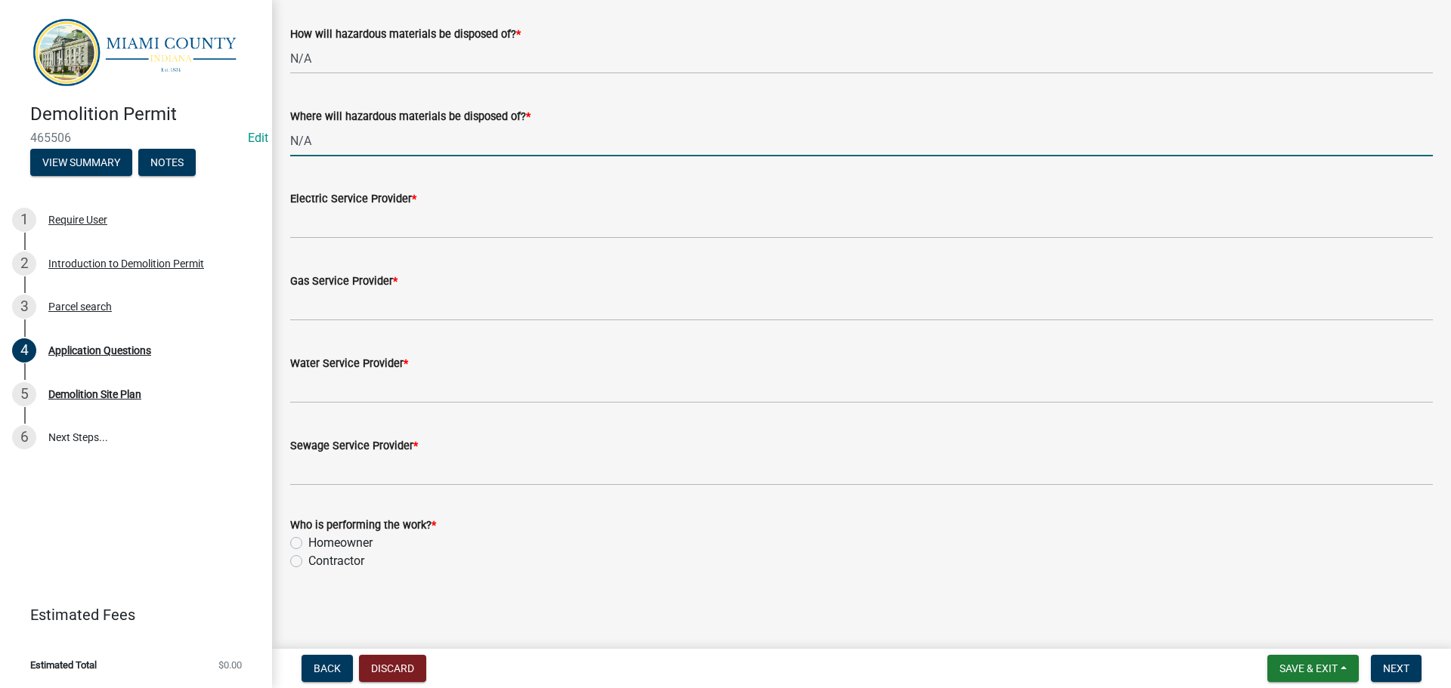
type input "N/A"
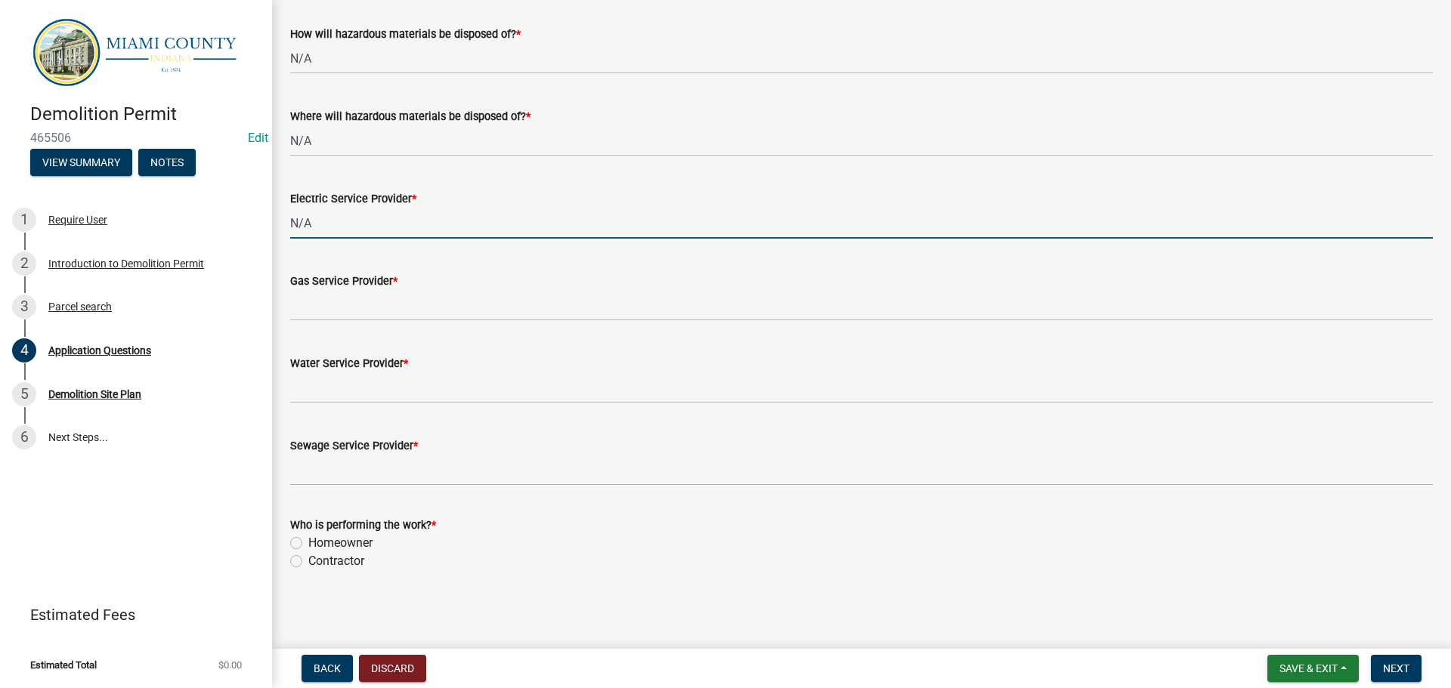
type input "N/A"
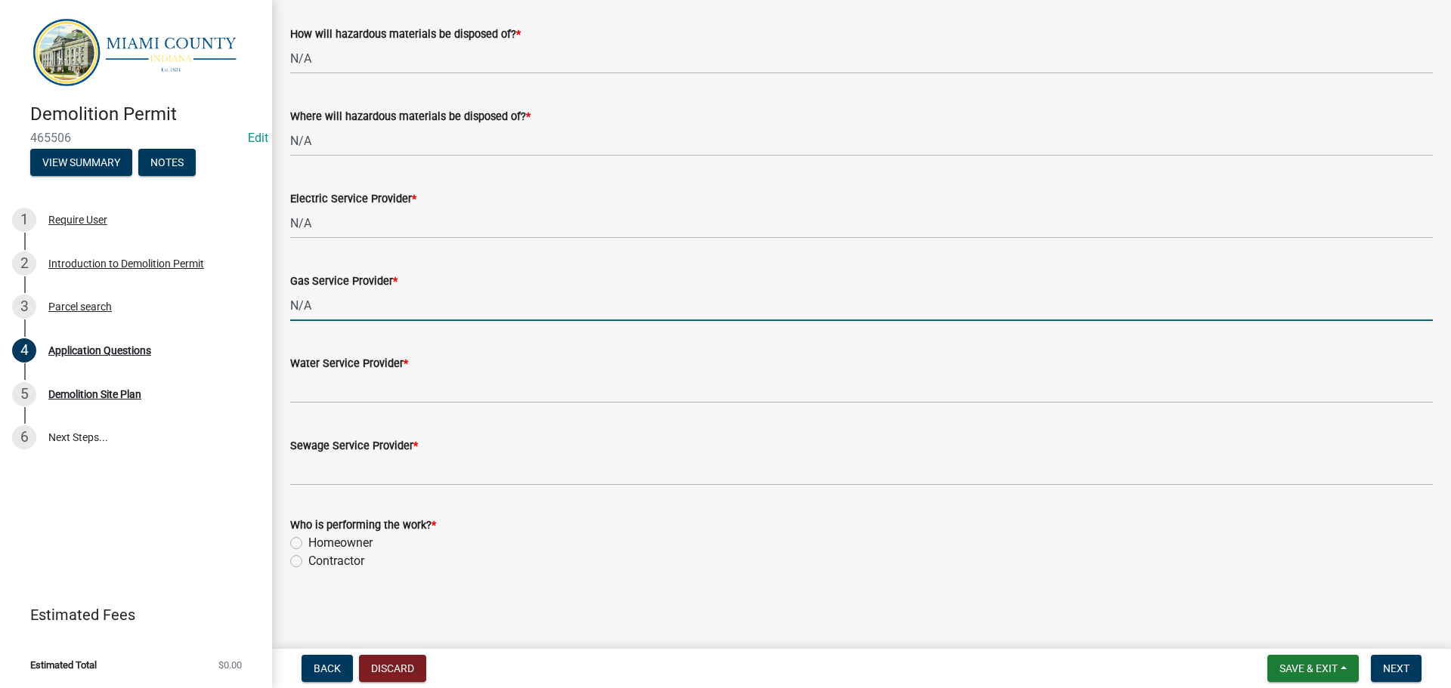
scroll to position [4506, 0]
type input "N/A"
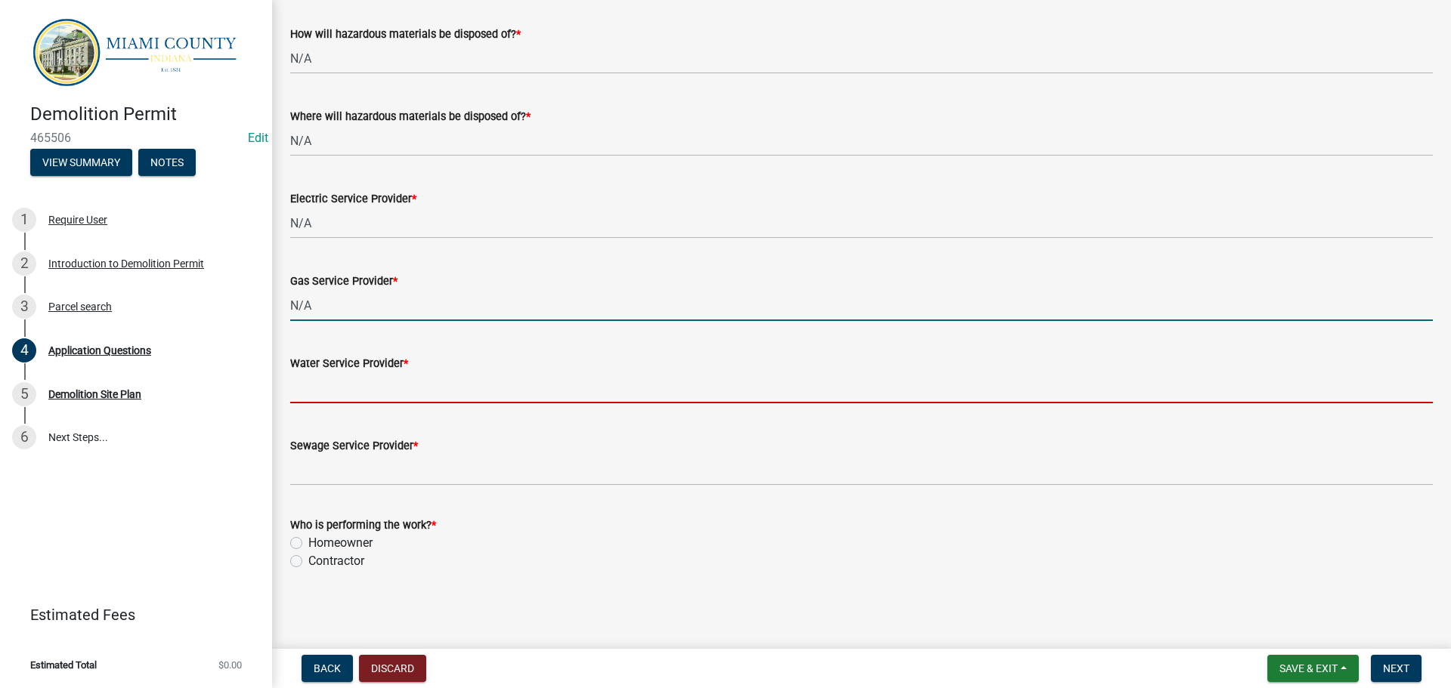
click at [379, 373] on input "Water Service Provider *" at bounding box center [861, 388] width 1142 height 31
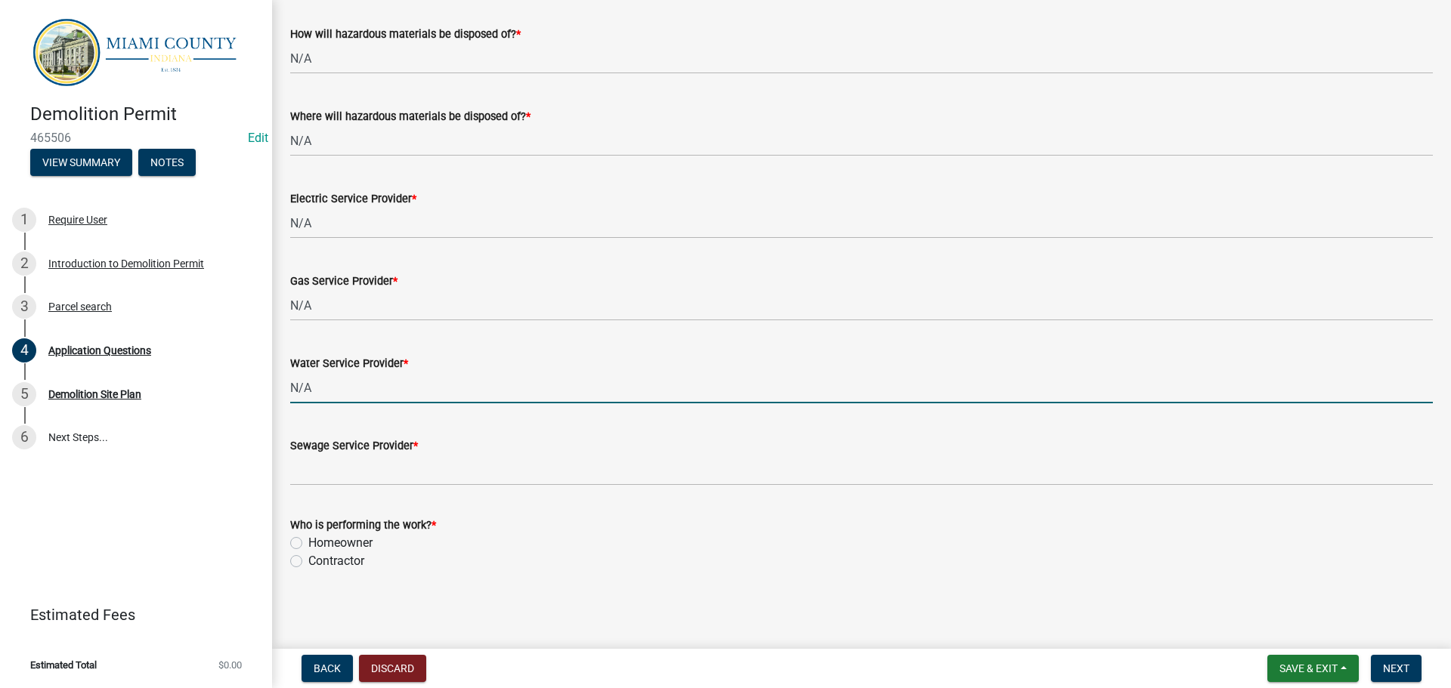
type input "N/A"
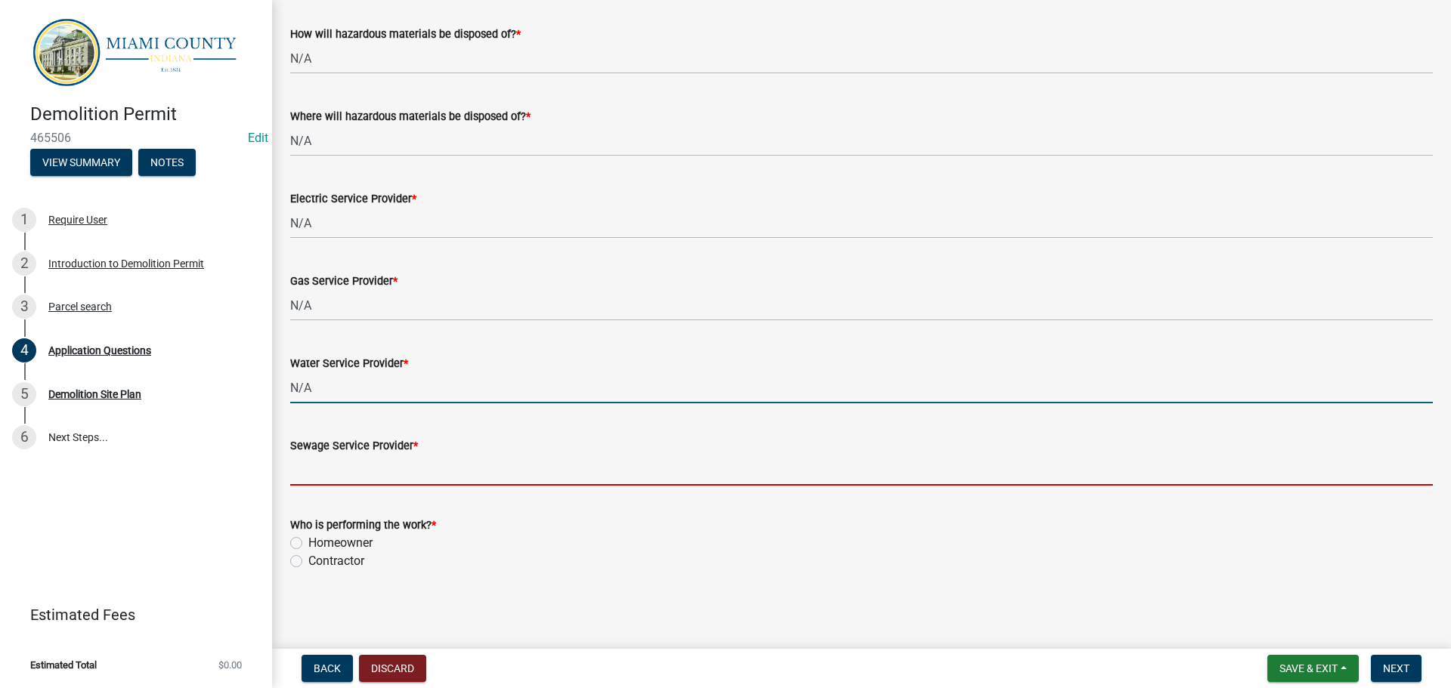
click at [351, 456] on input "Sewage Service Provider *" at bounding box center [861, 470] width 1142 height 31
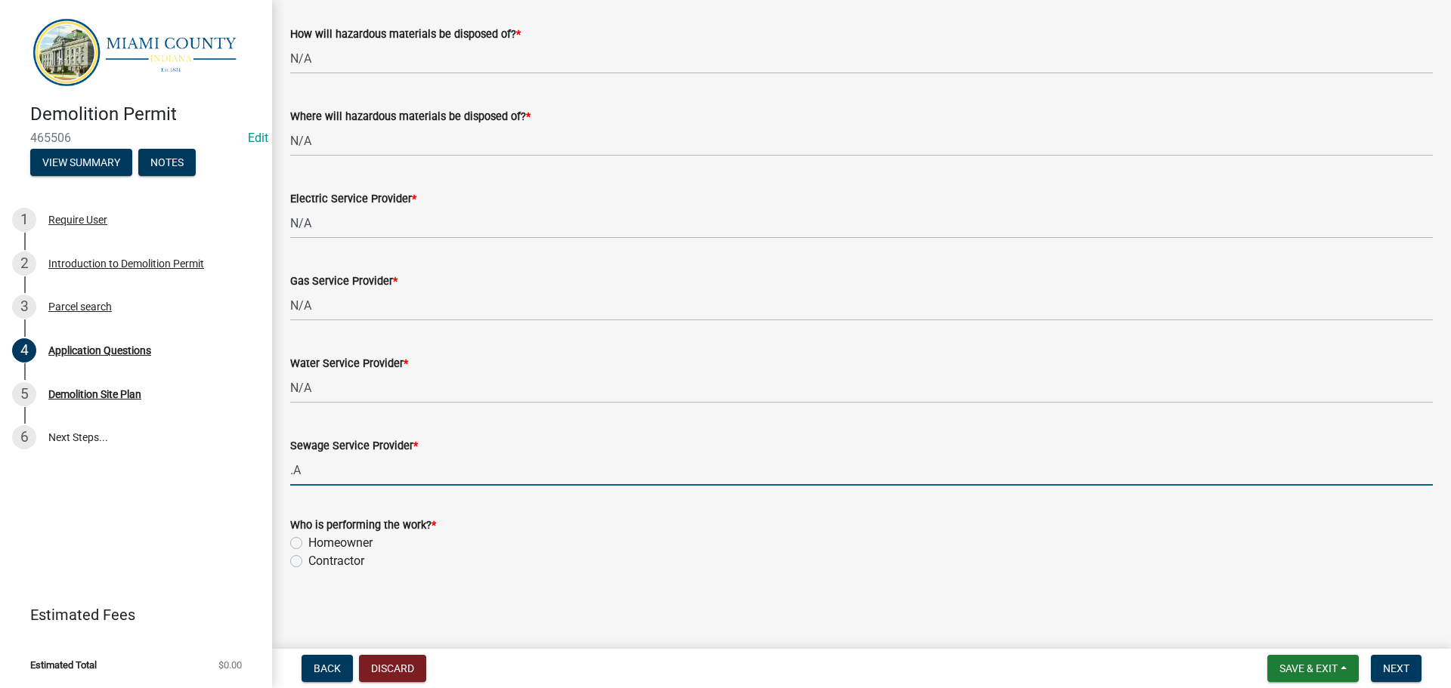
type input "."
type input "N/A"
click at [308, 538] on label "Homeowner" at bounding box center [340, 543] width 64 height 18
click at [308, 538] on input "Homeowner" at bounding box center [313, 539] width 10 height 10
radio input "true"
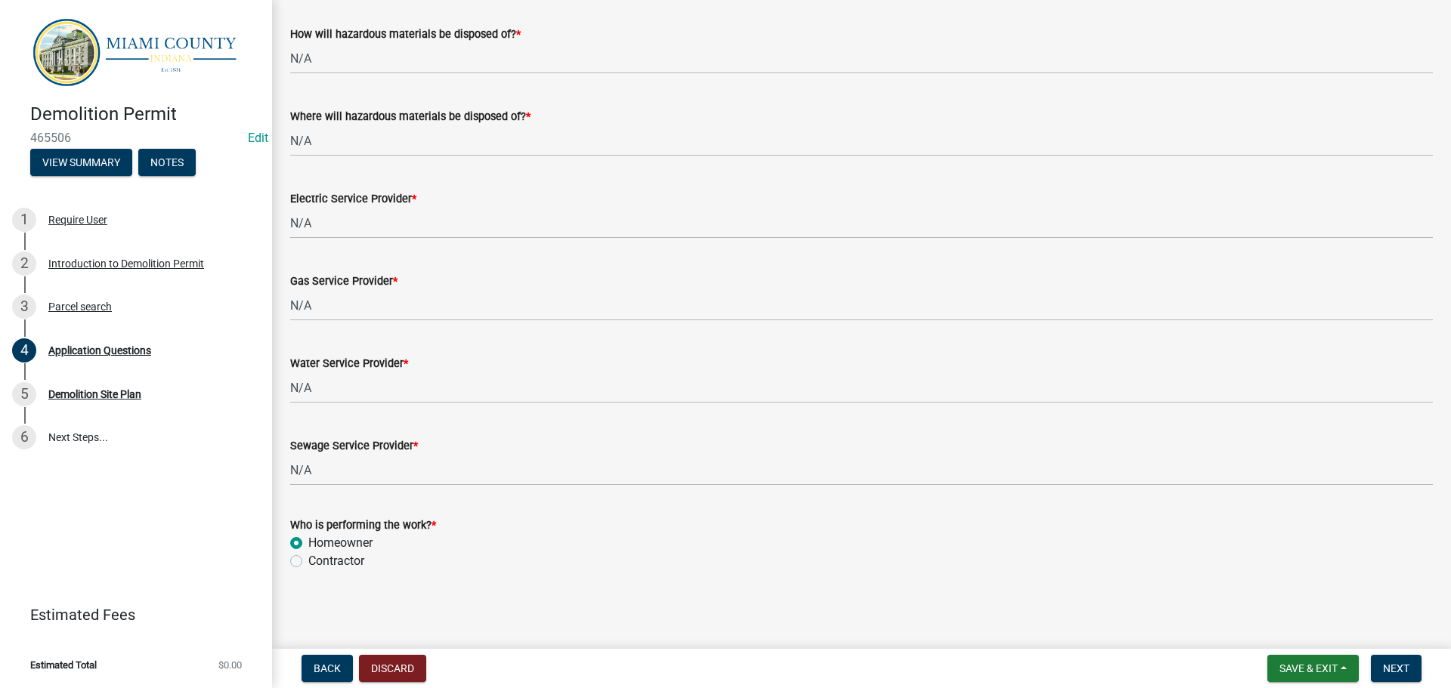
click at [1422, 665] on form "Save & Exit Save Save & Exit Next" at bounding box center [1344, 668] width 166 height 27
click at [1400, 665] on span "Next" at bounding box center [1396, 669] width 26 height 12
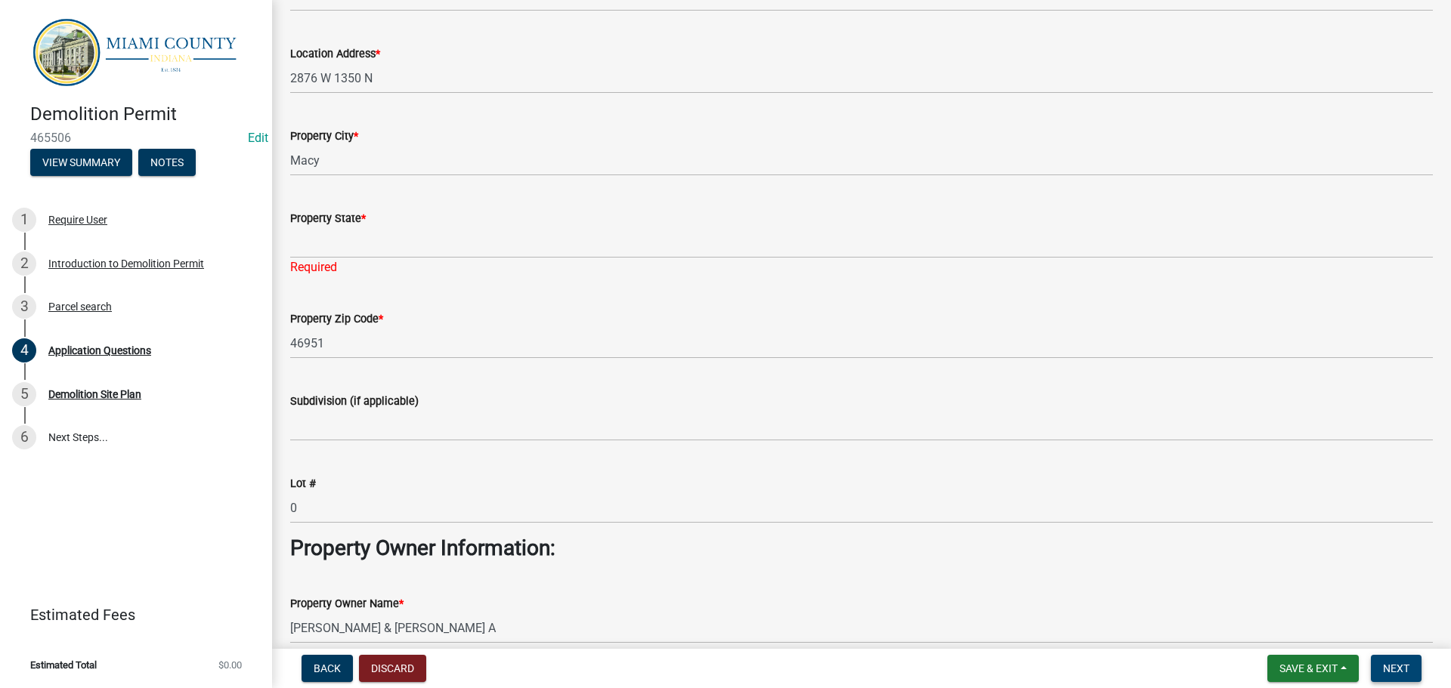
scroll to position [68, 0]
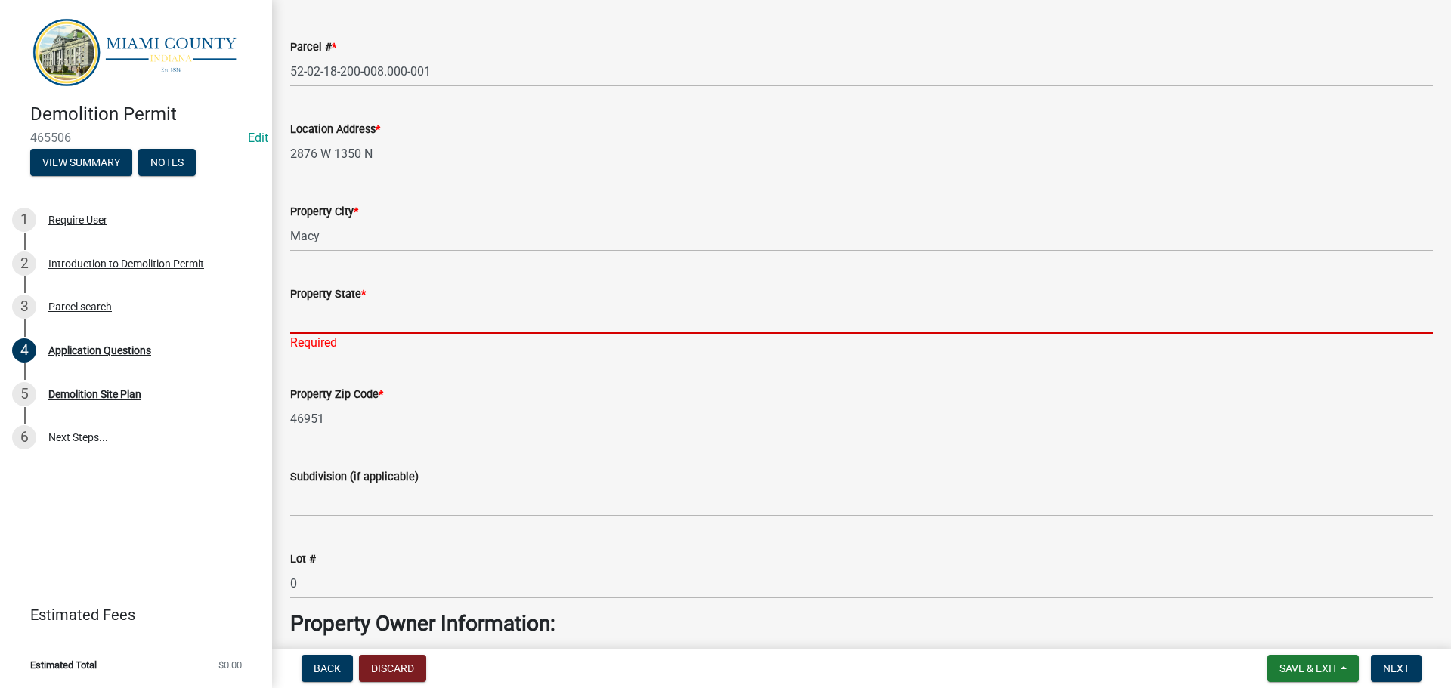
click at [320, 334] on input "Property State *" at bounding box center [861, 318] width 1142 height 31
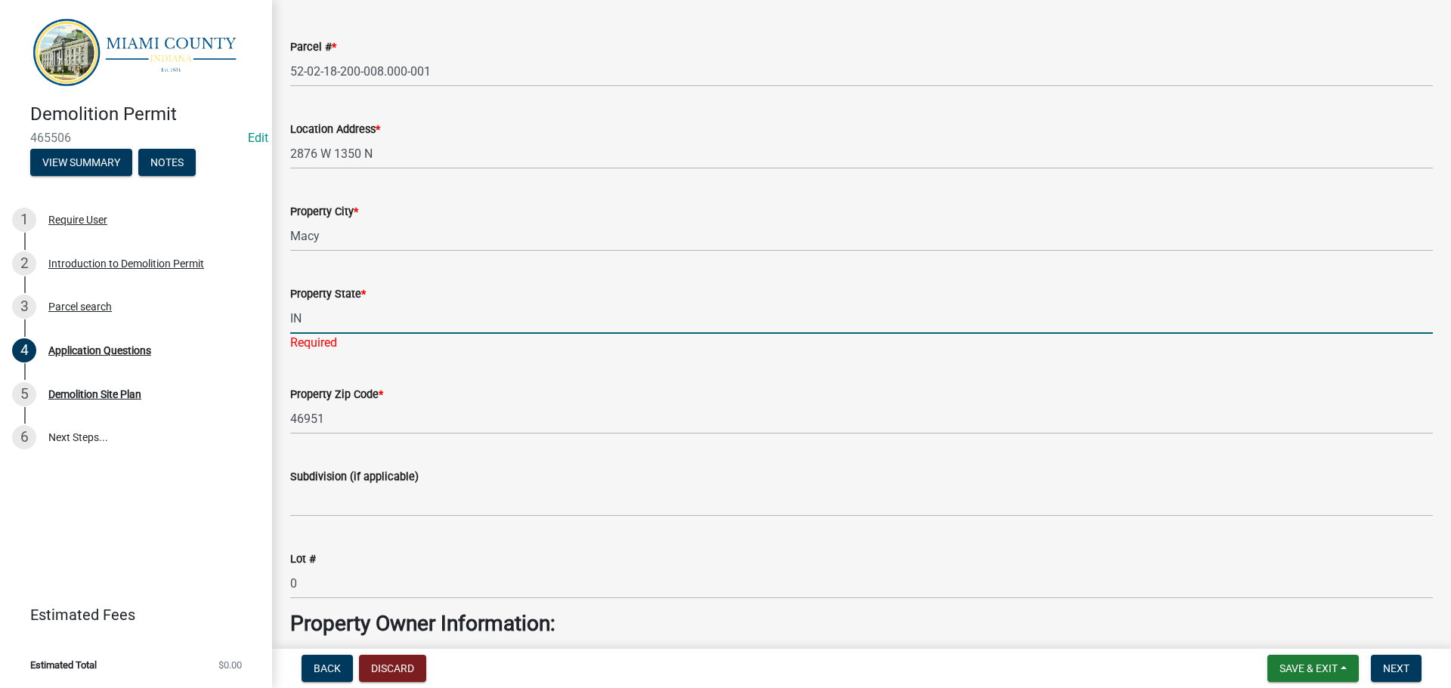
type input "IN"
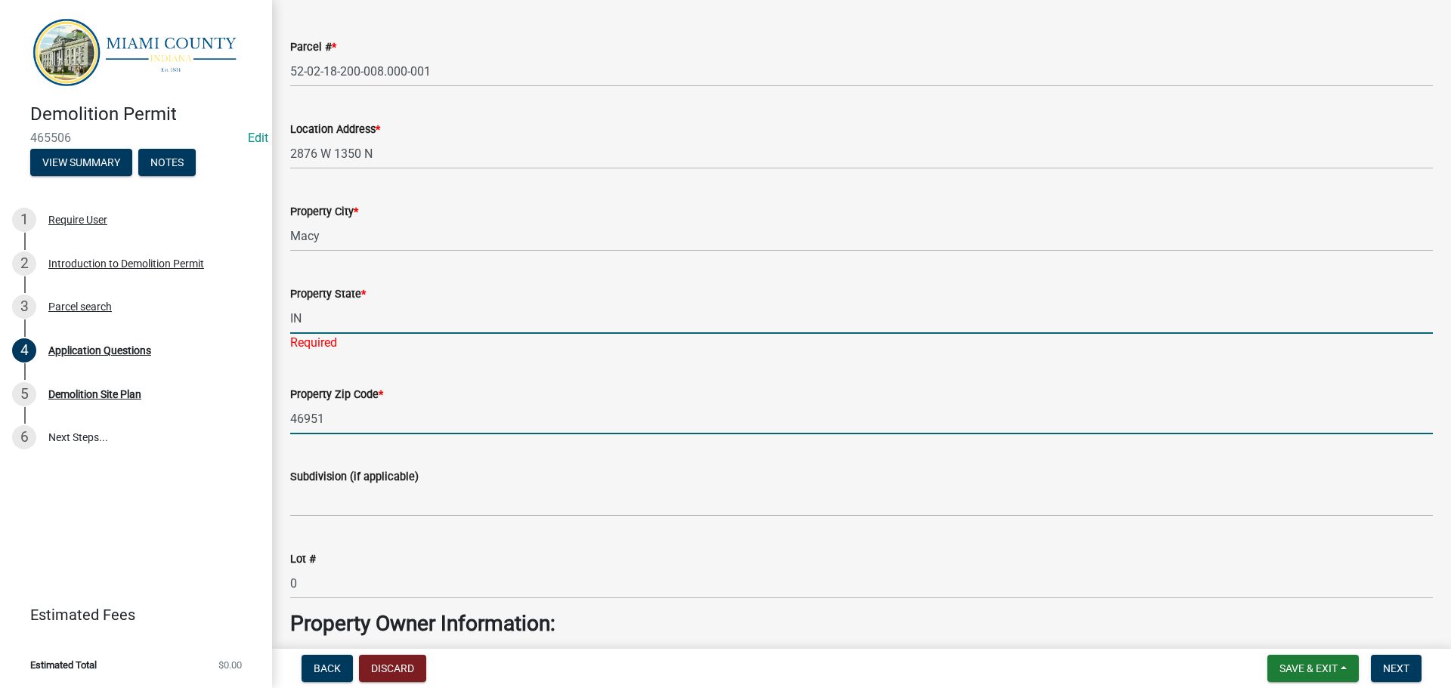
click at [809, 434] on form "Property Zip Code * 46951" at bounding box center [861, 409] width 1142 height 49
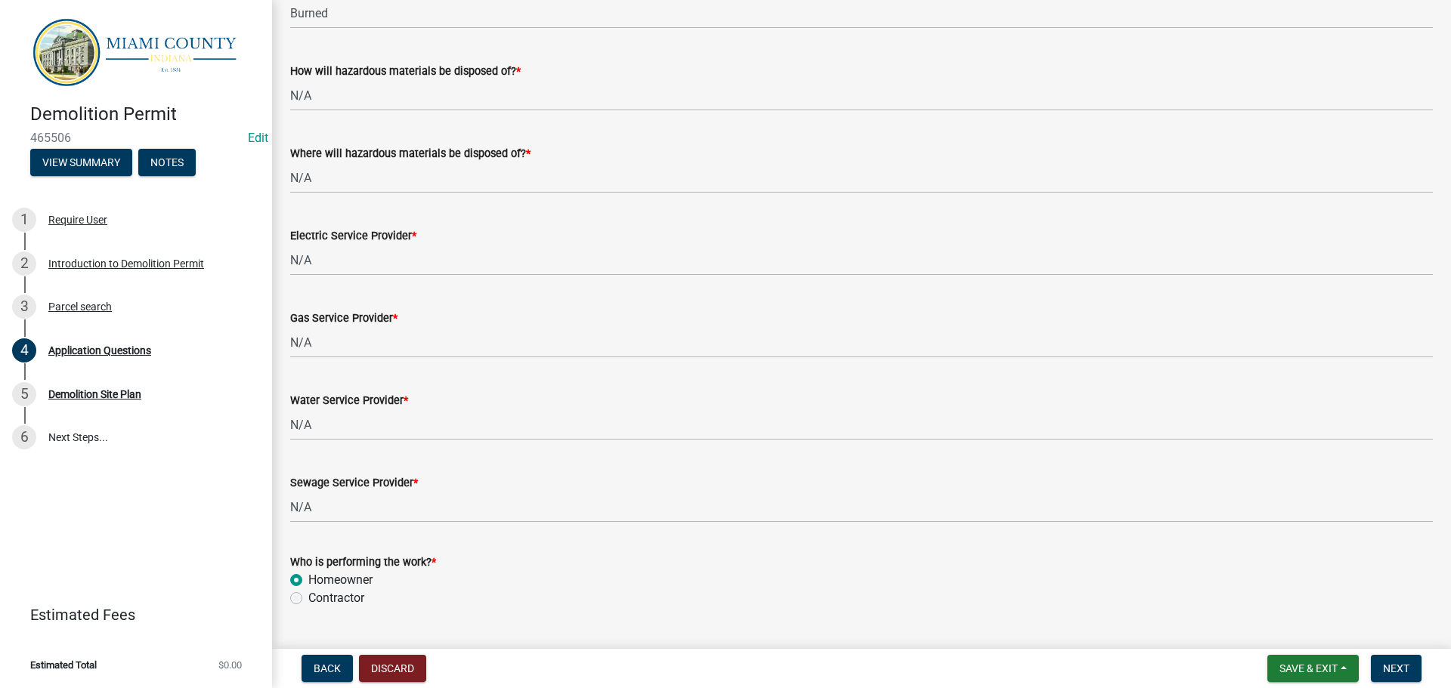
scroll to position [4148, 0]
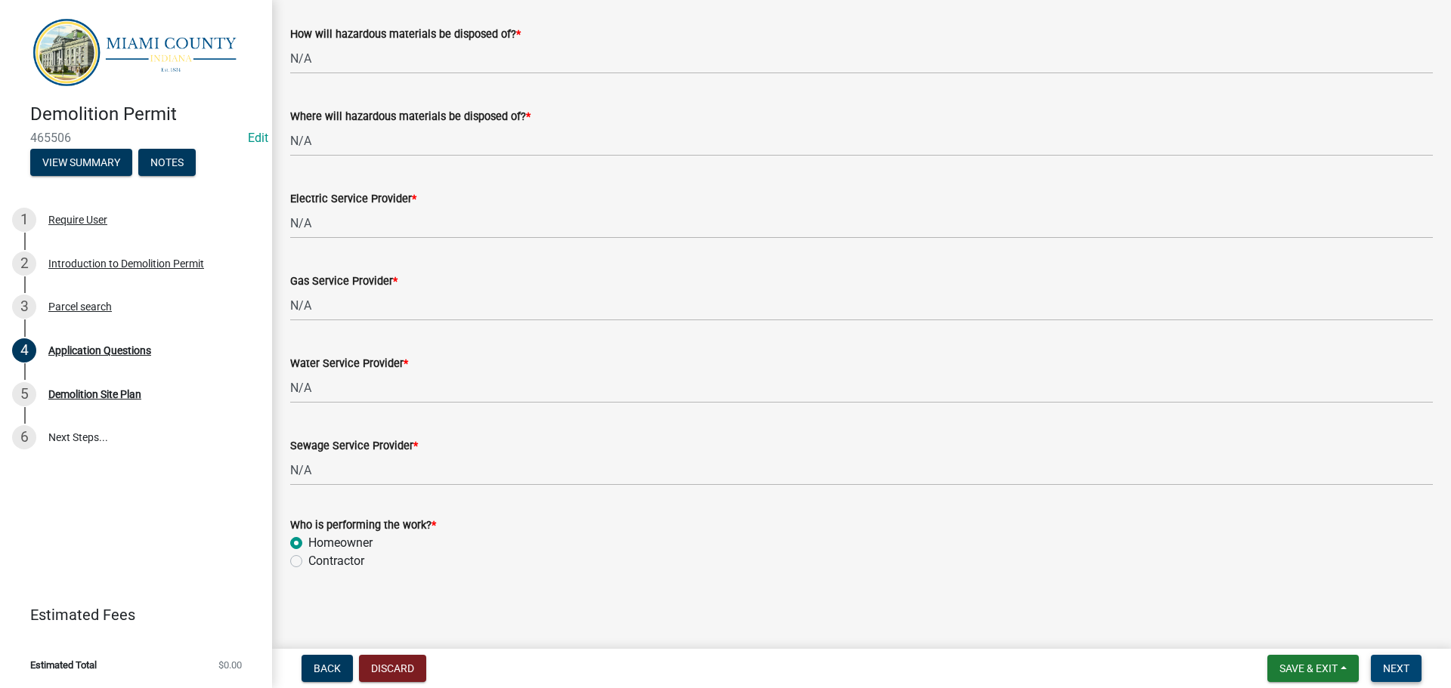
click at [1395, 655] on button "Next" at bounding box center [1396, 668] width 51 height 27
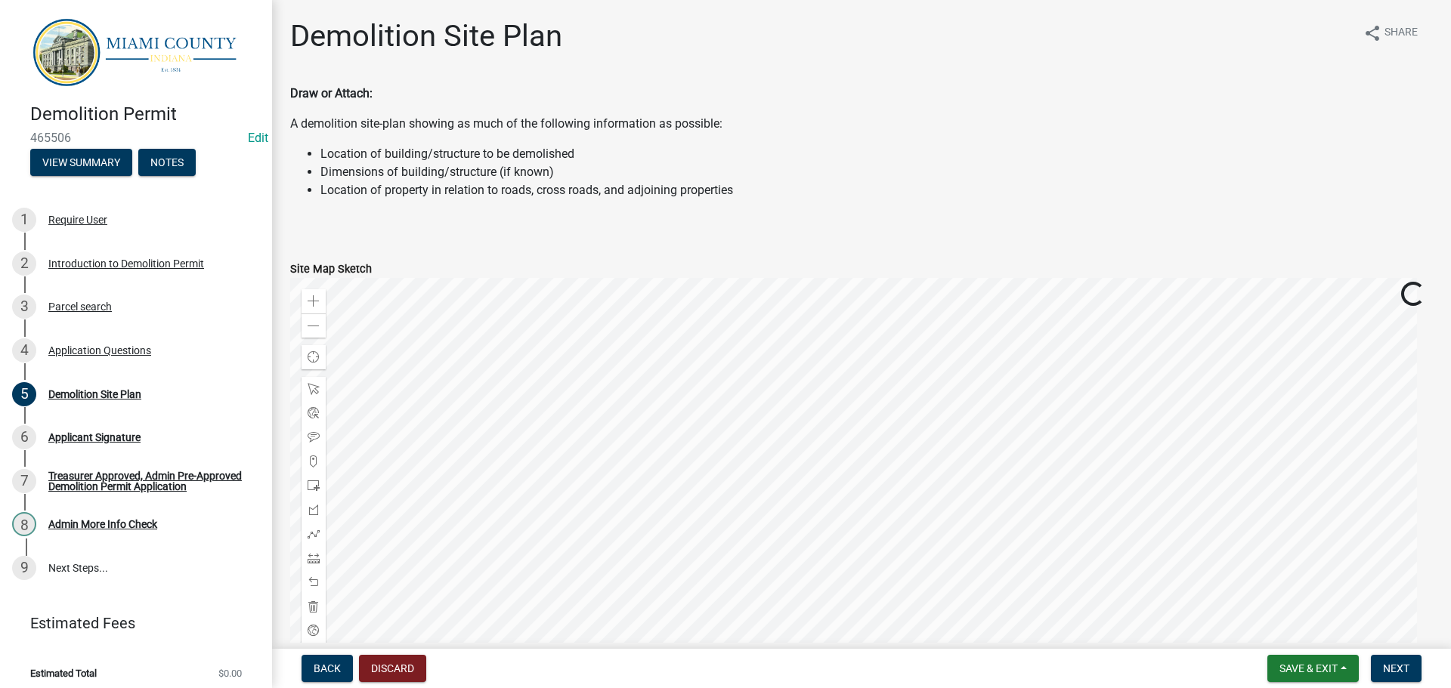
scroll to position [249, 0]
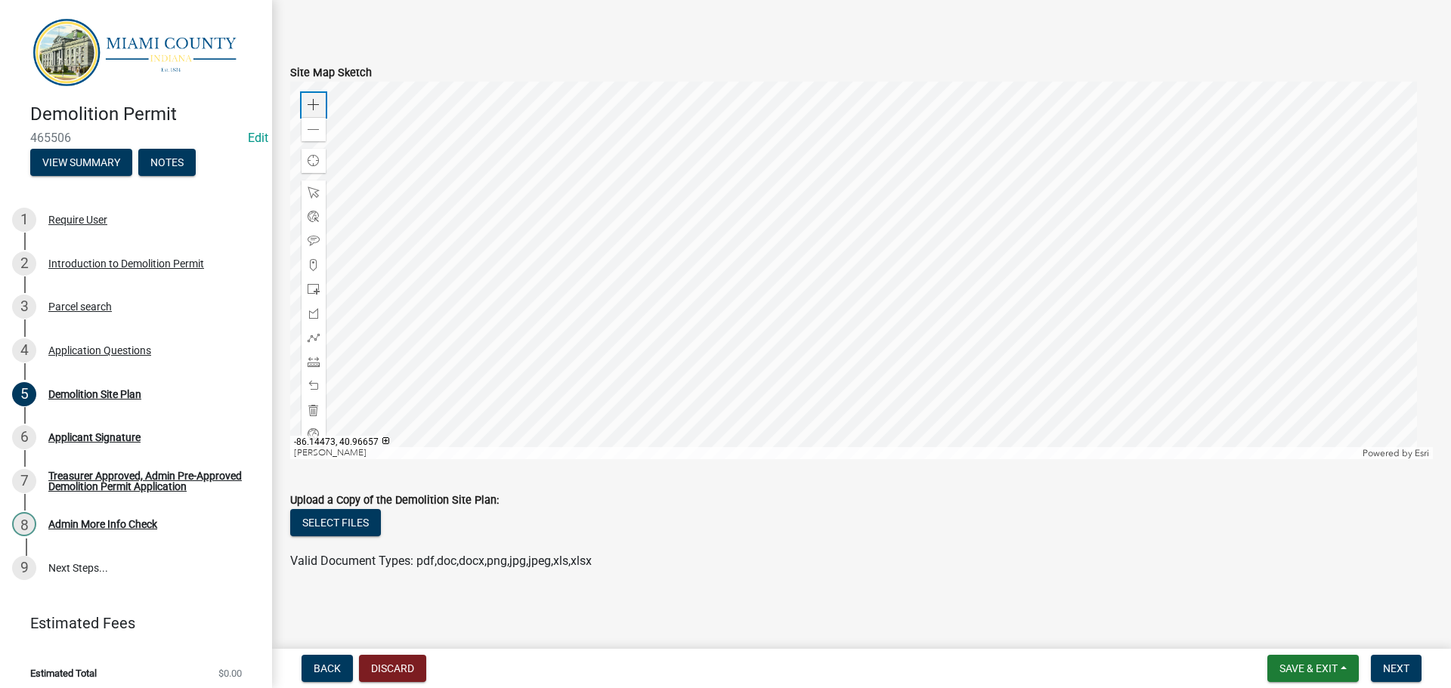
click at [314, 99] on span at bounding box center [314, 105] width 12 height 12
click at [812, 169] on div at bounding box center [861, 271] width 1142 height 378
click at [799, 198] on div at bounding box center [861, 271] width 1142 height 378
click at [807, 229] on div at bounding box center [861, 271] width 1142 height 378
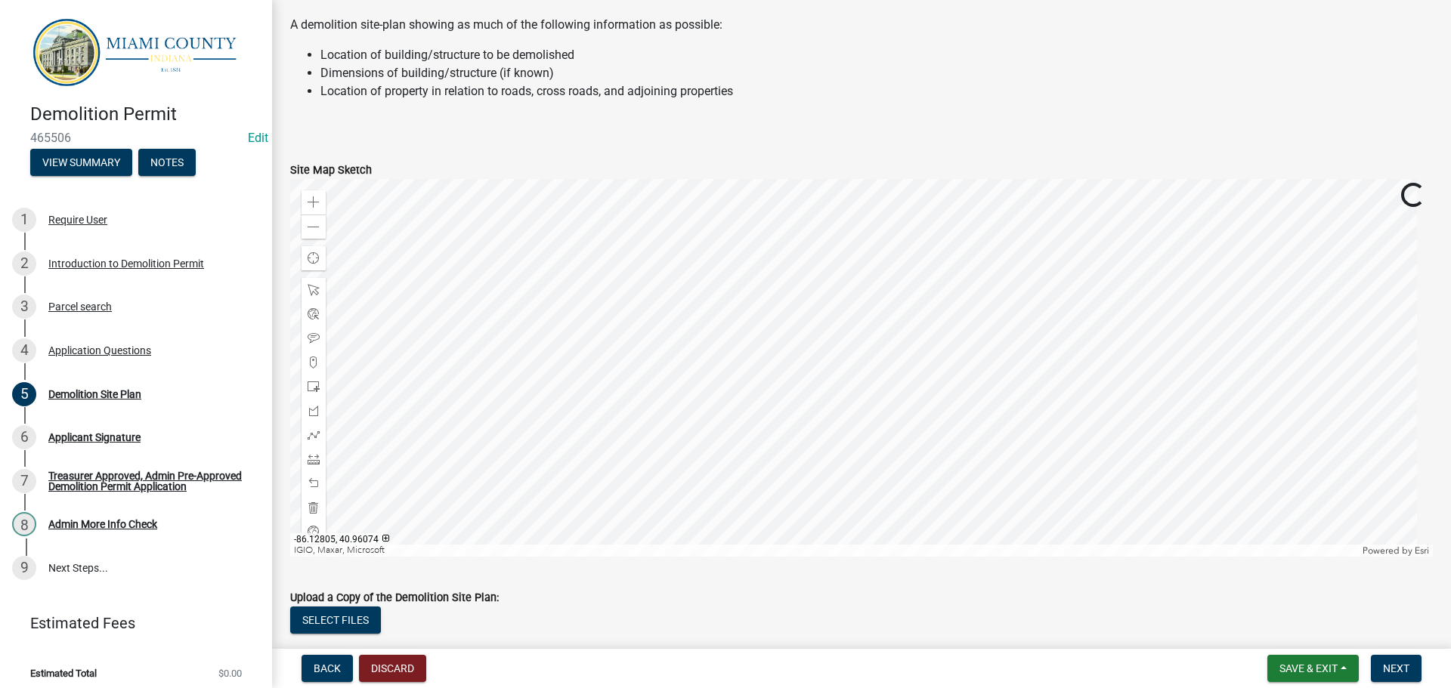
scroll to position [97, 0]
click at [307, 216] on div "Zoom in" at bounding box center [313, 204] width 24 height 24
click at [703, 334] on div at bounding box center [861, 370] width 1142 height 378
click at [314, 394] on span at bounding box center [314, 388] width 12 height 12
click at [743, 405] on div at bounding box center [861, 370] width 1142 height 378
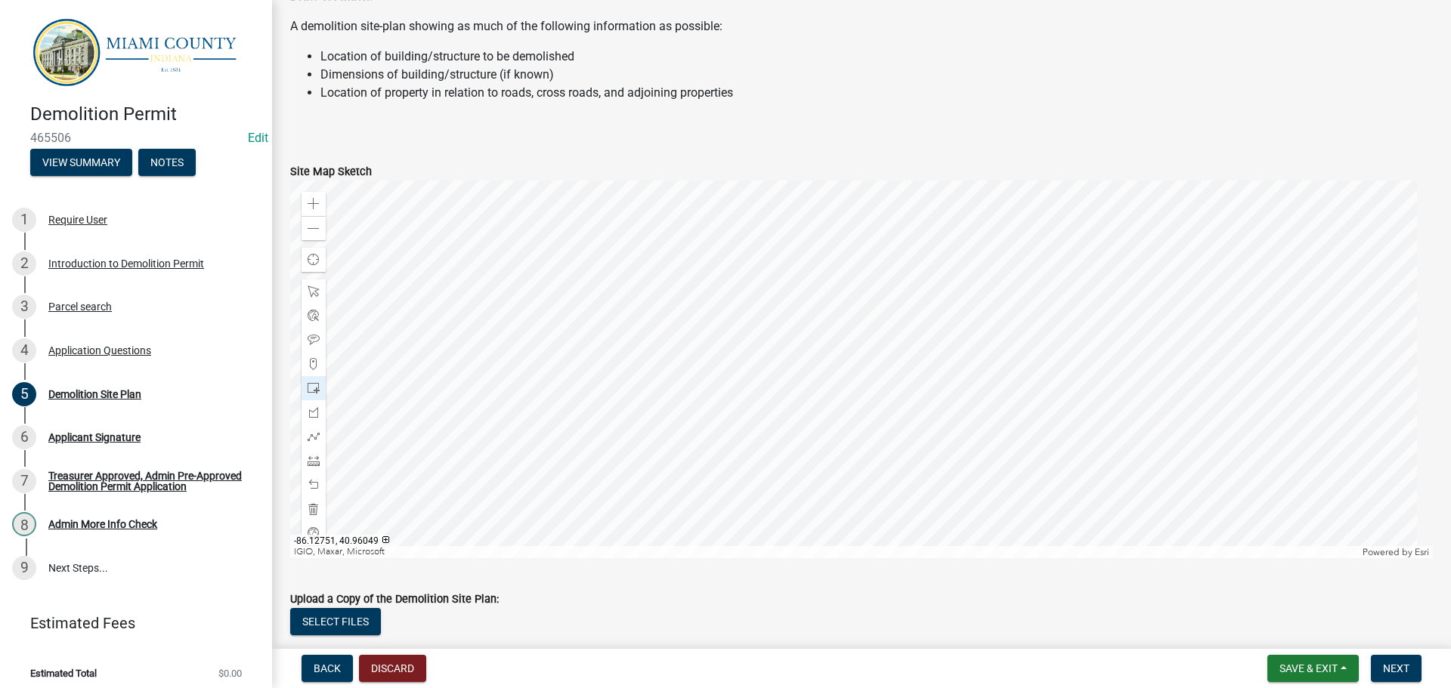
scroll to position [249, 0]
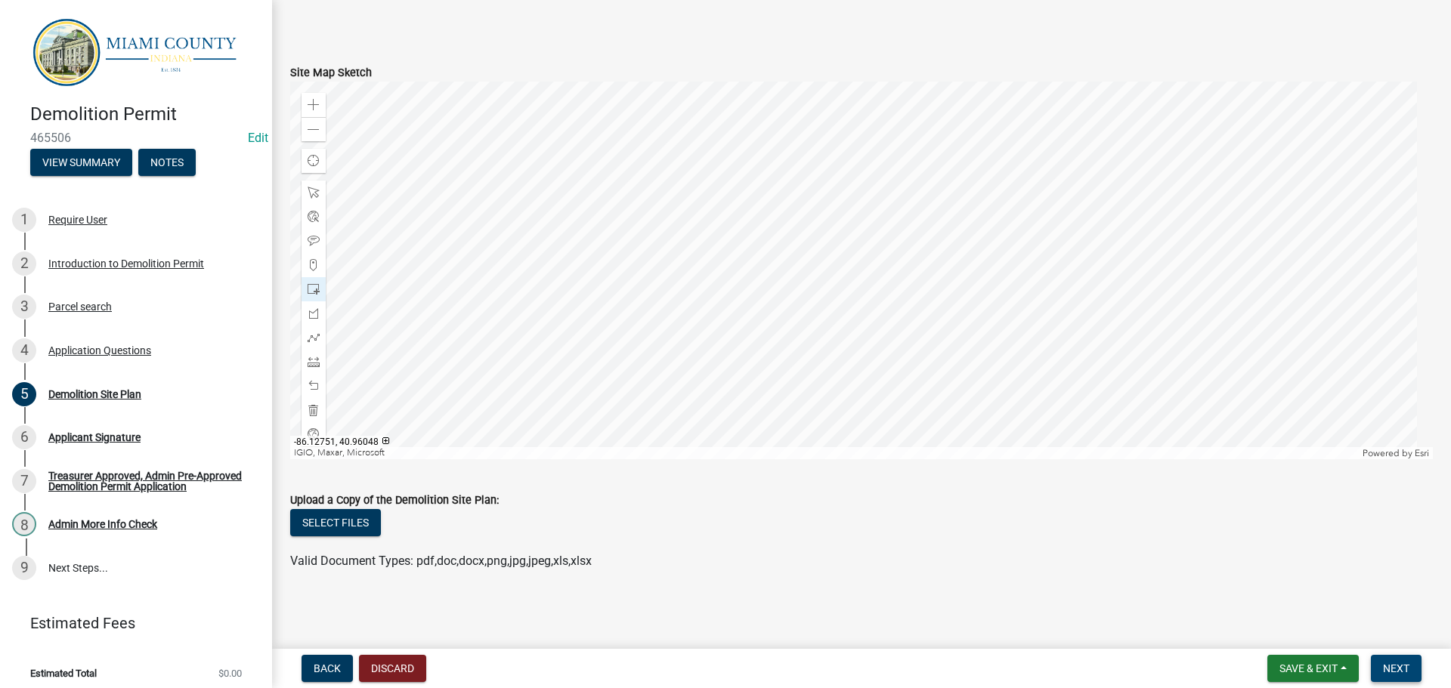
click at [1371, 656] on button "Next" at bounding box center [1396, 668] width 51 height 27
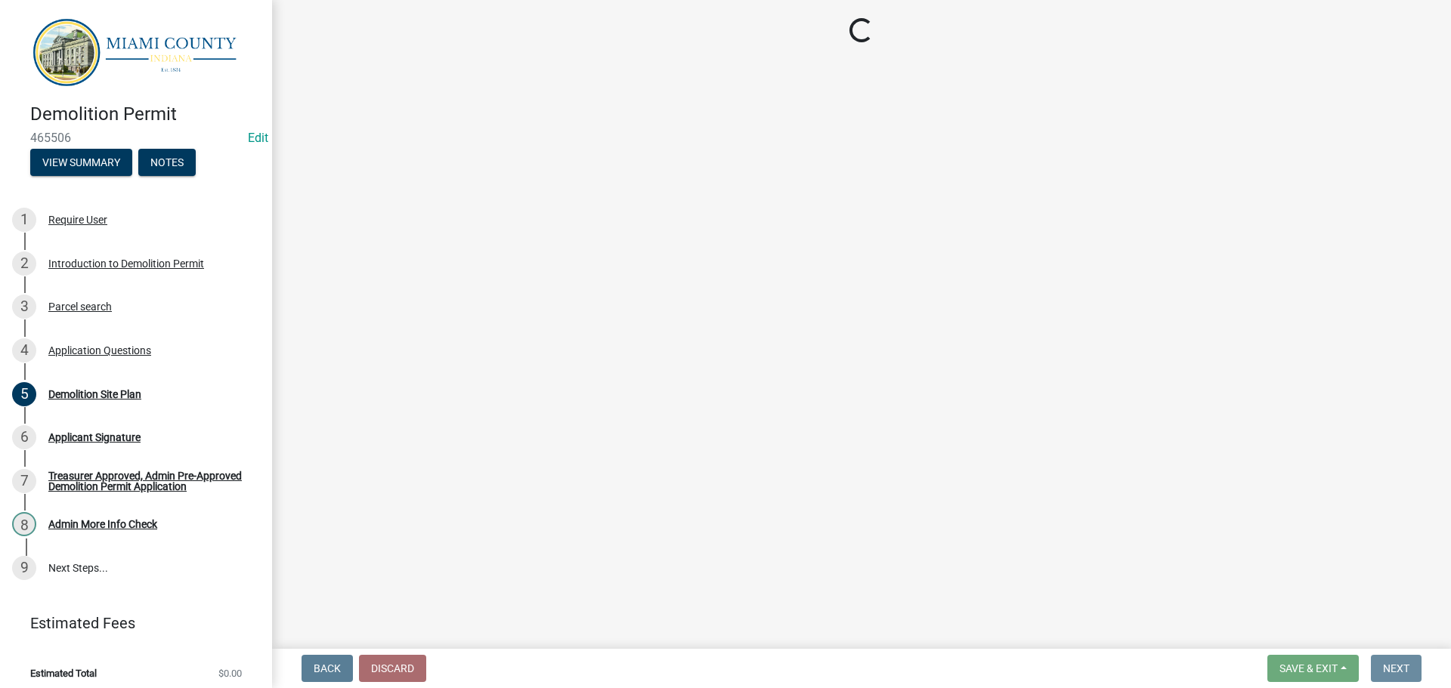
scroll to position [0, 0]
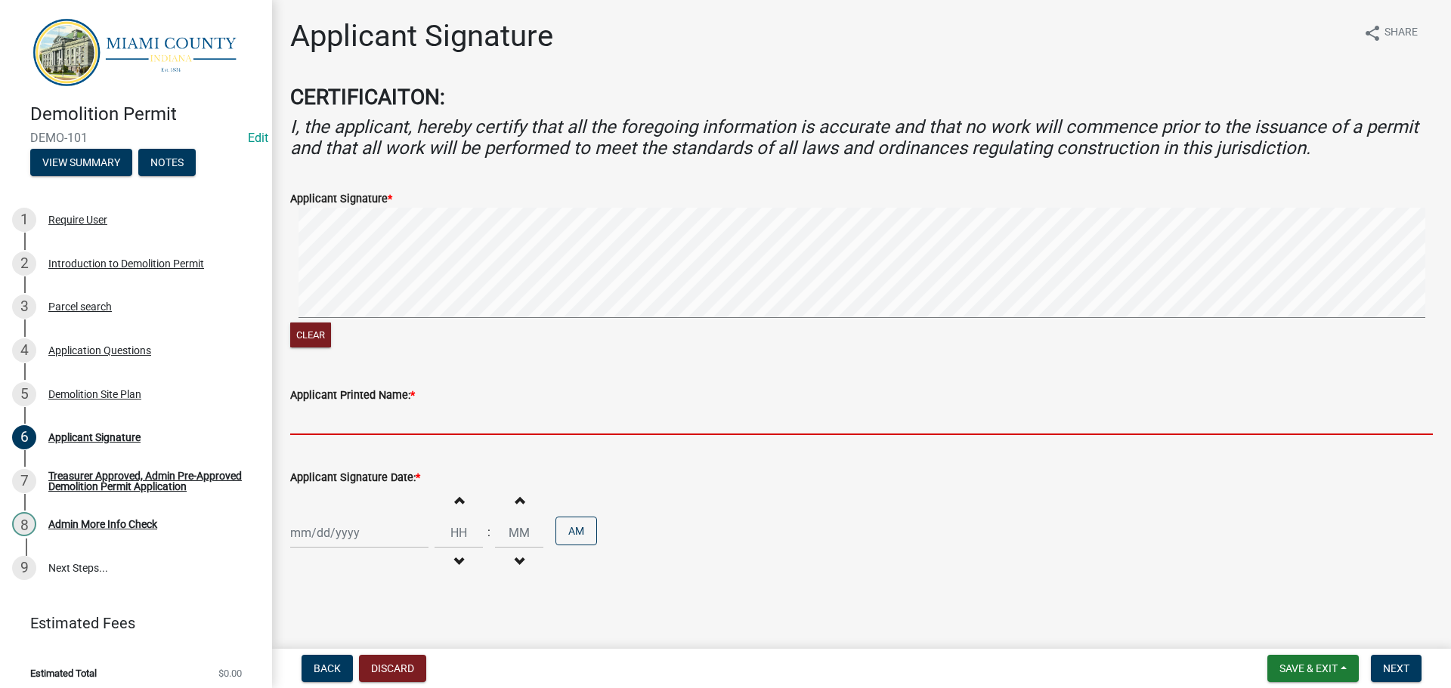
click at [326, 435] on input "Applicant Printed Name: *" at bounding box center [861, 419] width 1142 height 31
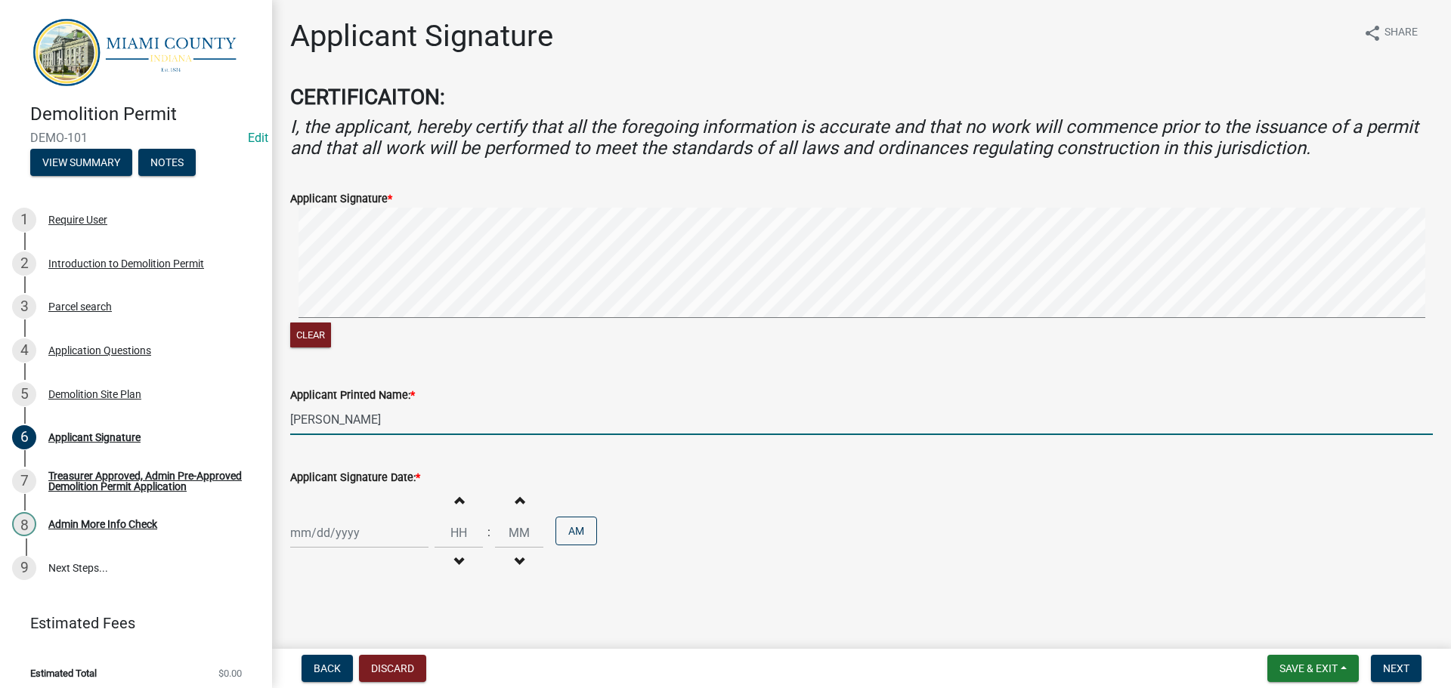
type input "[PERSON_NAME]"
click at [344, 549] on div at bounding box center [359, 533] width 138 height 31
select select "8"
select select "2025"
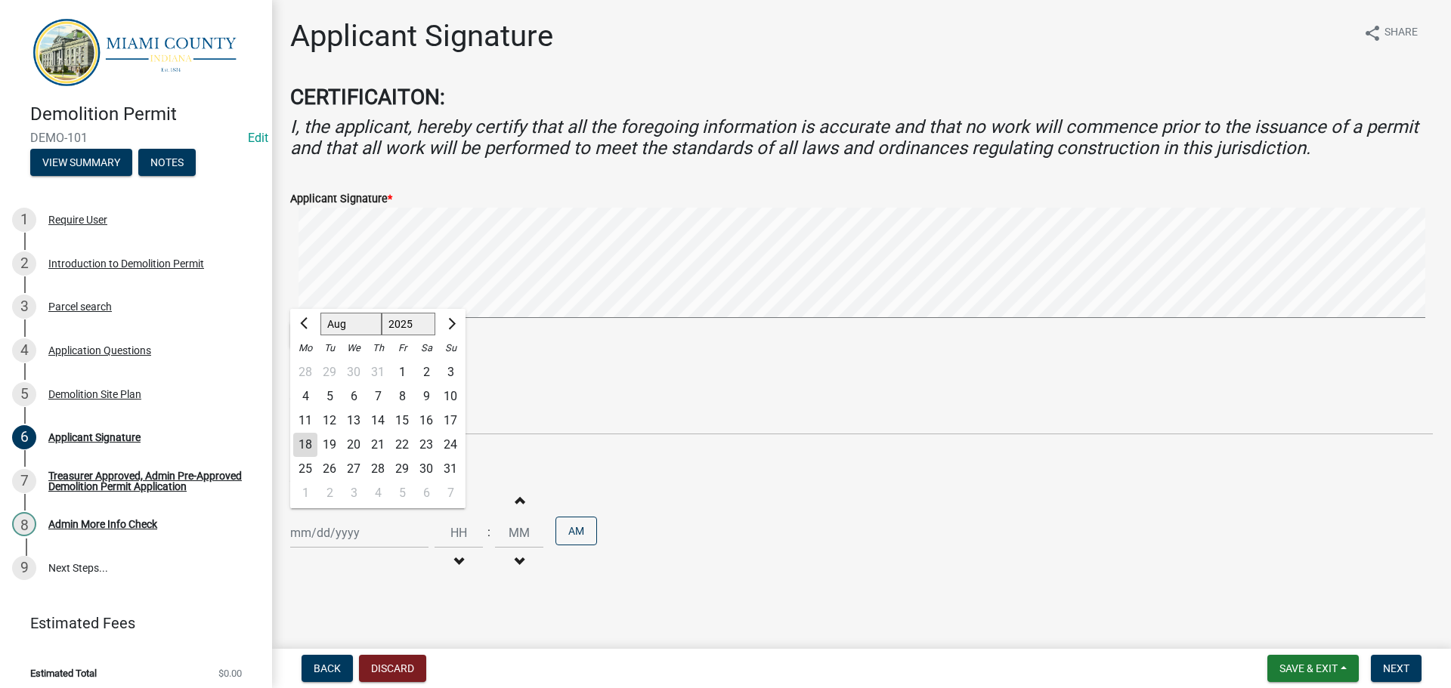
click at [293, 433] on div "11 12 13 14 15 16 17" at bounding box center [377, 421] width 175 height 24
click at [305, 457] on div "18" at bounding box center [305, 445] width 24 height 24
type input "[DATE]"
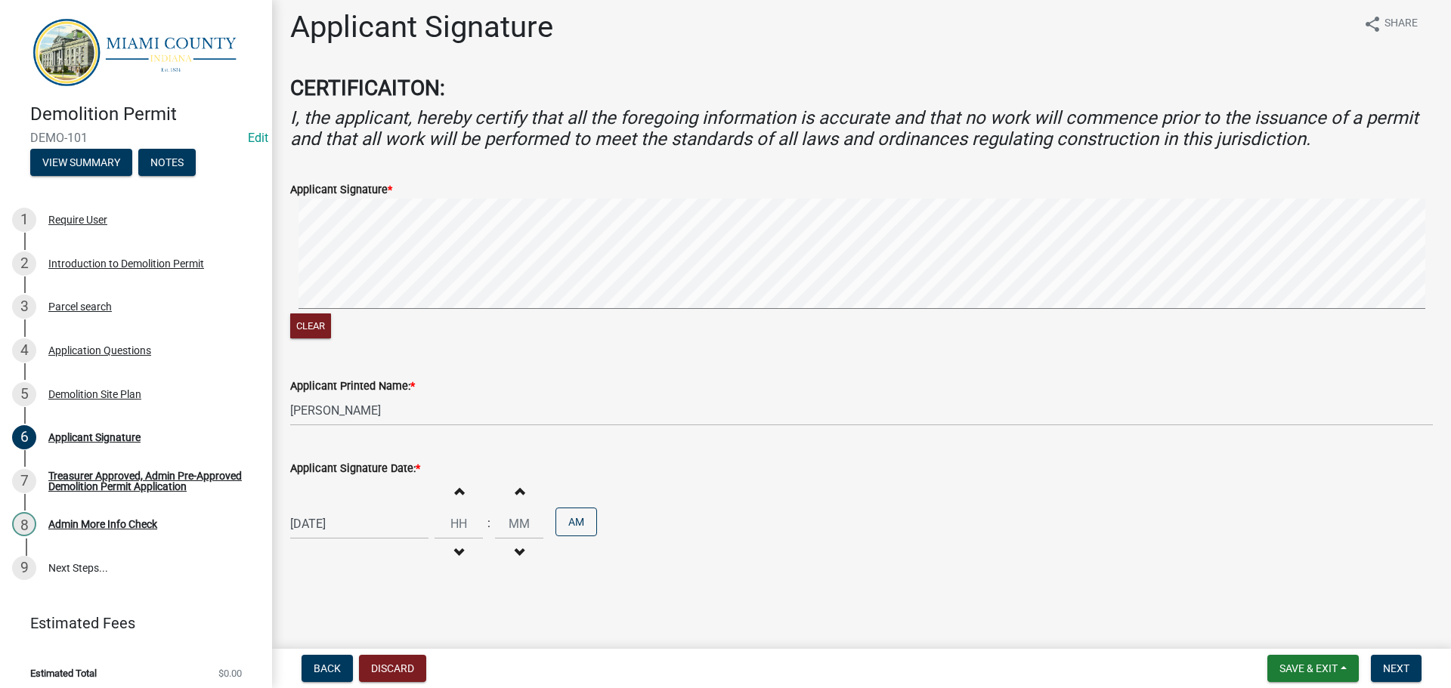
scroll to position [94, 0]
click at [1390, 663] on span "Next" at bounding box center [1396, 669] width 26 height 12
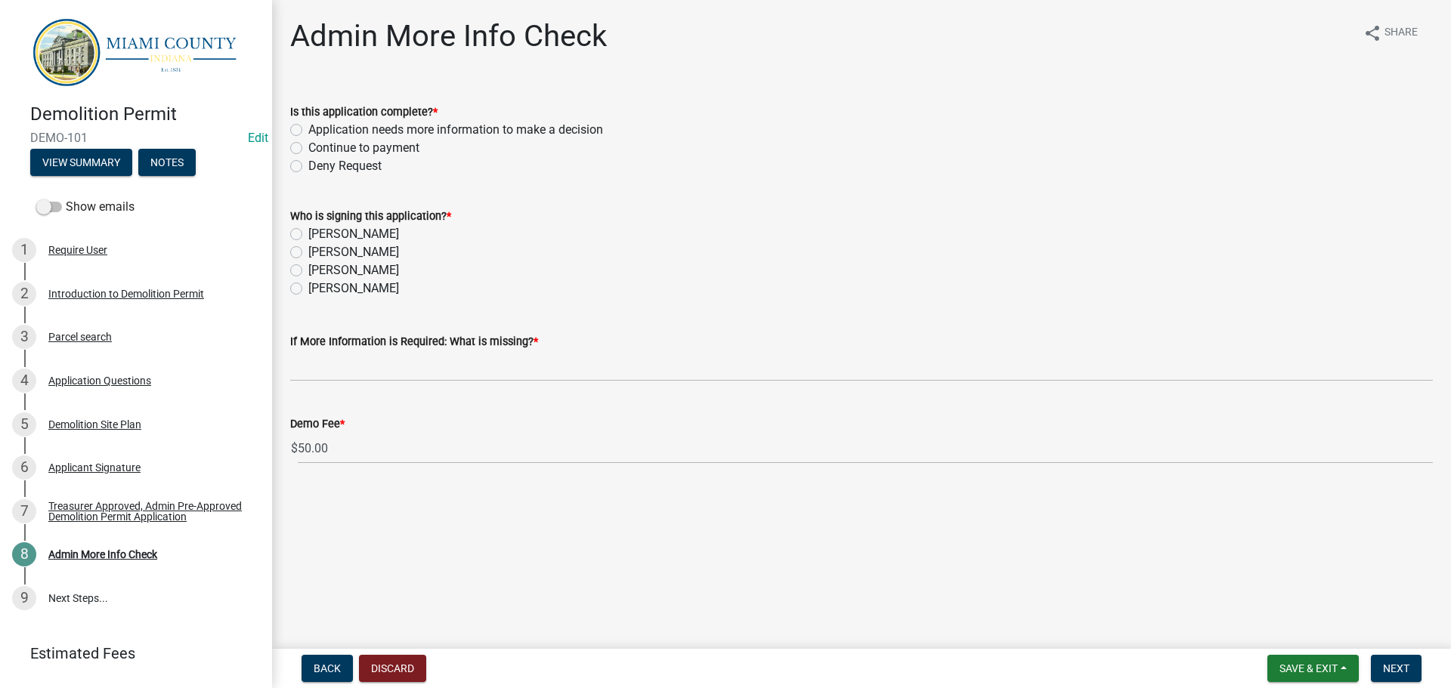
click at [377, 157] on label "Continue to payment" at bounding box center [363, 148] width 111 height 18
click at [318, 149] on input "Continue to payment" at bounding box center [313, 144] width 10 height 10
radio input "true"
click at [308, 261] on label "[PERSON_NAME]" at bounding box center [353, 252] width 91 height 18
click at [308, 253] on input "[PERSON_NAME]" at bounding box center [313, 248] width 10 height 10
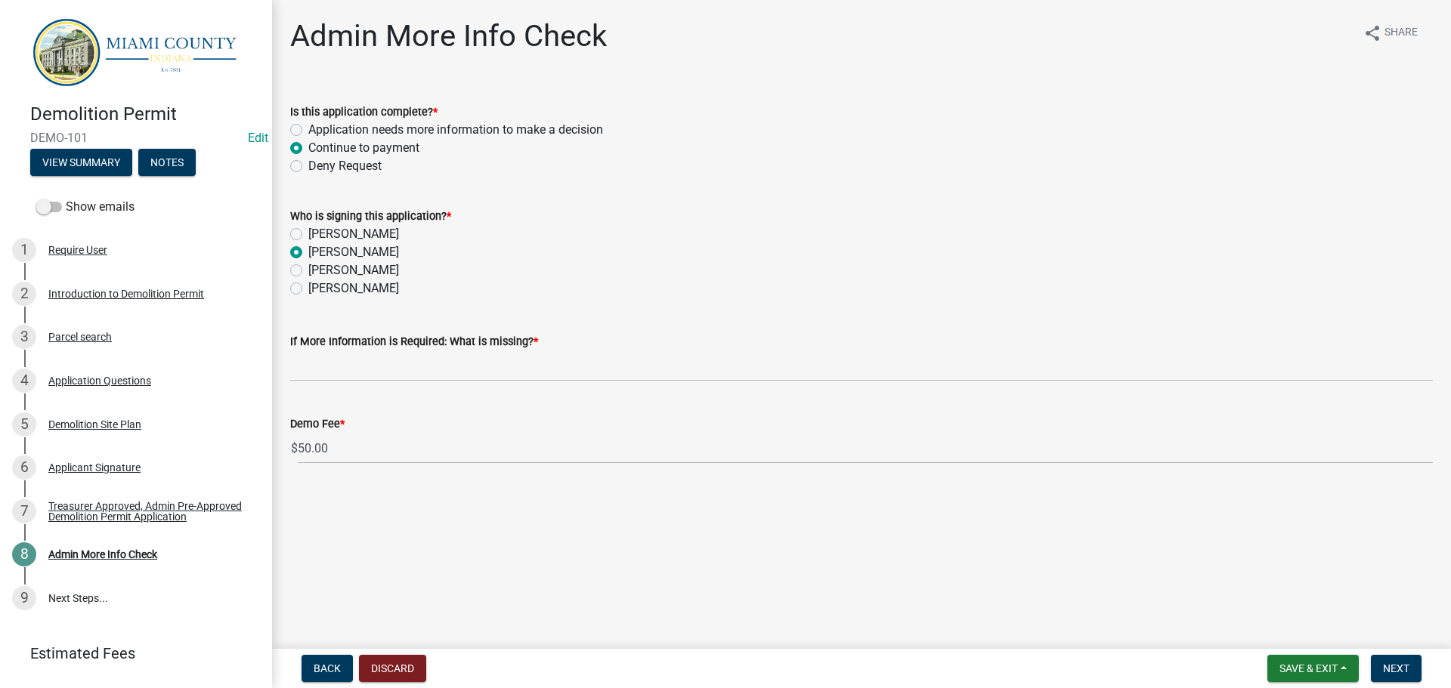
radio input "true"
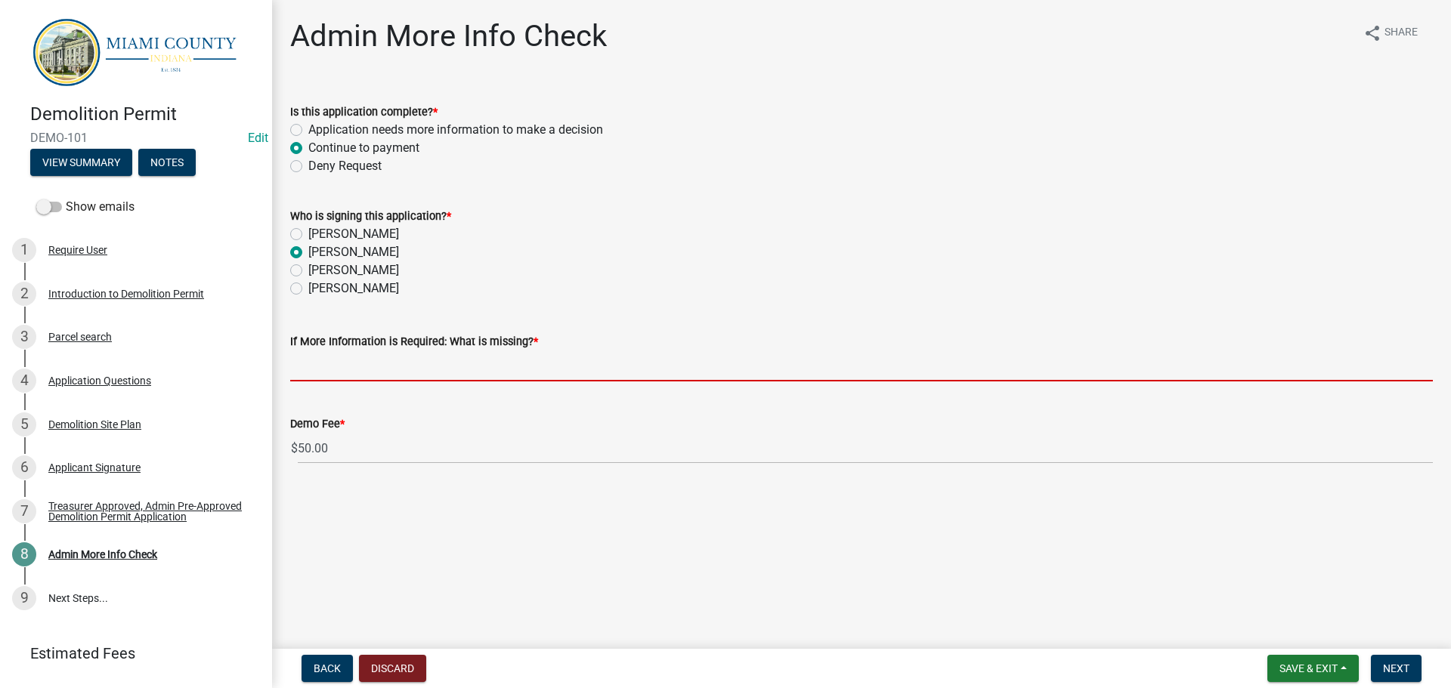
click at [412, 382] on input "If More Information is Required: What is missing? *" at bounding box center [861, 366] width 1142 height 31
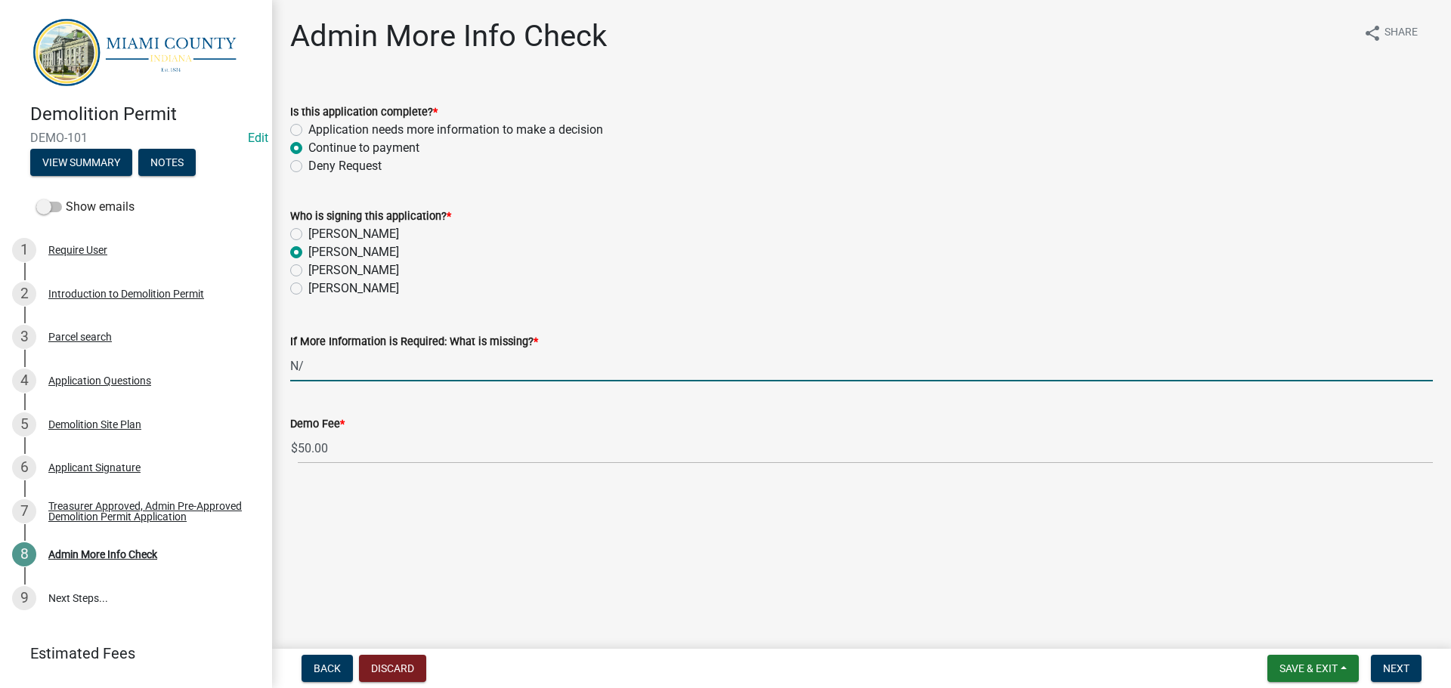
type input "N/A"
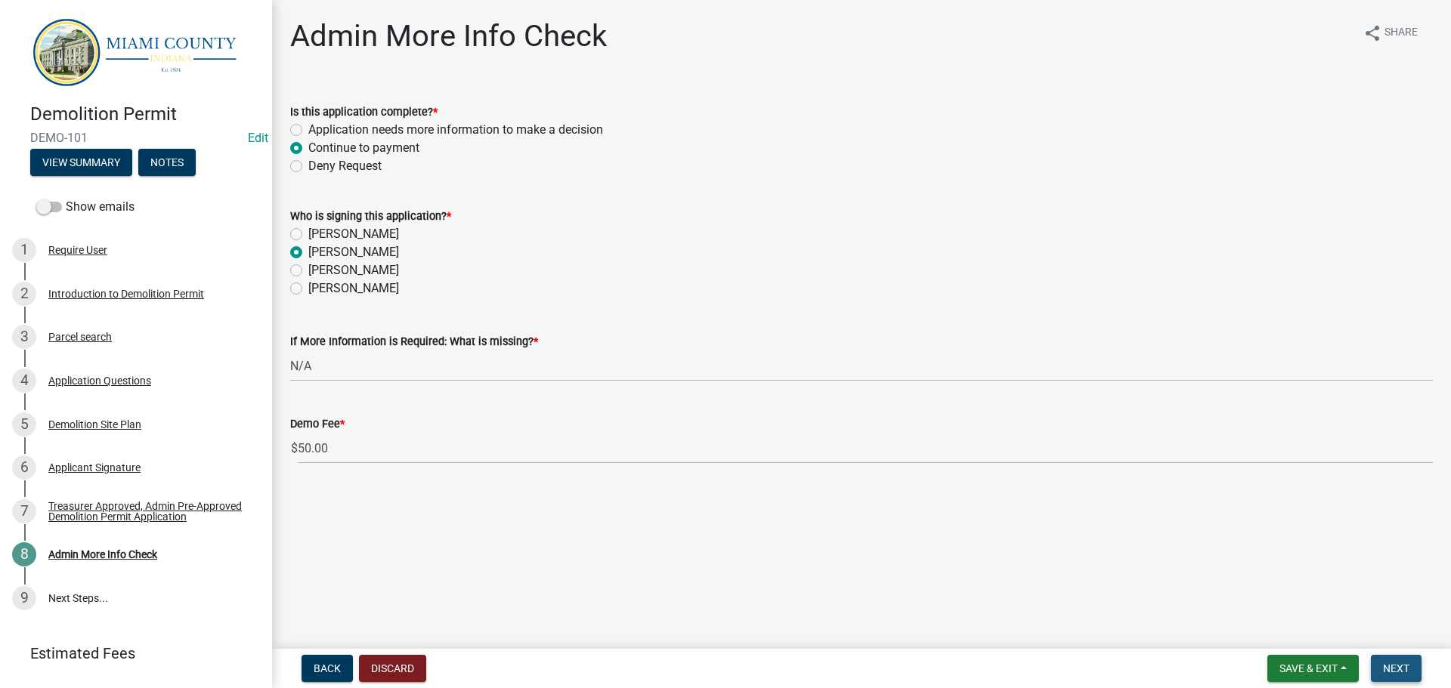
click at [1394, 665] on span "Next" at bounding box center [1396, 669] width 26 height 12
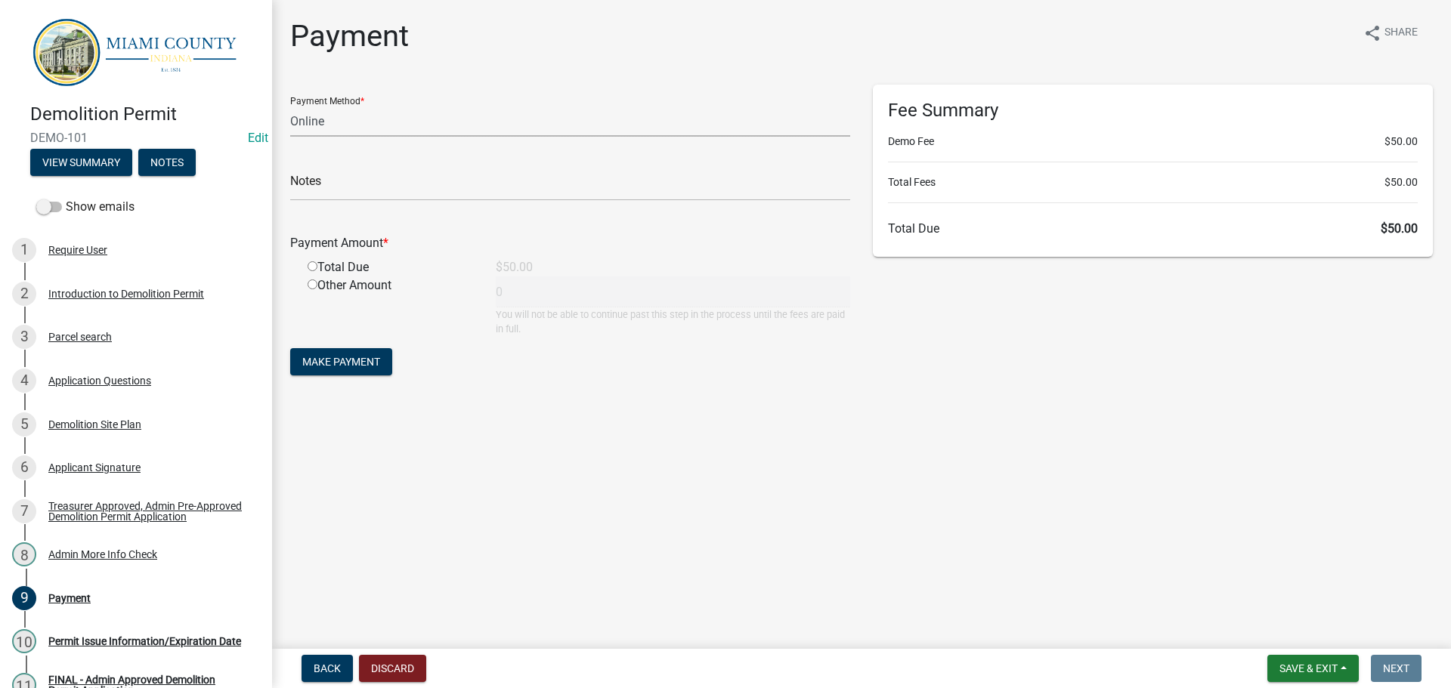
click at [382, 137] on select "Credit Card POS Check Cash Online" at bounding box center [570, 121] width 560 height 31
select select "1: 0"
click at [292, 119] on select "Credit Card POS Check Cash Online" at bounding box center [570, 121] width 560 height 31
click at [391, 201] on input "text" at bounding box center [570, 185] width 560 height 31
type input "8128"
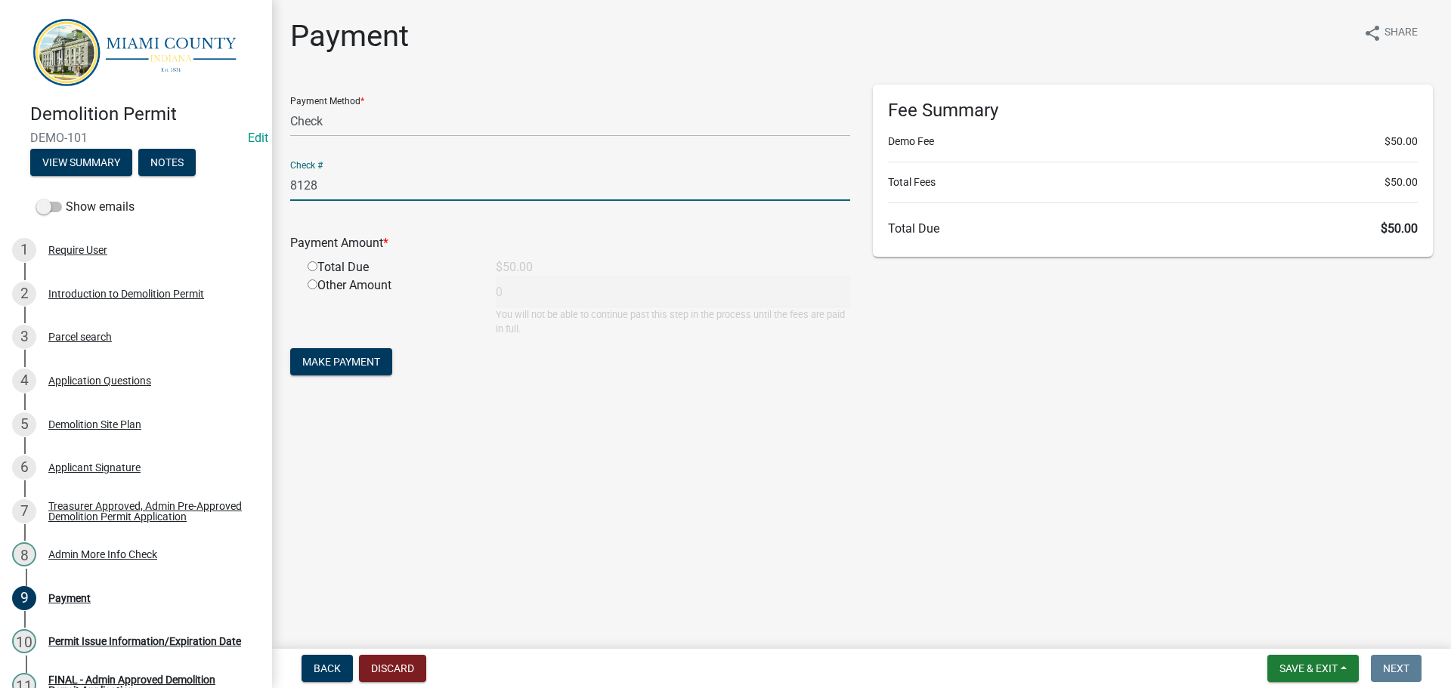
click at [316, 271] on input "radio" at bounding box center [313, 266] width 10 height 10
radio input "true"
type input "50"
click at [366, 368] on span "Make Payment" at bounding box center [341, 362] width 78 height 12
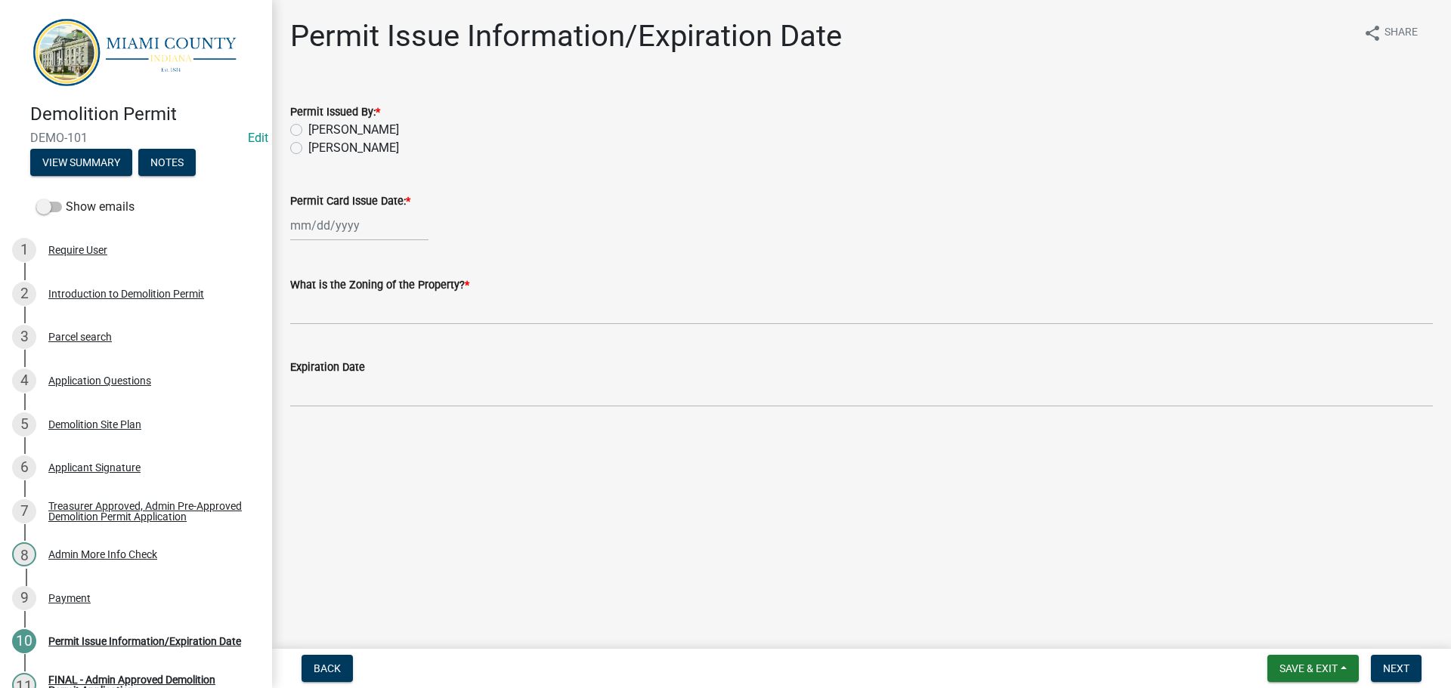
click at [308, 157] on label "[PERSON_NAME]" at bounding box center [353, 148] width 91 height 18
click at [308, 149] on input "[PERSON_NAME]" at bounding box center [313, 144] width 10 height 10
radio input "true"
click at [340, 241] on div at bounding box center [359, 225] width 138 height 31
select select "8"
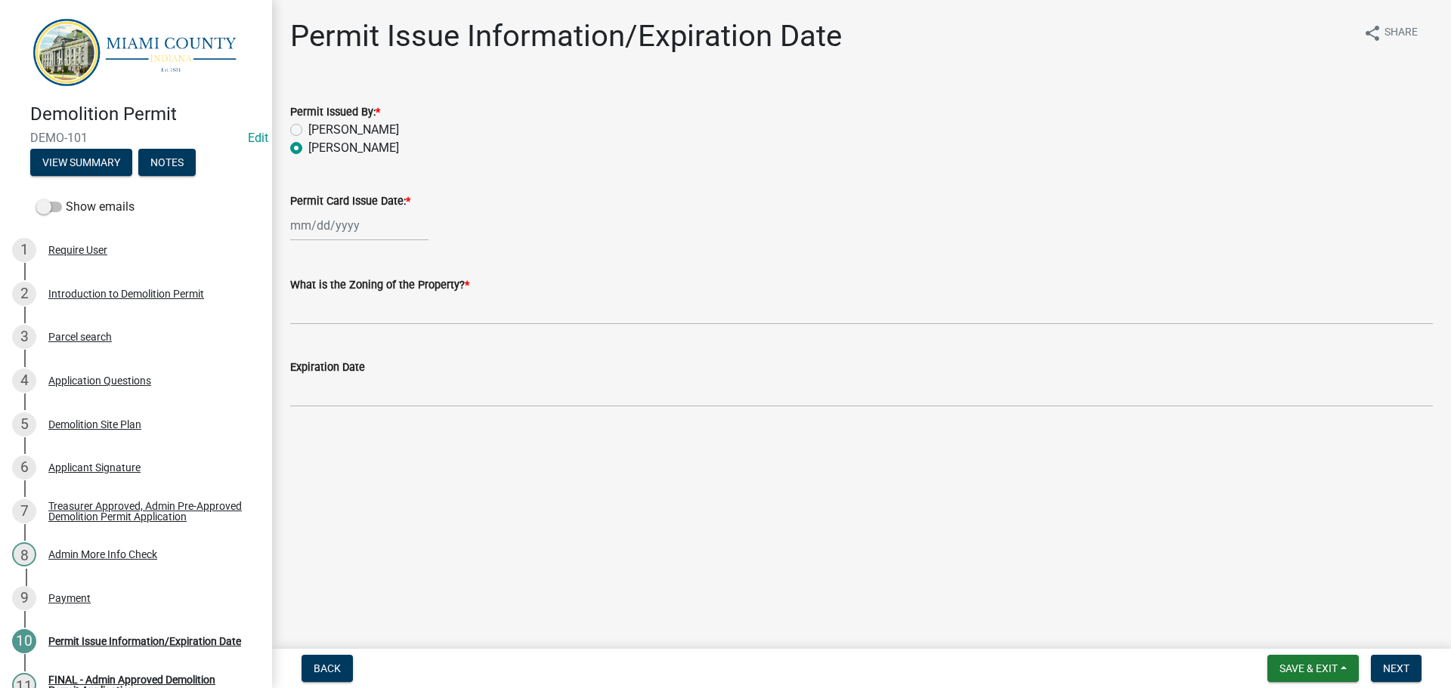
select select "2025"
click at [304, 399] on div "18" at bounding box center [305, 387] width 24 height 24
type input "[DATE]"
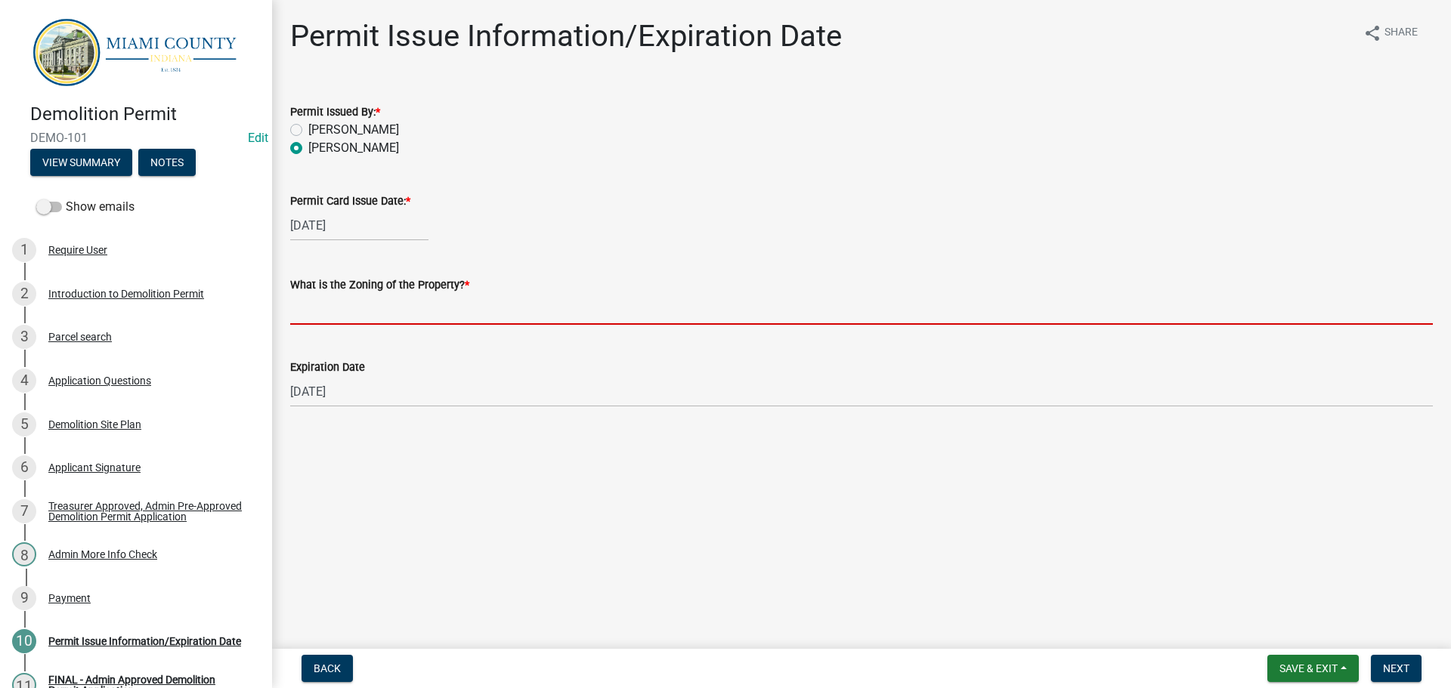
click at [347, 325] on input "What is the Zoning of the Property? *" at bounding box center [861, 309] width 1142 height 31
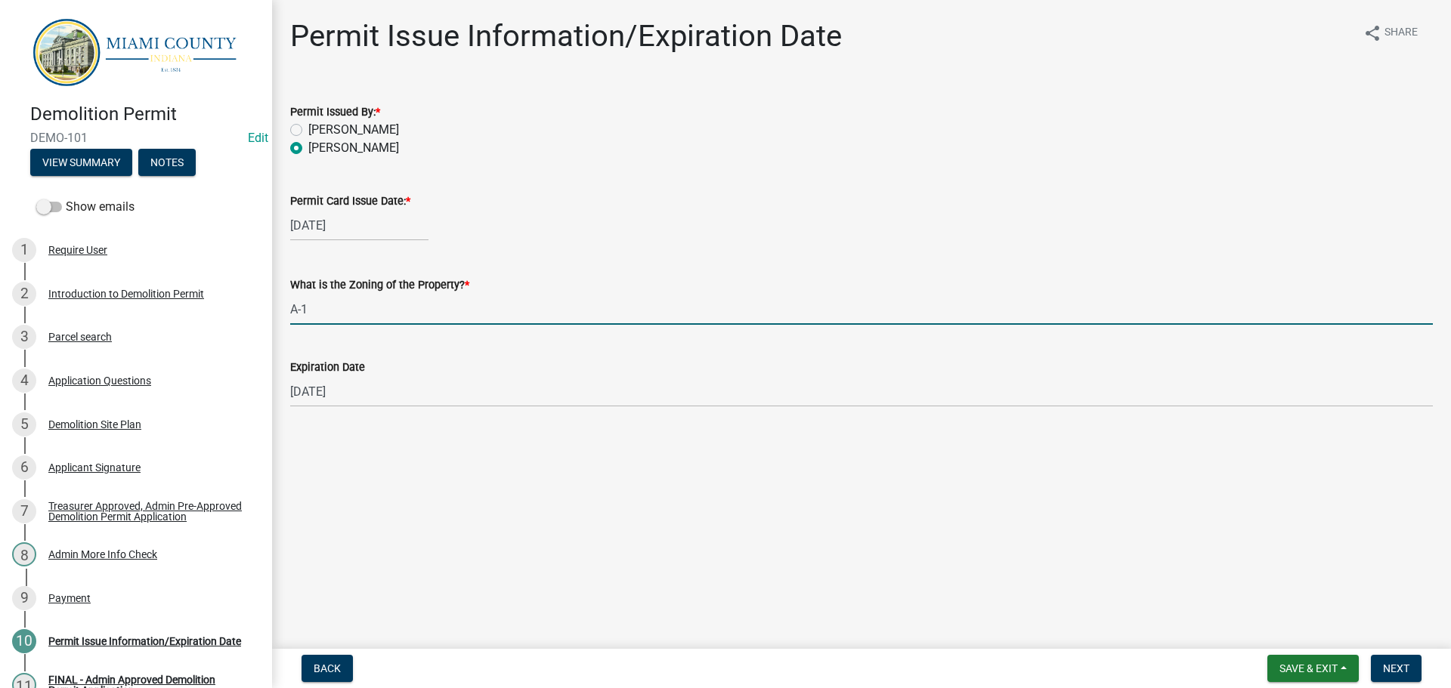
type input "A-1"
click at [796, 555] on main "Permit Issue Information/Expiration Date share Share Permit Issued By: * [PERSO…" at bounding box center [861, 321] width 1179 height 643
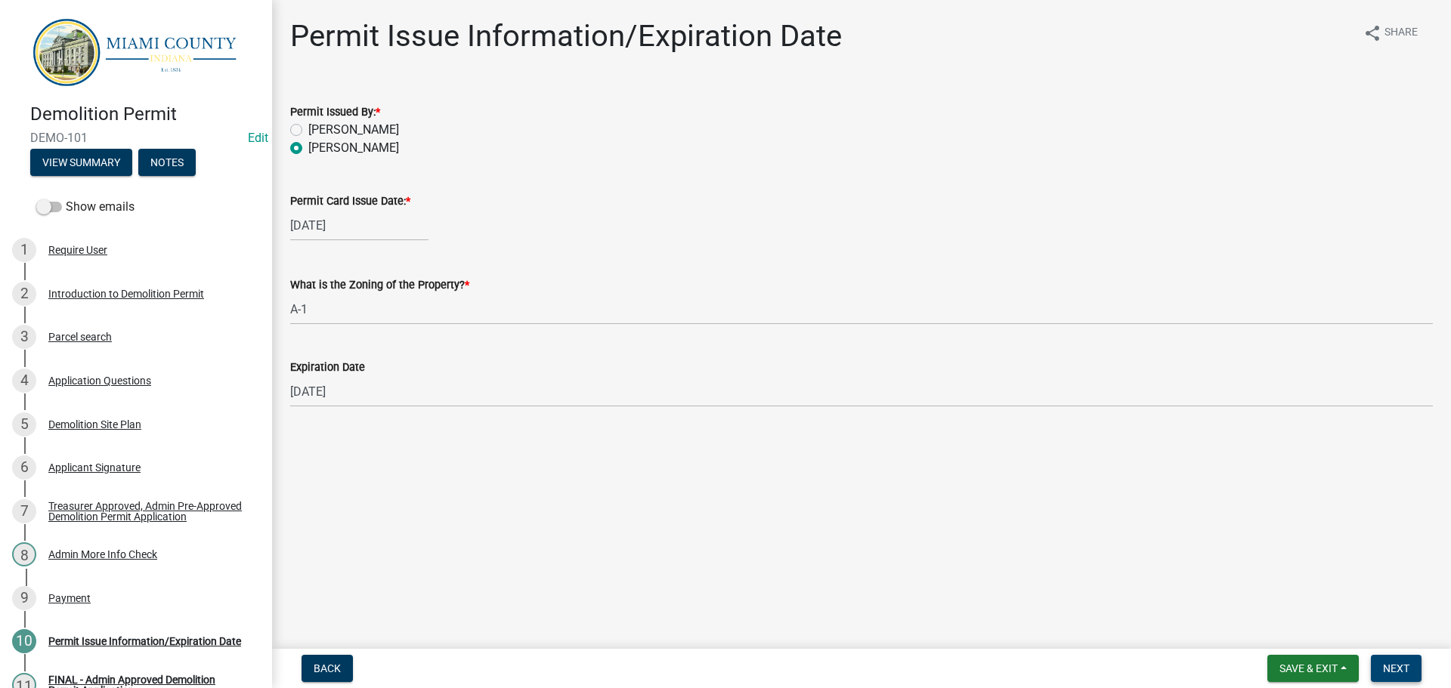
click at [1391, 673] on span "Next" at bounding box center [1396, 669] width 26 height 12
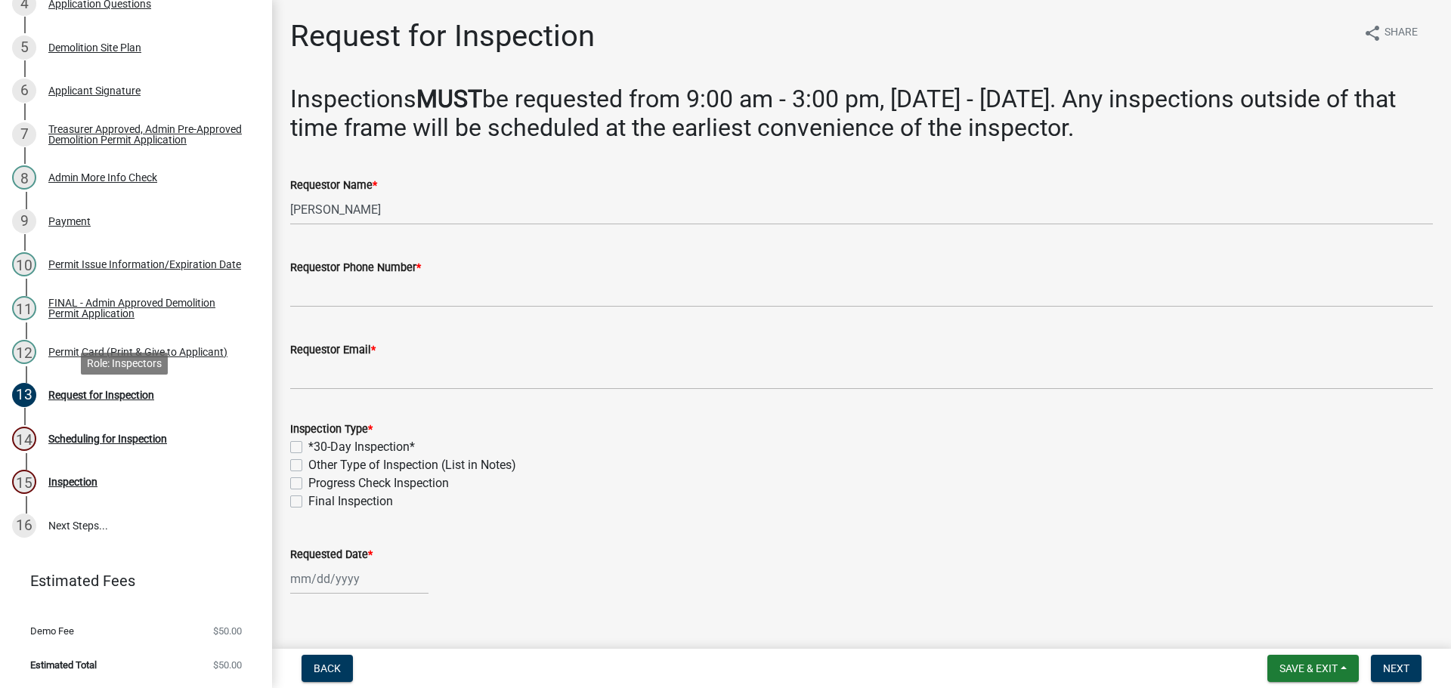
scroll to position [503, 0]
click at [104, 209] on div "9 Payment" at bounding box center [130, 221] width 236 height 24
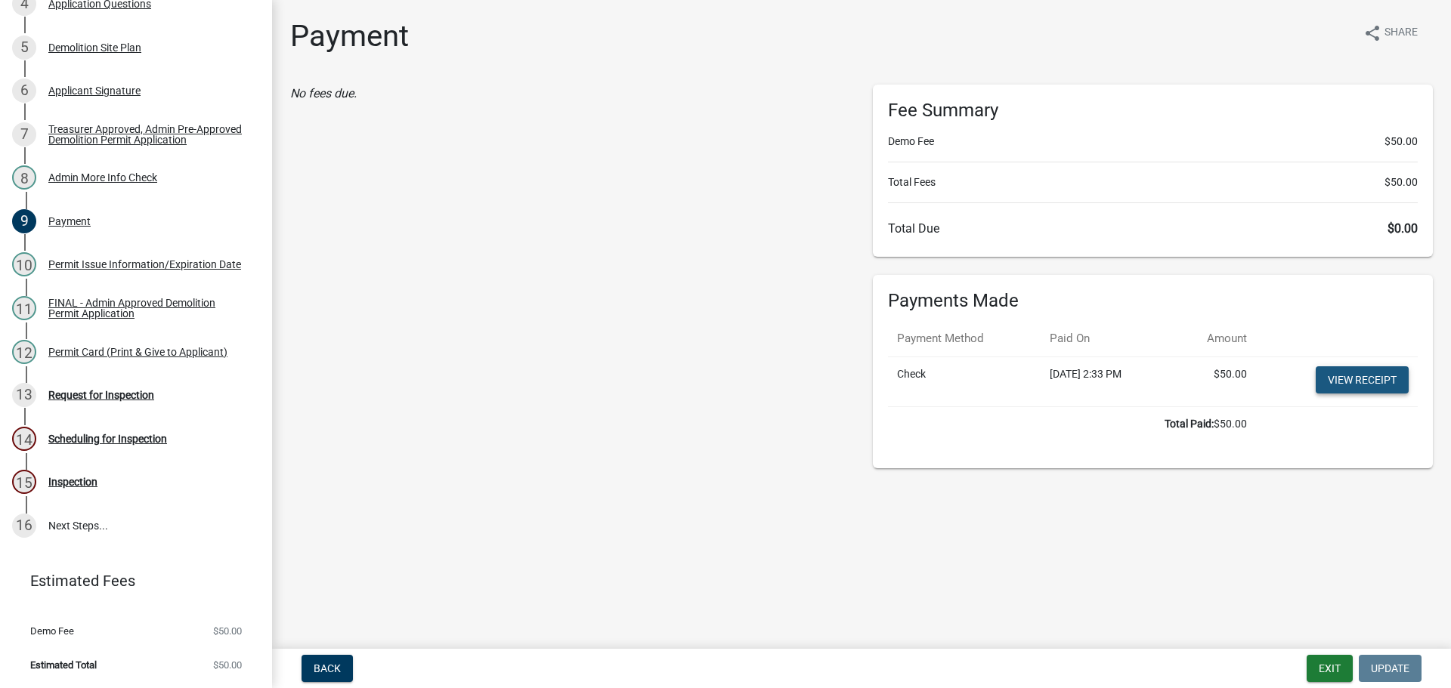
click at [1340, 394] on link "View receipt" at bounding box center [1361, 379] width 93 height 27
click at [89, 298] on div "FINAL - Admin Approved Demolition Permit Application" at bounding box center [147, 308] width 199 height 21
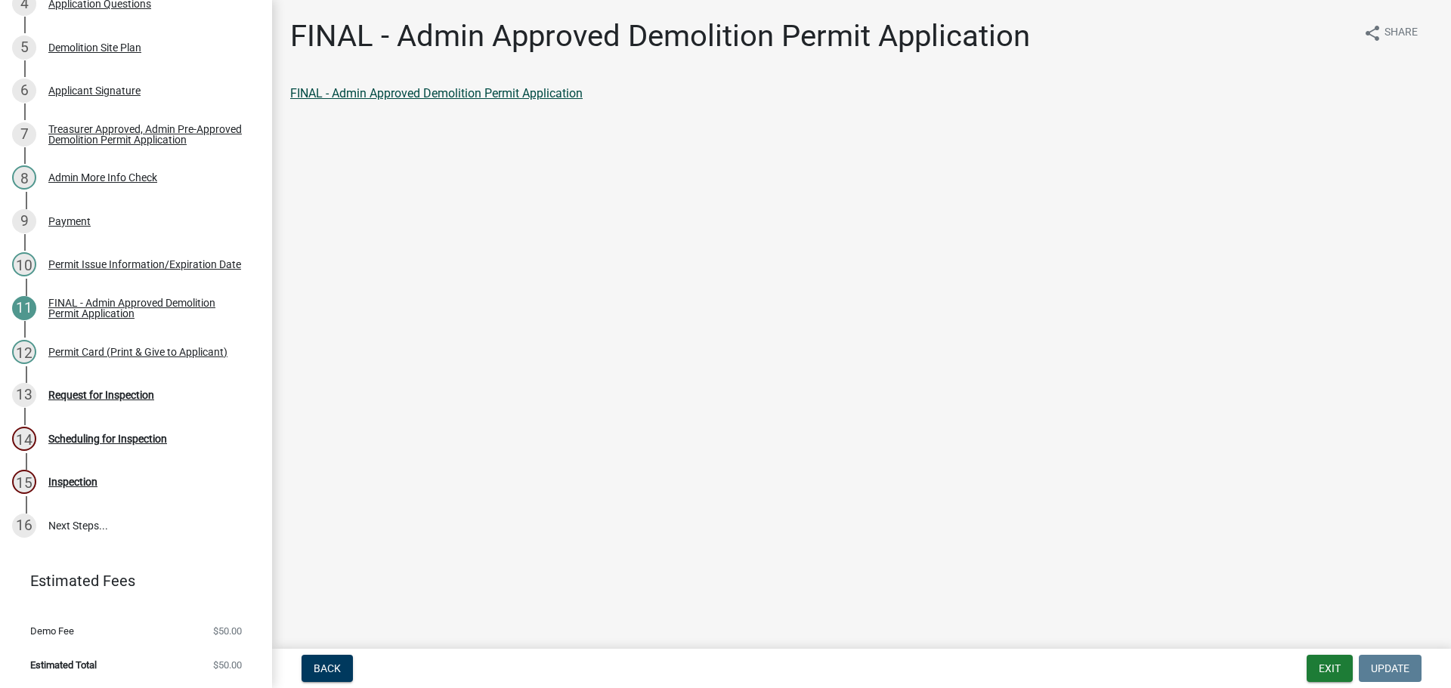
click at [470, 100] on link "FINAL - Admin Approved Demolition Permit Application" at bounding box center [436, 93] width 292 height 14
click at [97, 347] on div "Permit Card (Print & Give to Applicant)" at bounding box center [137, 352] width 179 height 11
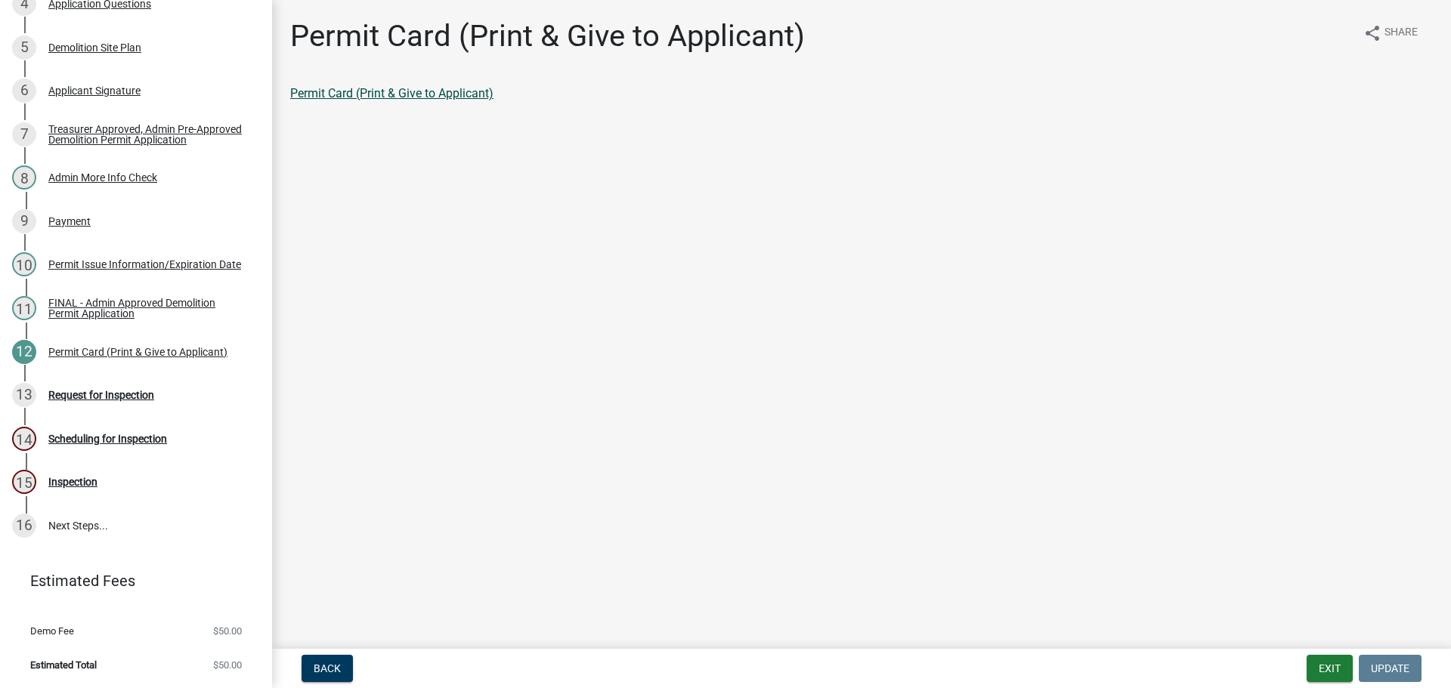
click at [441, 100] on link "Permit Card (Print & Give to Applicant)" at bounding box center [391, 93] width 203 height 14
click at [131, 383] on div "13 Request for Inspection" at bounding box center [130, 395] width 236 height 24
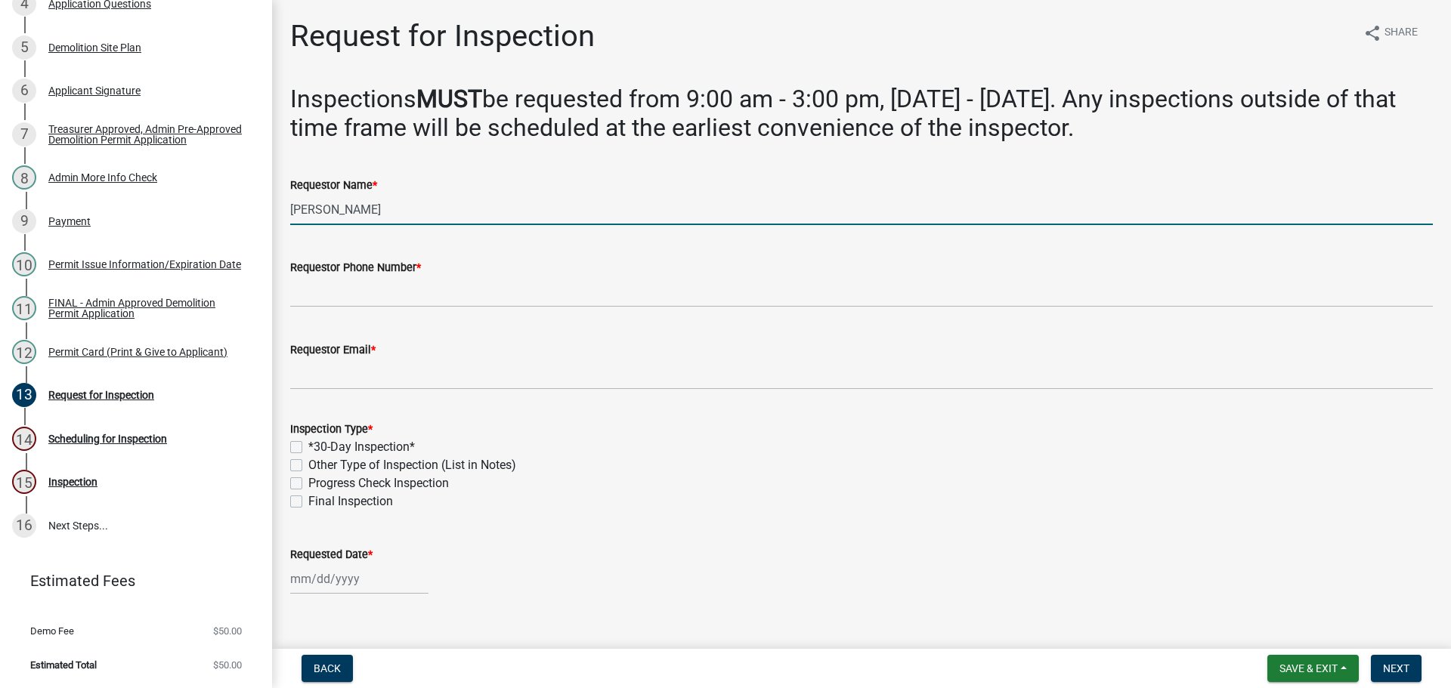
click at [436, 225] on input "[PERSON_NAME]" at bounding box center [861, 209] width 1142 height 31
type input "[PERSON_NAME]"
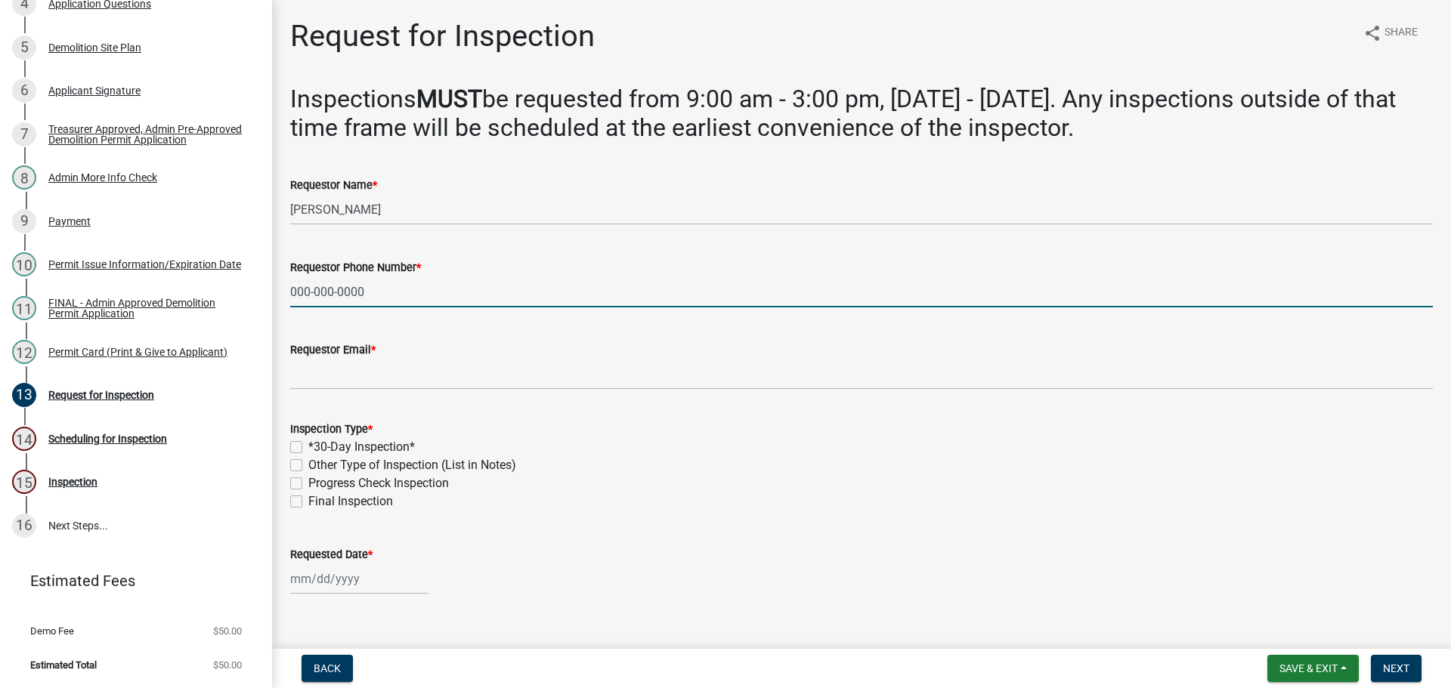
type input "000-000-0000"
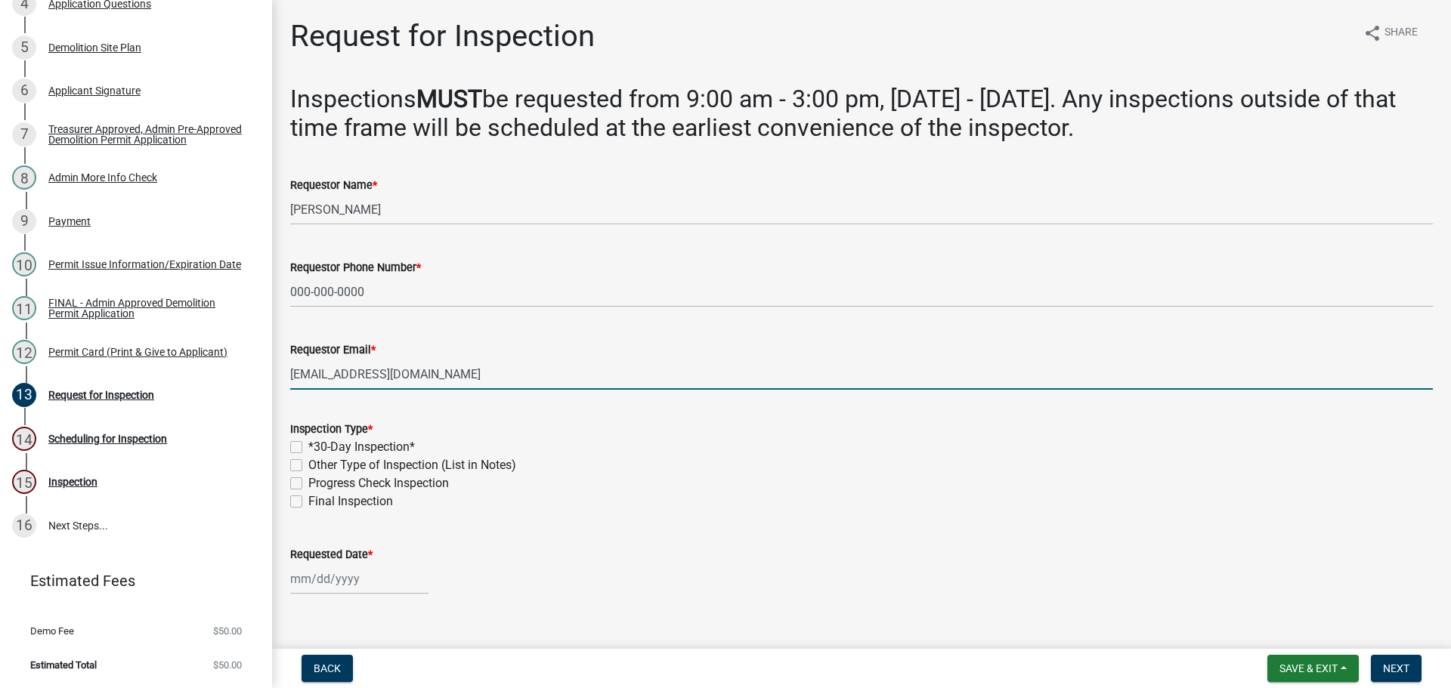
type input "[EMAIL_ADDRESS][DOMAIN_NAME]"
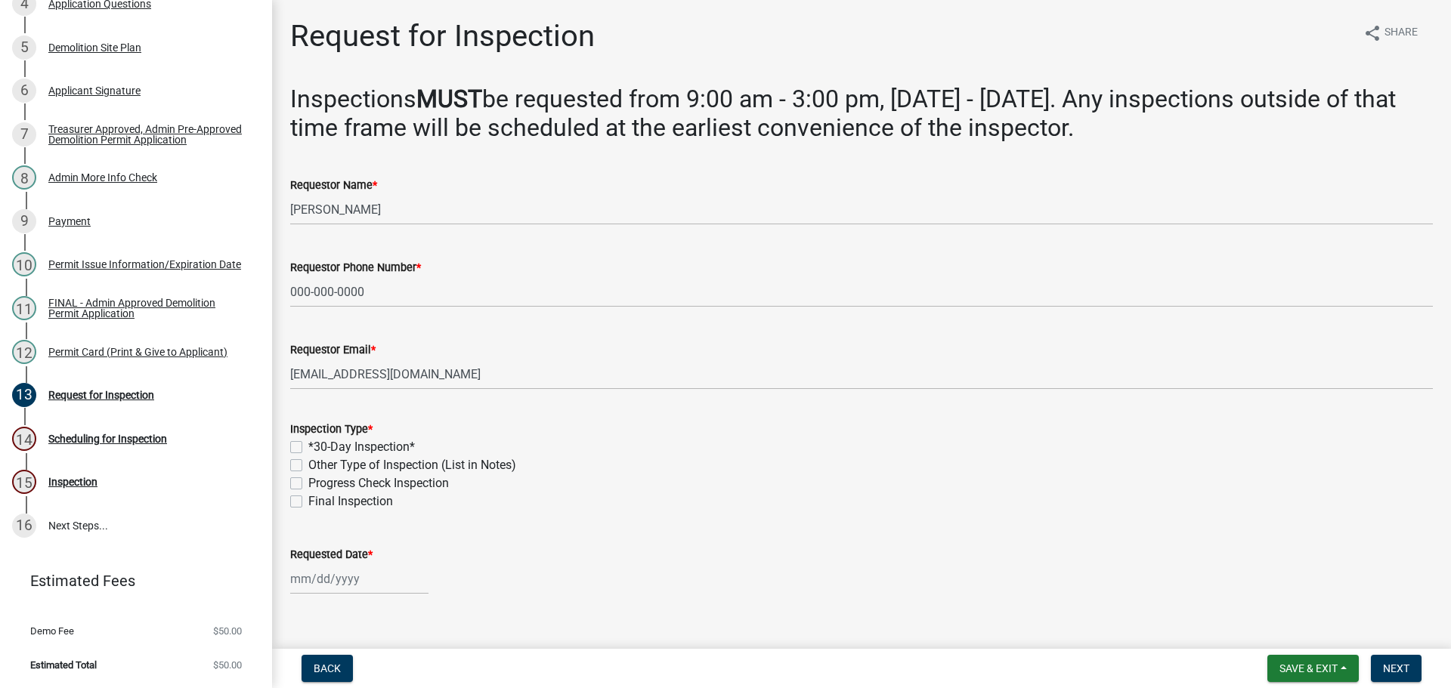
click at [308, 456] on label "*30-Day Inspection*" at bounding box center [361, 447] width 107 height 18
click at [308, 448] on input "*30-Day Inspection*" at bounding box center [313, 443] width 10 height 10
checkbox input "true"
checkbox input "false"
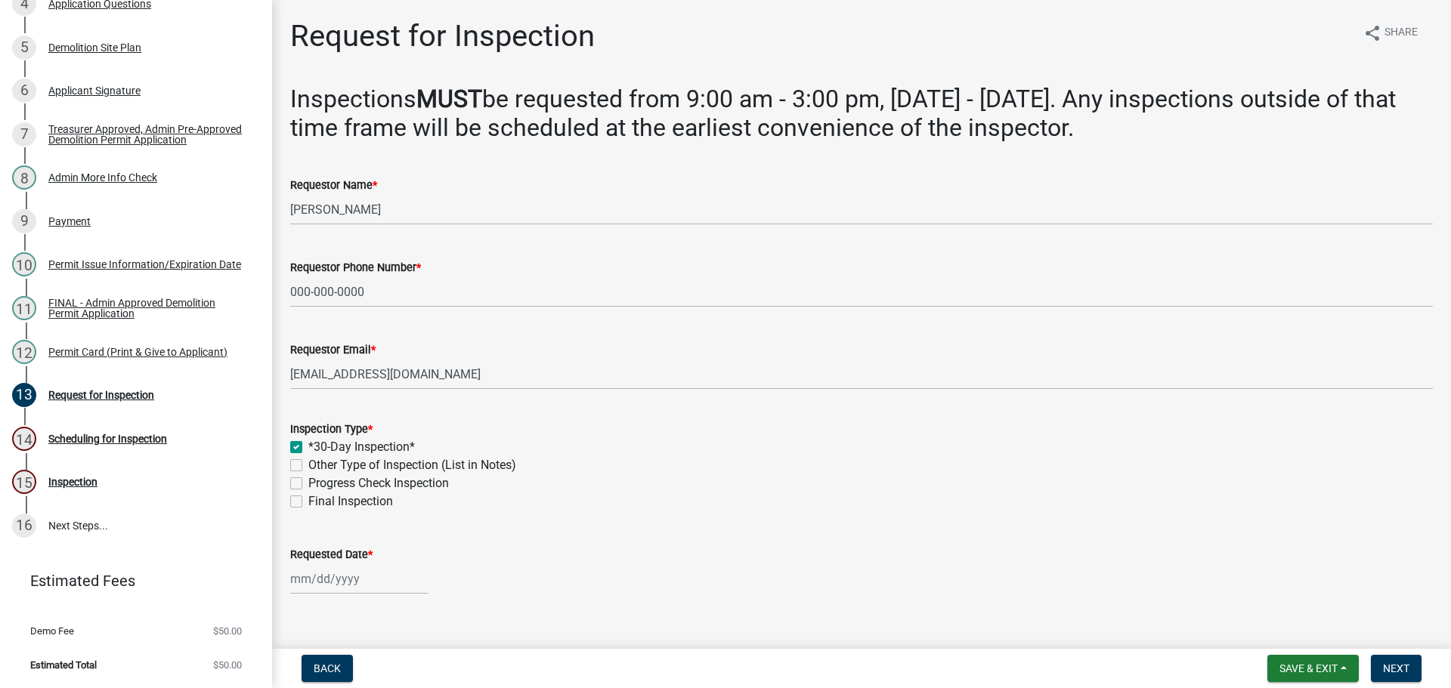
click at [308, 511] on label "Final Inspection" at bounding box center [350, 502] width 85 height 18
click at [308, 502] on input "Final Inspection" at bounding box center [313, 498] width 10 height 10
checkbox input "true"
checkbox input "false"
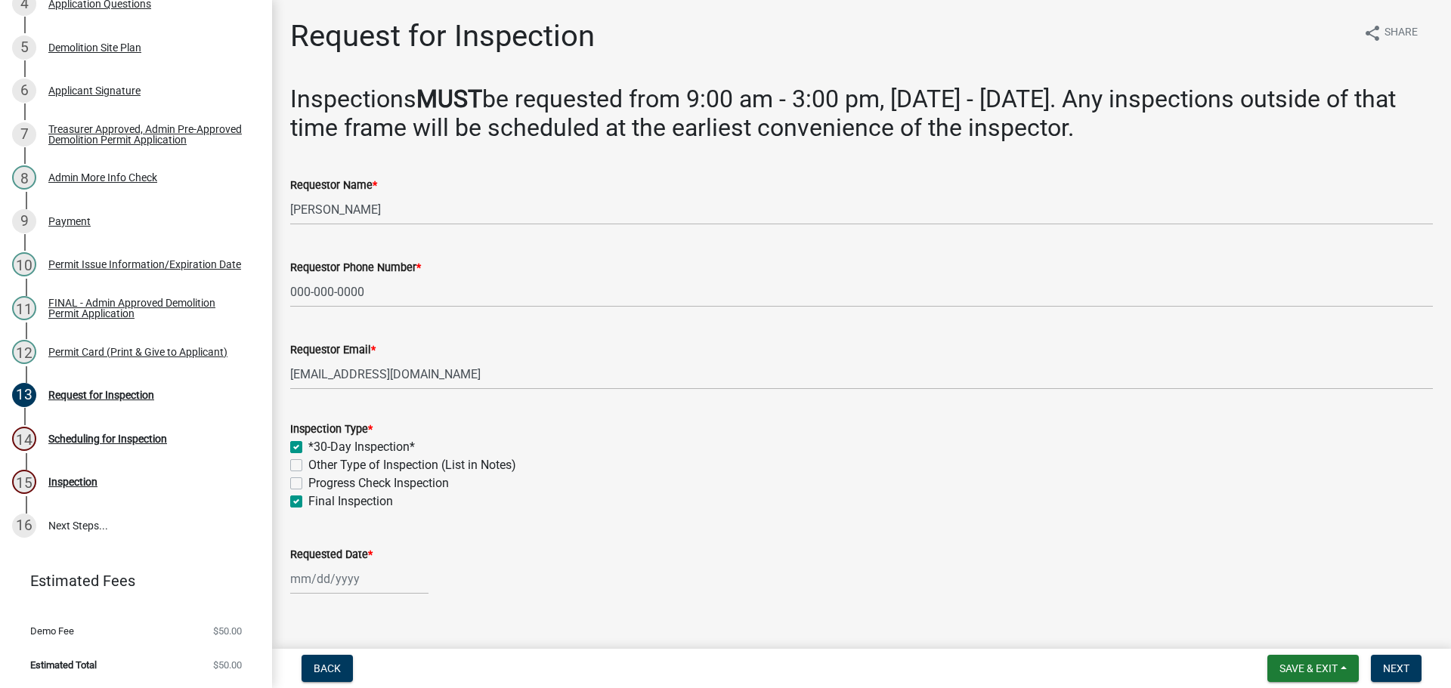
checkbox input "false"
checkbox input "true"
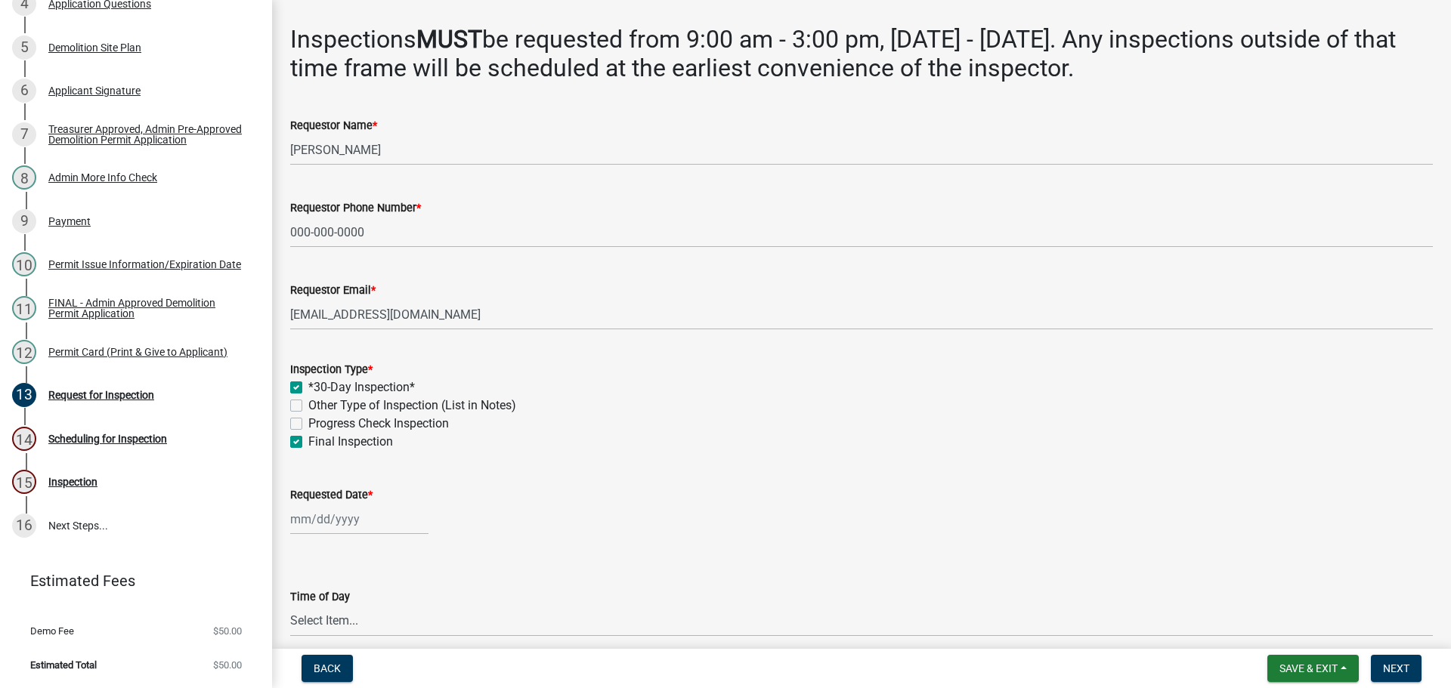
scroll to position [151, 0]
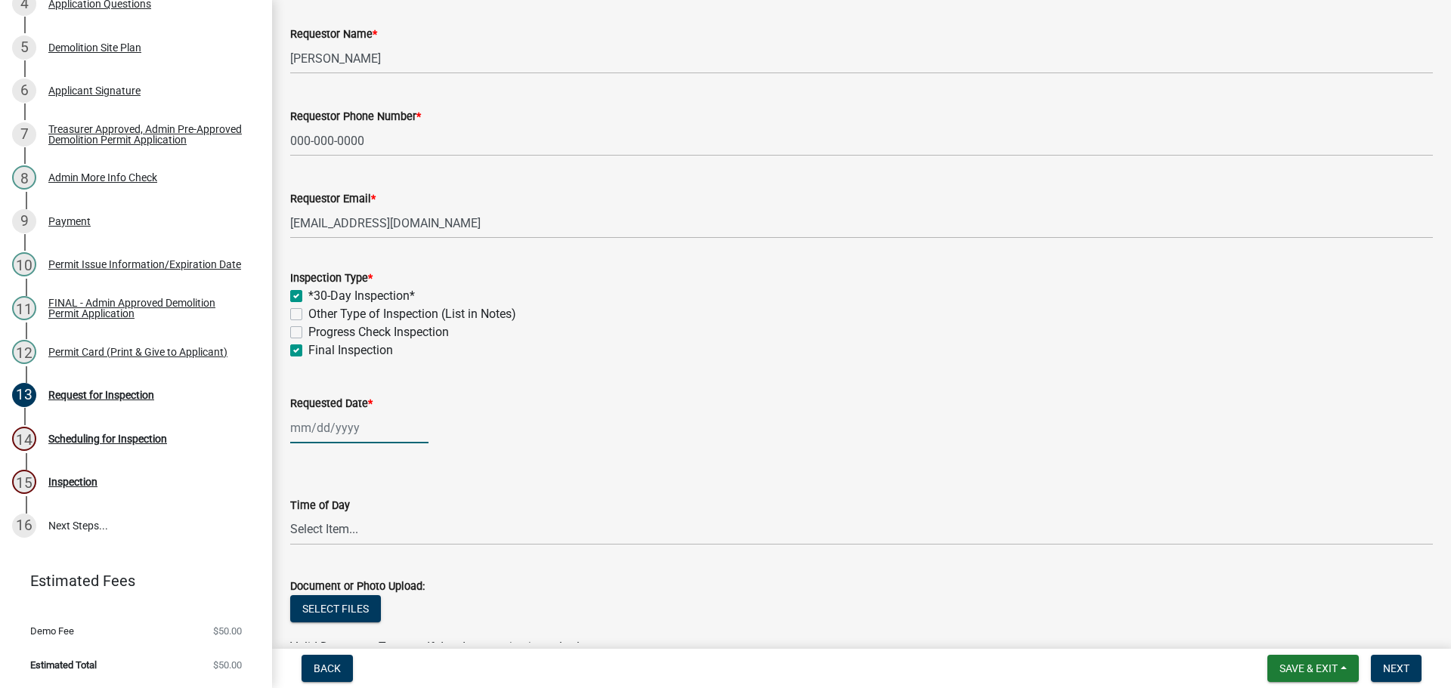
click at [332, 444] on div at bounding box center [359, 428] width 138 height 31
select select "8"
select select "2025"
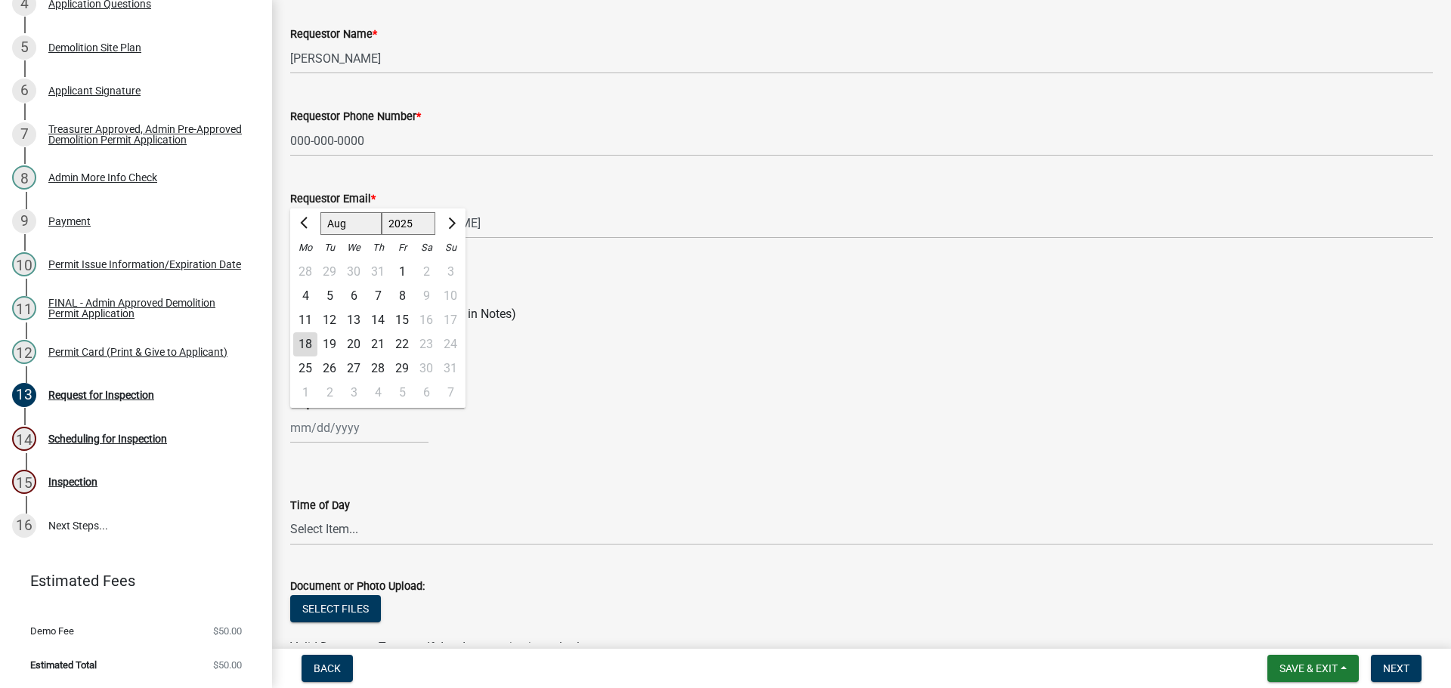
click at [313, 405] on div "1" at bounding box center [305, 393] width 24 height 24
type input "[DATE]"
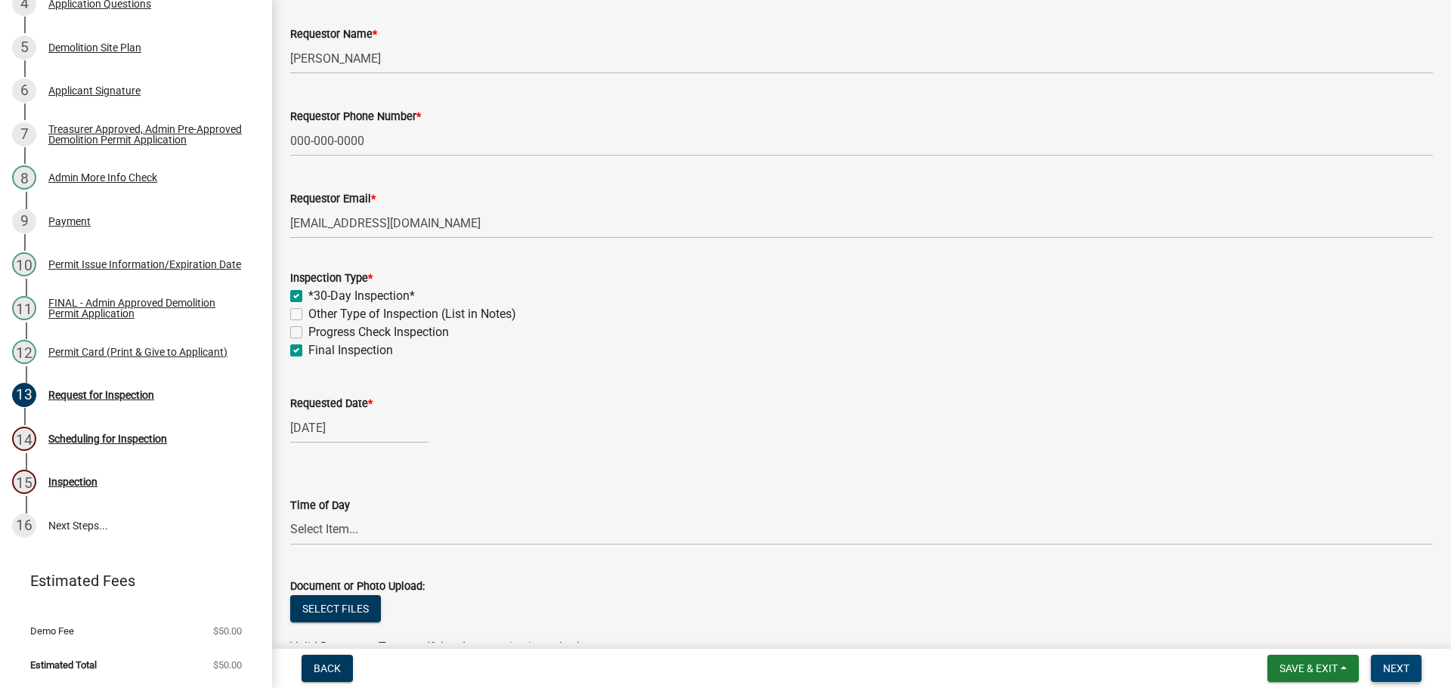
click at [1391, 677] on button "Next" at bounding box center [1396, 668] width 51 height 27
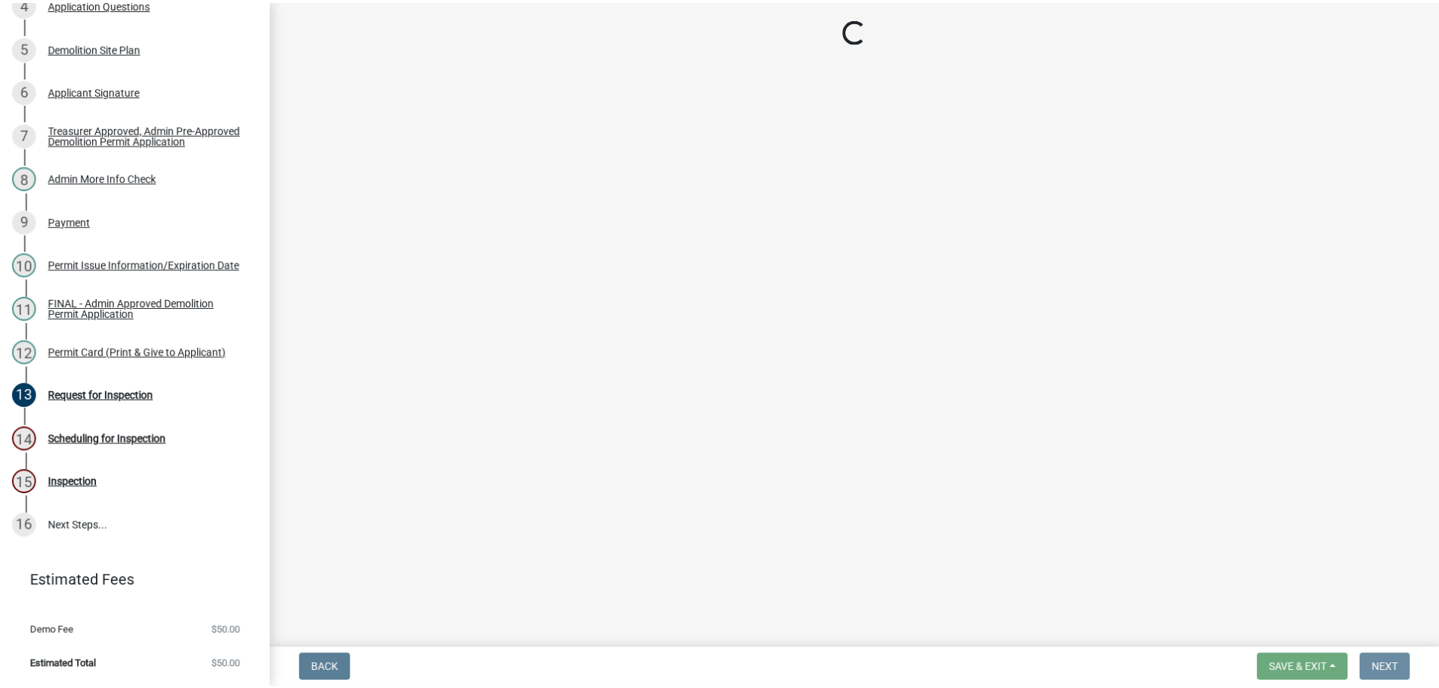
scroll to position [0, 0]
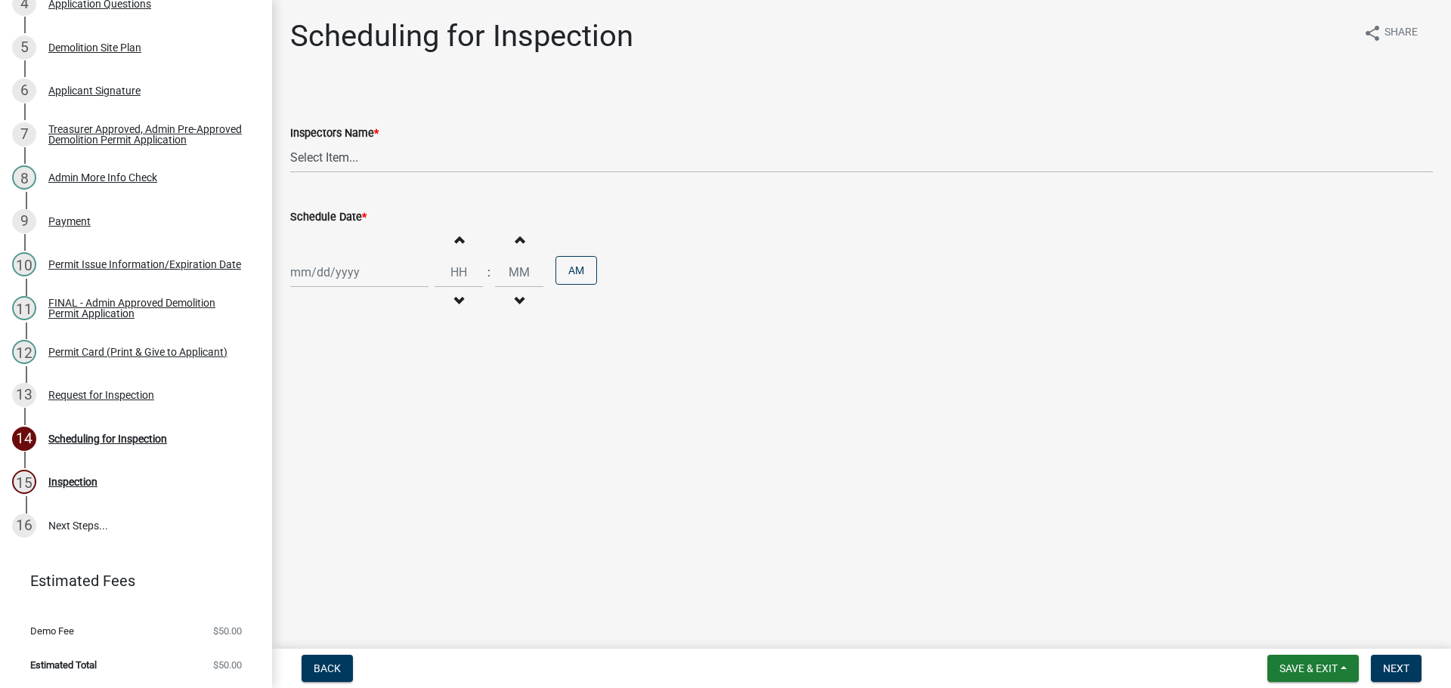
select select "8"
select select "2025"
click at [386, 288] on div "[PERSON_NAME] Feb Mar Apr [PERSON_NAME][DATE] Oct Nov [DATE] 1526 1527 1528 152…" at bounding box center [359, 272] width 138 height 31
click at [314, 499] on div "1" at bounding box center [305, 487] width 24 height 24
type input "[DATE]"
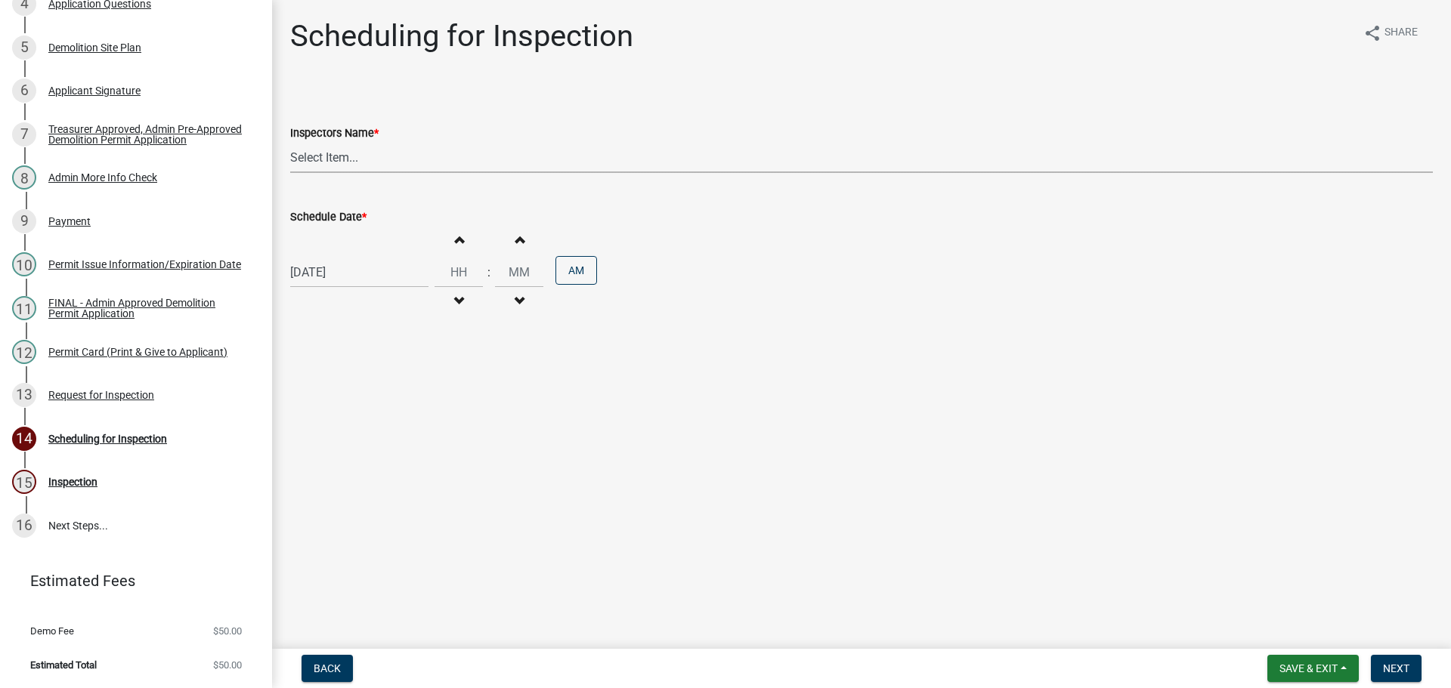
click at [391, 173] on select "Select Item... bmthomas ([PERSON_NAME]) croser ([PERSON_NAME]) [PERSON_NAME] ([…" at bounding box center [861, 157] width 1142 height 31
click at [292, 159] on select "Select Item... bmthomas ([PERSON_NAME]) croser ([PERSON_NAME]) [PERSON_NAME] ([…" at bounding box center [861, 157] width 1142 height 31
drag, startPoint x: 366, startPoint y: 172, endPoint x: 366, endPoint y: 185, distance: 12.8
click at [366, 172] on select "Select Item... bmthomas ([PERSON_NAME]) croser ([PERSON_NAME]) [PERSON_NAME] ([…" at bounding box center [861, 157] width 1142 height 31
select select "25b75ae6-03c7-4280-9b34-fcf63005d5e5"
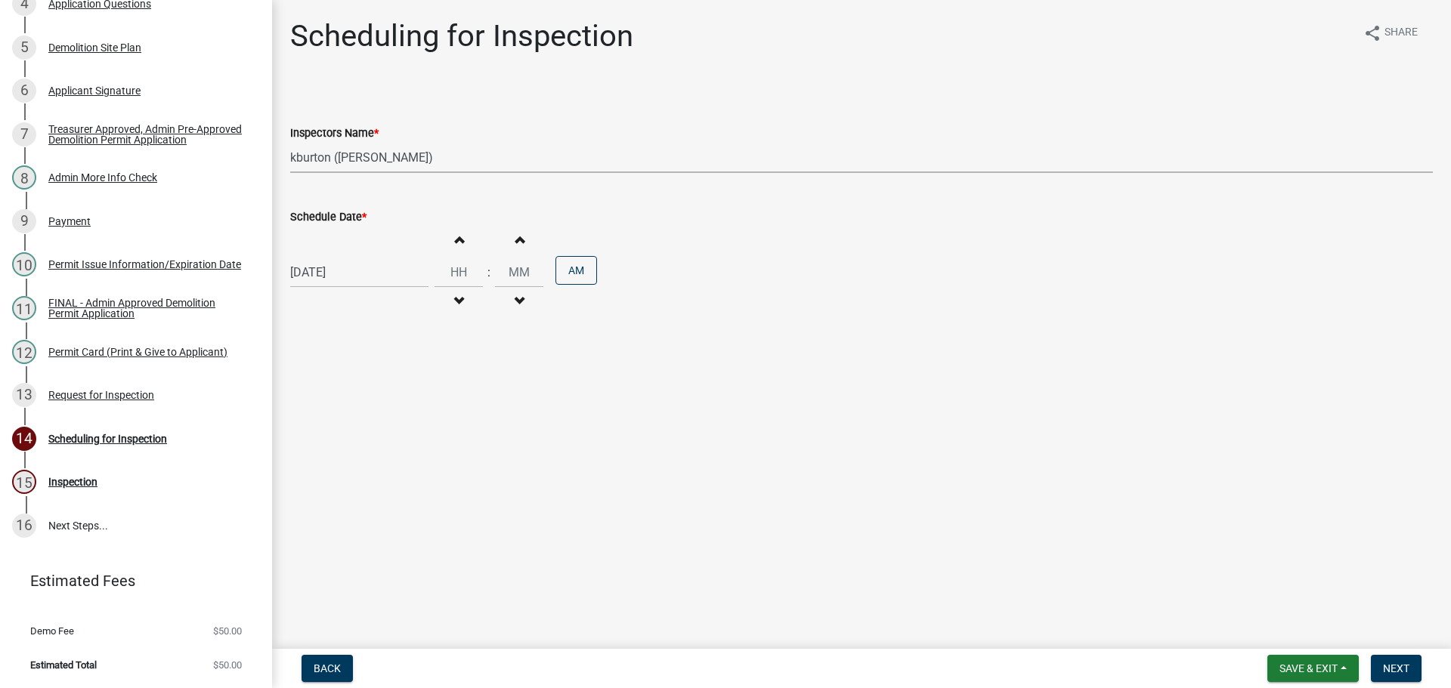
click at [292, 159] on select "Select Item... bmthomas ([PERSON_NAME]) croser ([PERSON_NAME]) [PERSON_NAME] ([…" at bounding box center [861, 157] width 1142 height 31
click at [1397, 668] on span "Next" at bounding box center [1396, 669] width 26 height 12
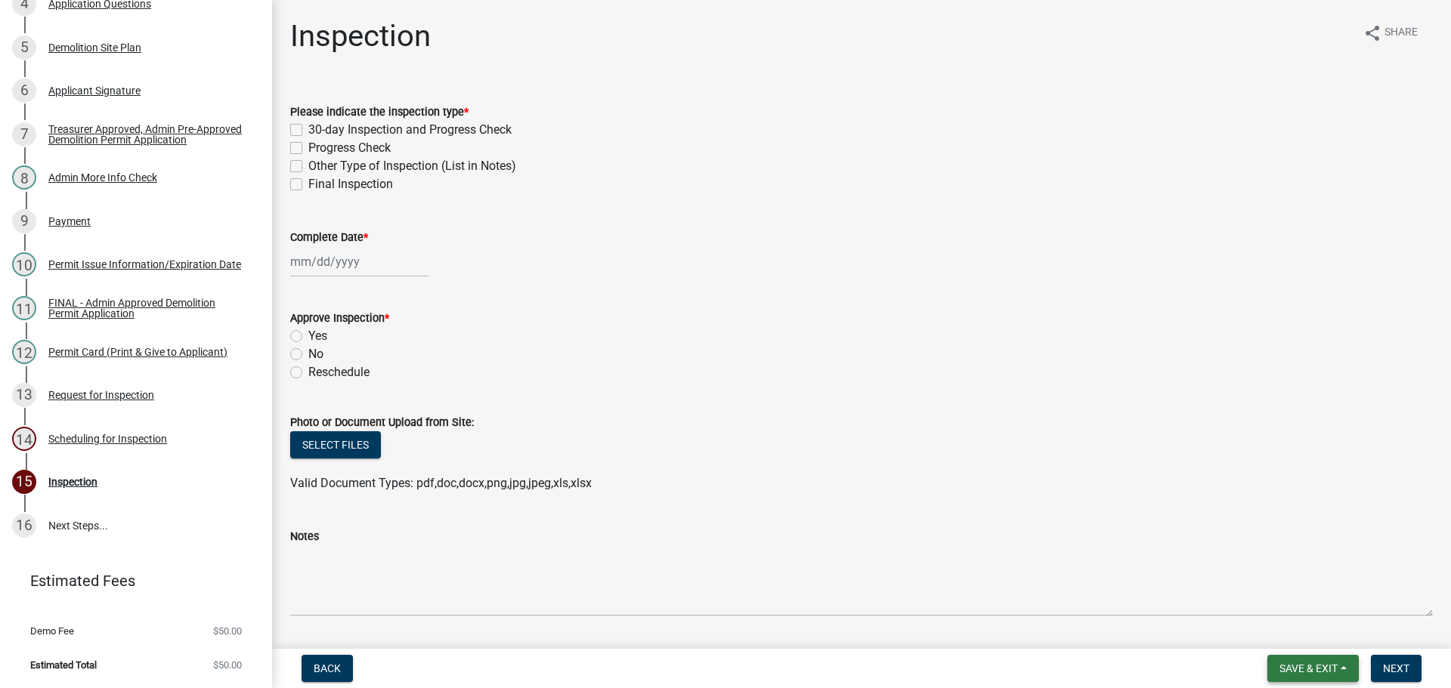
click at [1312, 666] on span "Save & Exit" at bounding box center [1308, 669] width 58 height 12
click at [1281, 613] on button "Save & Exit" at bounding box center [1298, 625] width 121 height 36
